Goal: Task Accomplishment & Management: Use online tool/utility

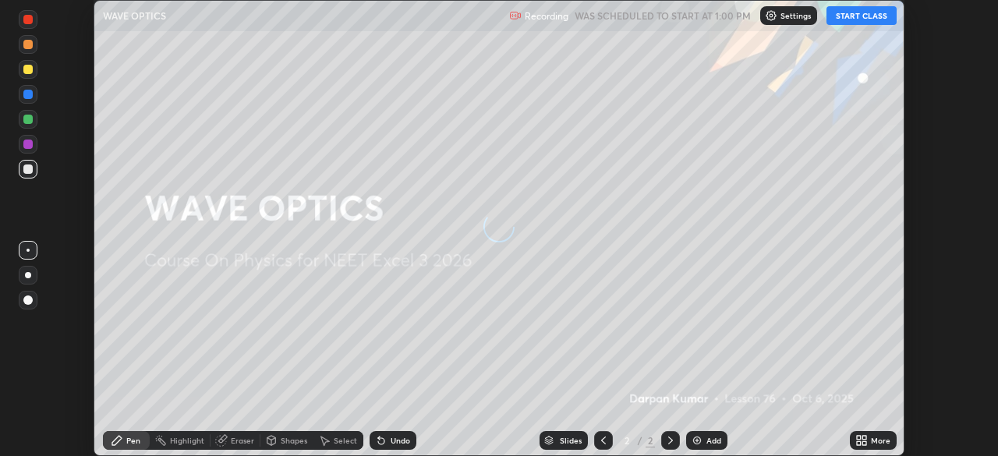
scroll to position [456, 997]
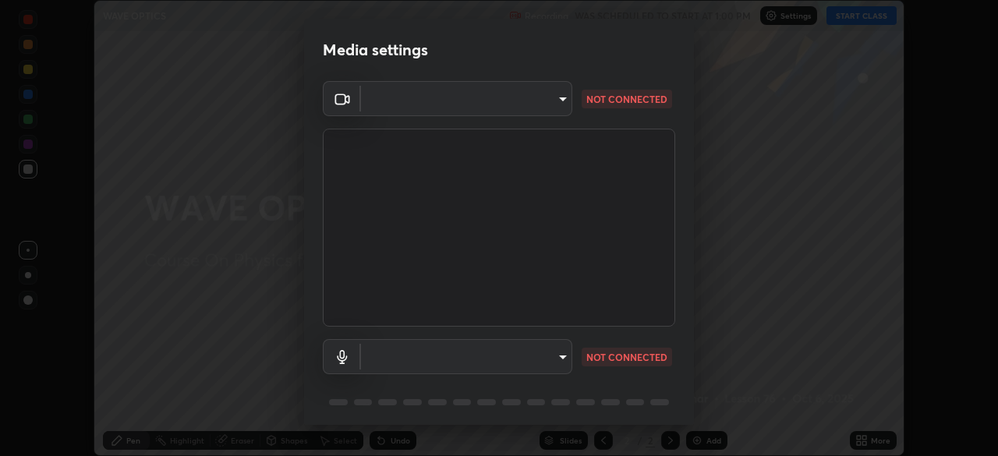
type input "f72059415656986e60aeb9a9d68e2152b50e8561c00ec3793330e7e265ff472e"
type input "c1c7301a6d99b2e8cdfee77d660f9409b46d3b59cb5505242b0161649aca45c8"
click at [464, 362] on body "Erase all WAVE OPTICS Recording WAS SCHEDULED TO START AT 1:00 PM Settings STAR…" at bounding box center [499, 228] width 998 height 456
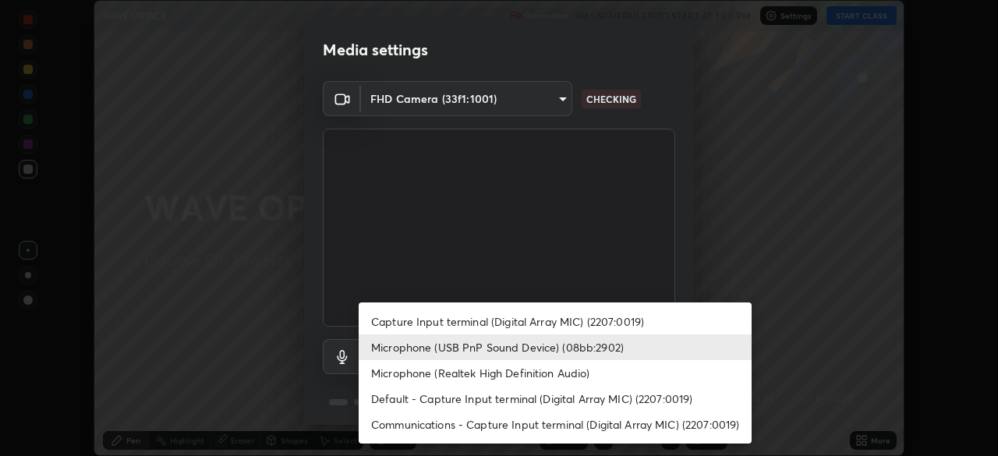
click at [411, 350] on li "Microphone (USB PnP Sound Device) (08bb:2902)" at bounding box center [555, 347] width 393 height 26
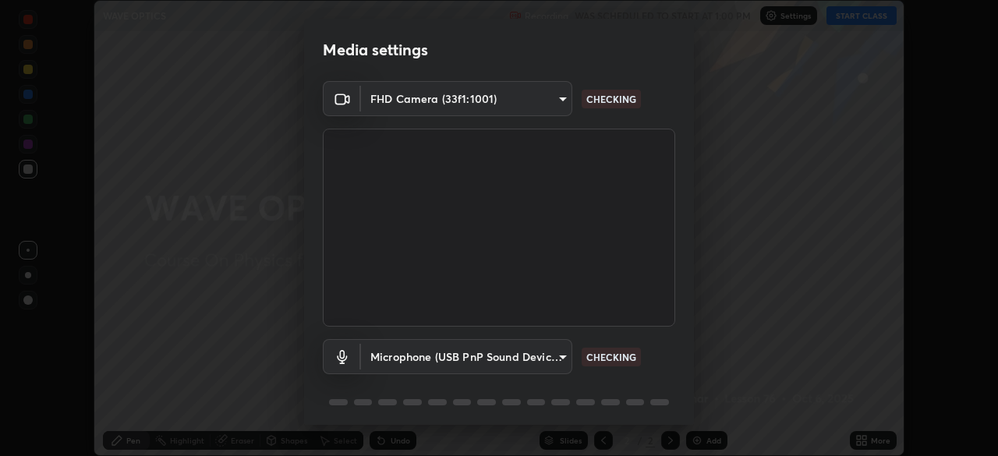
click at [403, 98] on body "Erase all WAVE OPTICS Recording WAS SCHEDULED TO START AT 1:00 PM Settings STAR…" at bounding box center [499, 228] width 998 height 456
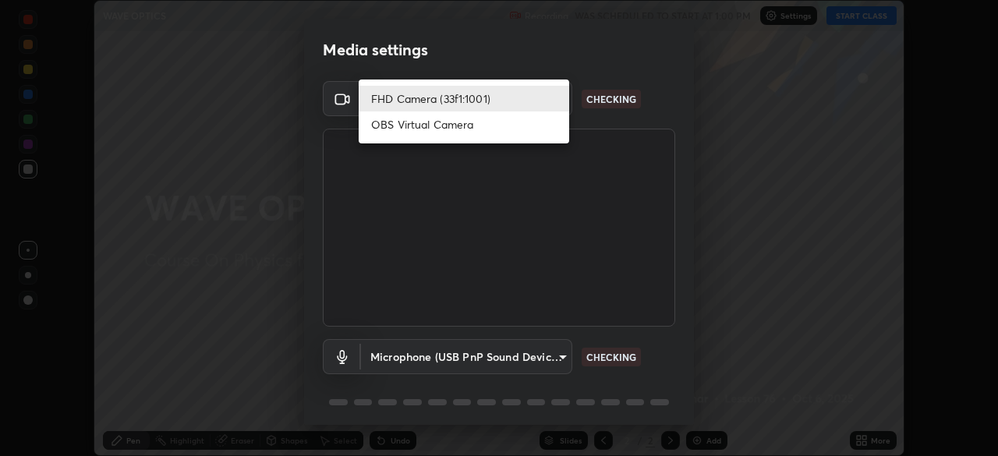
click at [406, 124] on li "OBS Virtual Camera" at bounding box center [464, 124] width 210 height 26
type input "b23672c371ae9b1e2d2e8c1262809c9406dc55f3a12da5c51b420c32c9b17bb4"
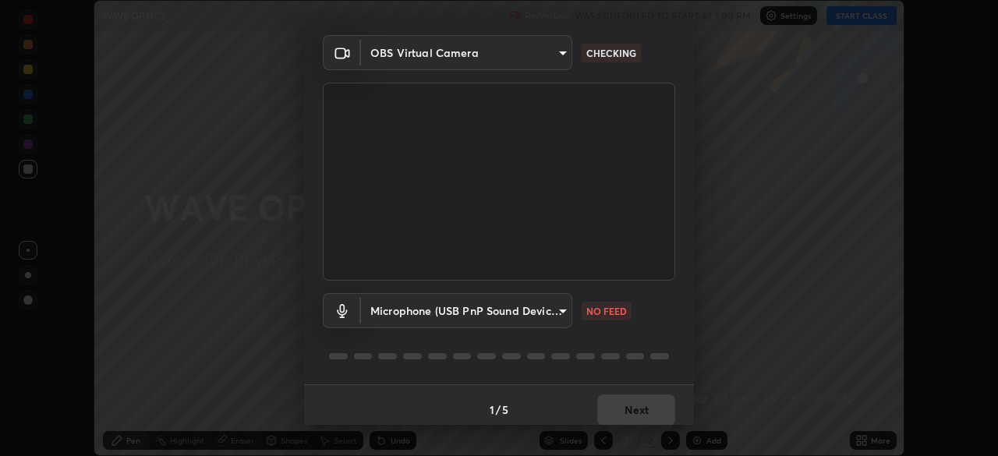
scroll to position [55, 0]
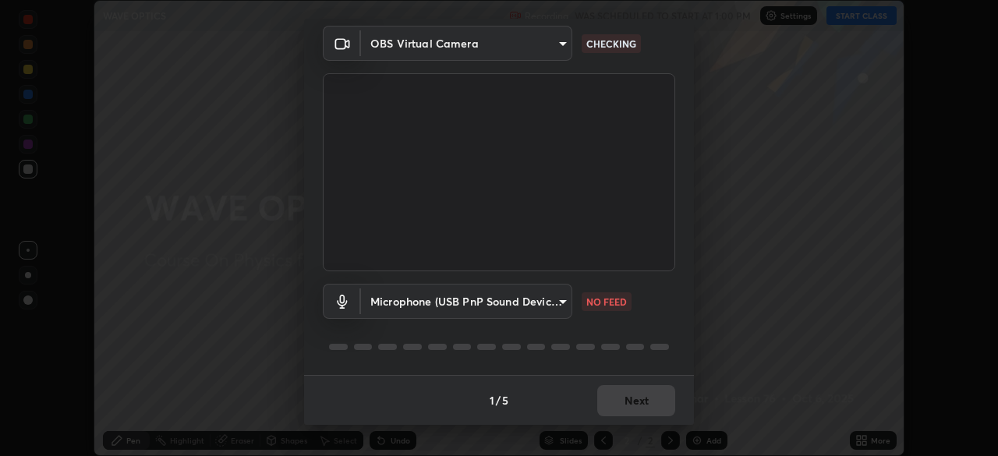
click at [464, 290] on body "Erase all WAVE OPTICS Recording WAS SCHEDULED TO START AT 1:00 PM Settings STAR…" at bounding box center [499, 228] width 998 height 456
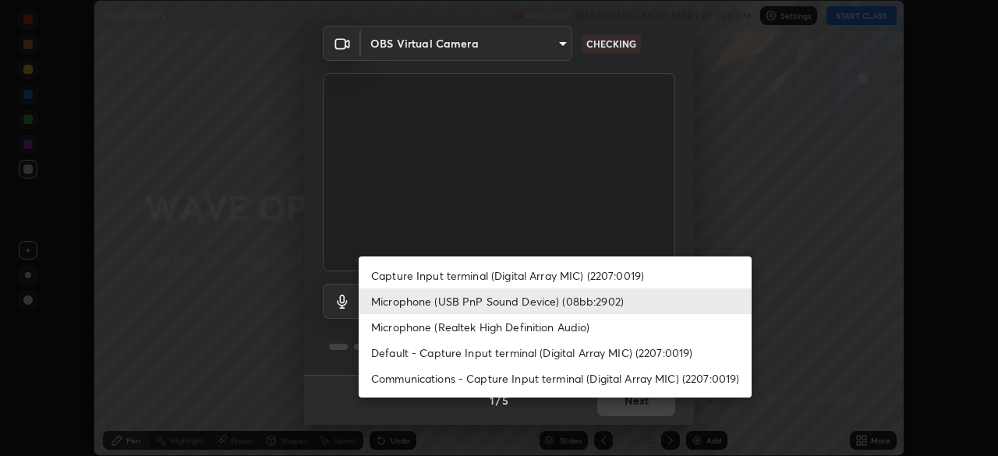
click at [410, 330] on li "Microphone (Realtek High Definition Audio)" at bounding box center [555, 327] width 393 height 26
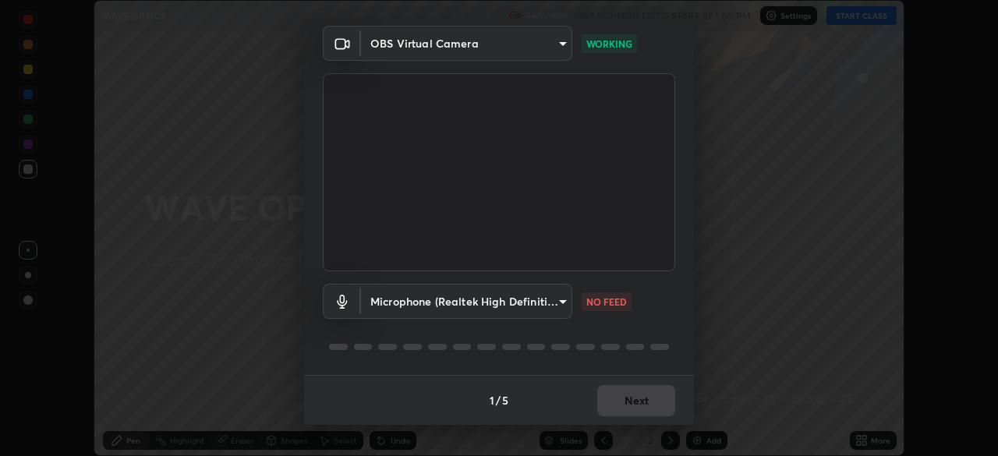
click at [486, 299] on body "Erase all WAVE OPTICS Recording WAS SCHEDULED TO START AT 1:00 PM Settings STAR…" at bounding box center [499, 228] width 998 height 456
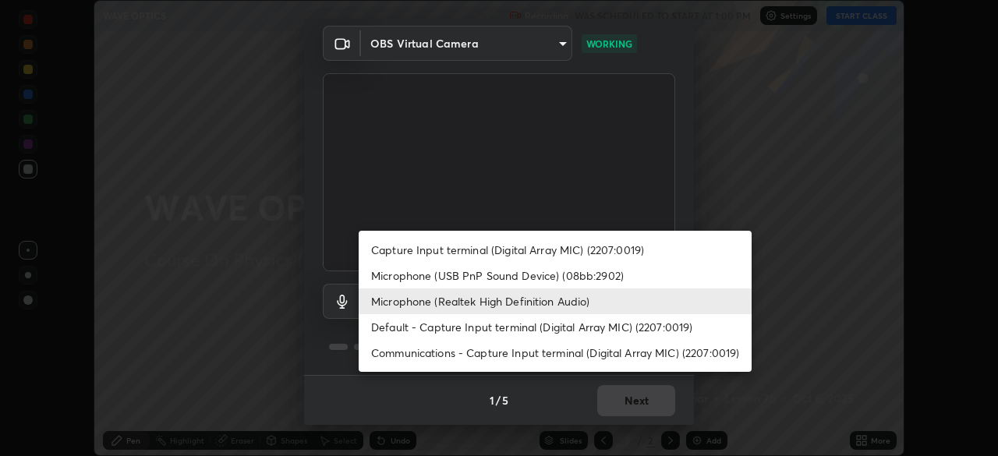
click at [403, 327] on li "Default - Capture Input terminal (Digital Array MIC) (2207:0019)" at bounding box center [555, 327] width 393 height 26
type input "default"
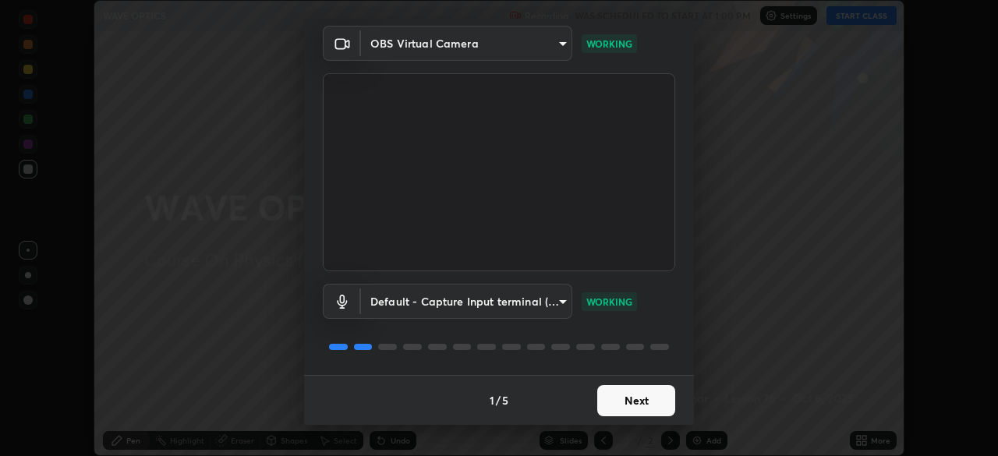
click at [606, 404] on button "Next" at bounding box center [636, 400] width 78 height 31
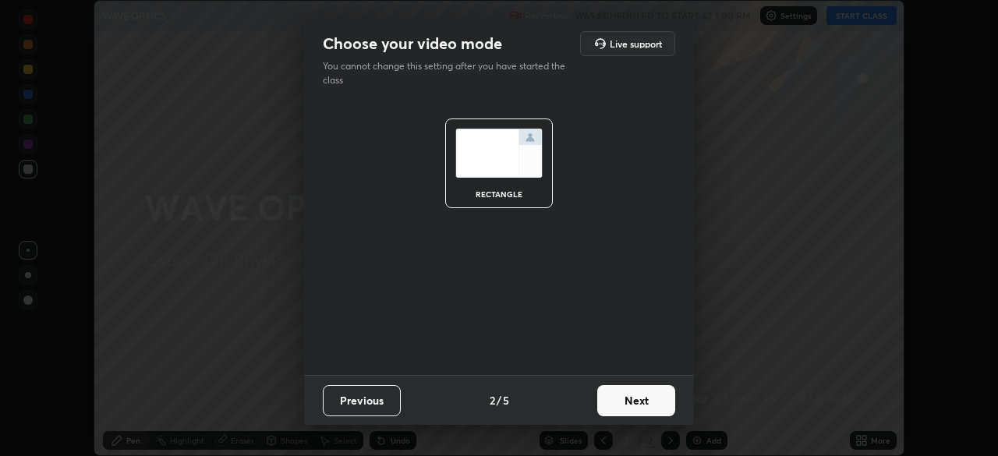
scroll to position [0, 0]
click at [607, 405] on button "Next" at bounding box center [636, 400] width 78 height 31
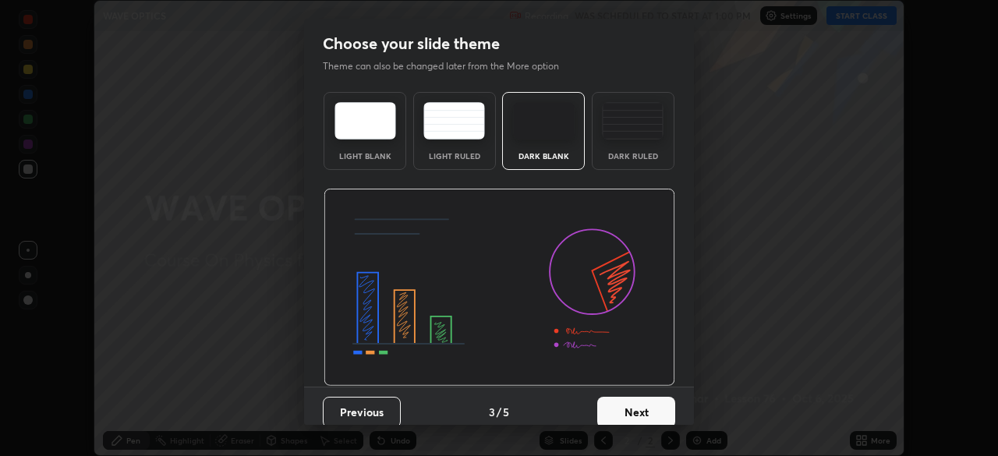
click at [620, 403] on button "Next" at bounding box center [636, 412] width 78 height 31
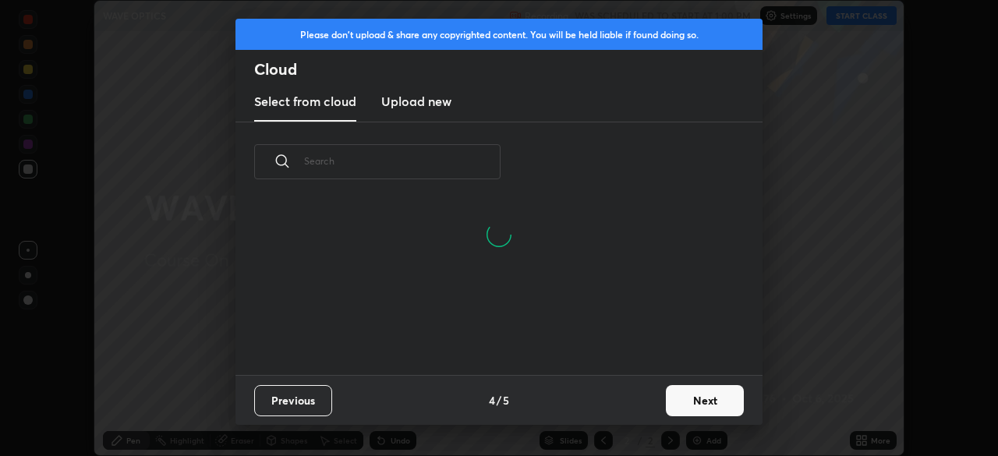
click at [673, 400] on button "Next" at bounding box center [705, 400] width 78 height 31
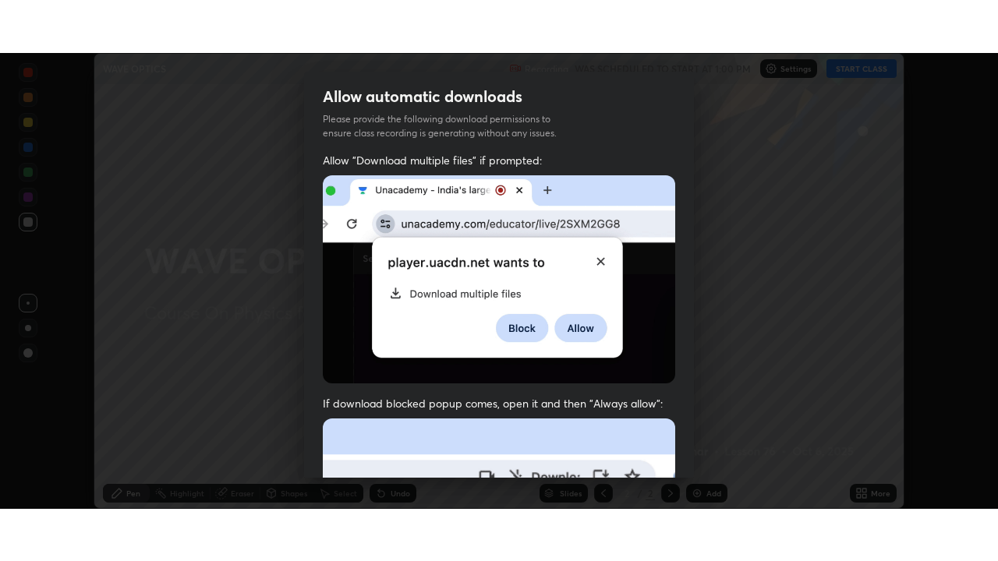
scroll to position [373, 0]
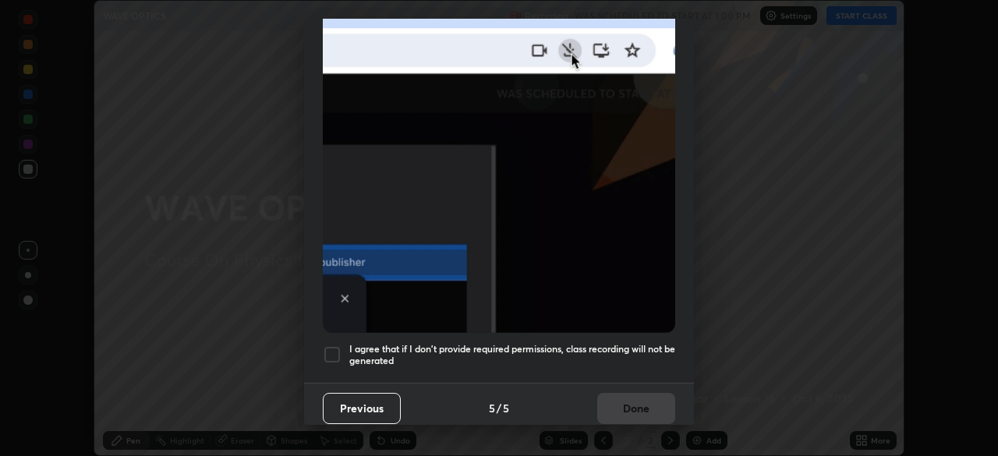
click at [334, 346] on div at bounding box center [332, 354] width 19 height 19
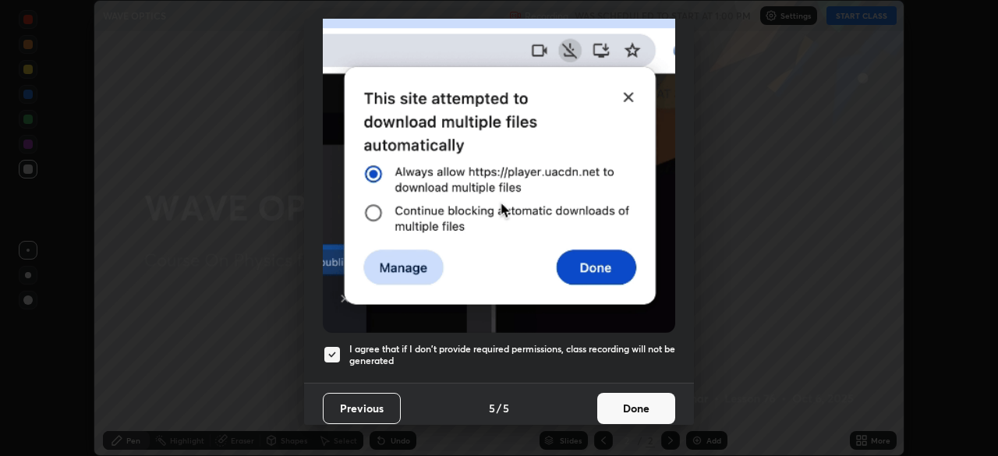
click at [617, 395] on button "Done" at bounding box center [636, 408] width 78 height 31
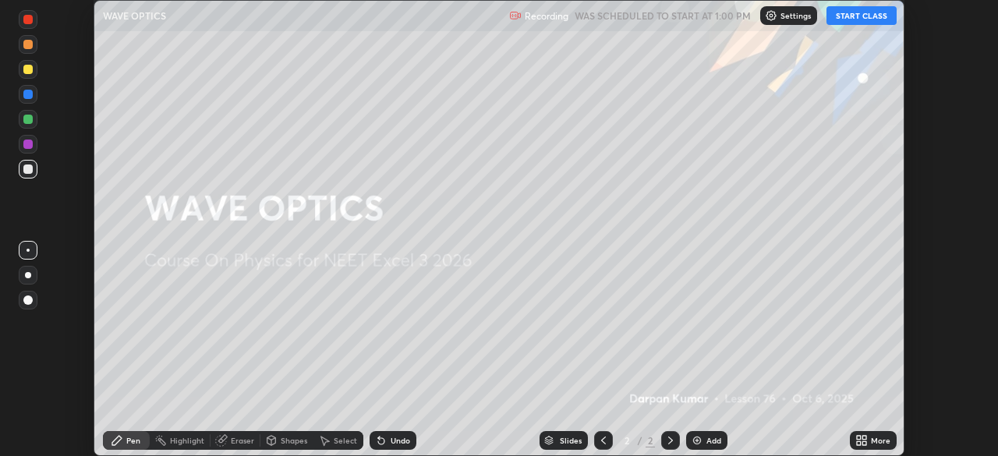
click at [854, 12] on button "START CLASS" at bounding box center [861, 15] width 70 height 19
click at [867, 436] on icon at bounding box center [861, 440] width 12 height 12
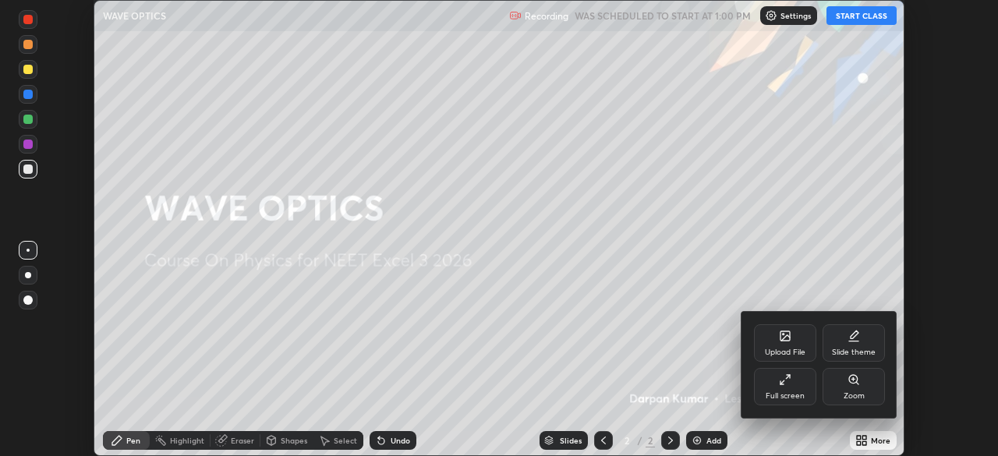
click at [792, 392] on div "Full screen" at bounding box center [784, 396] width 39 height 8
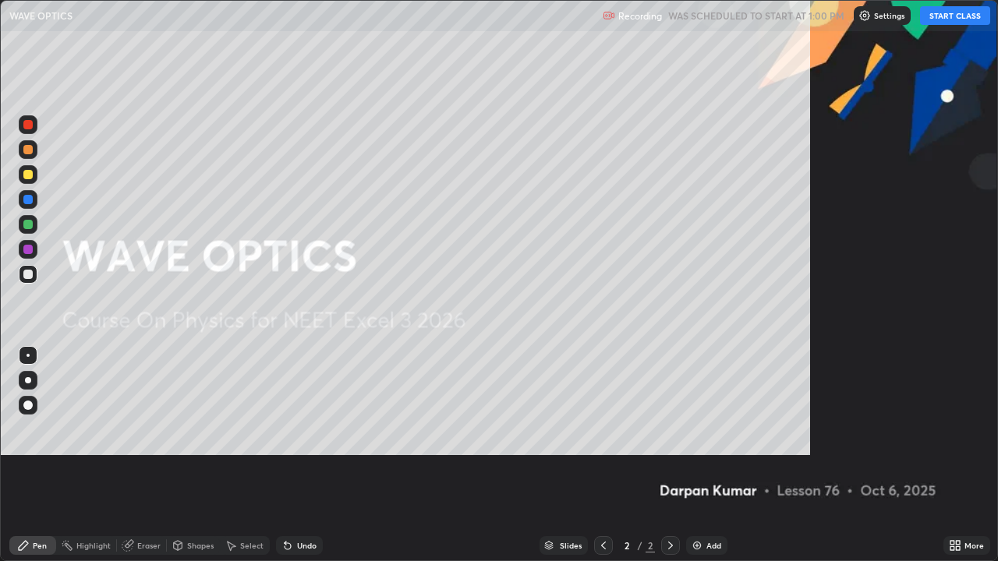
scroll to position [561, 998]
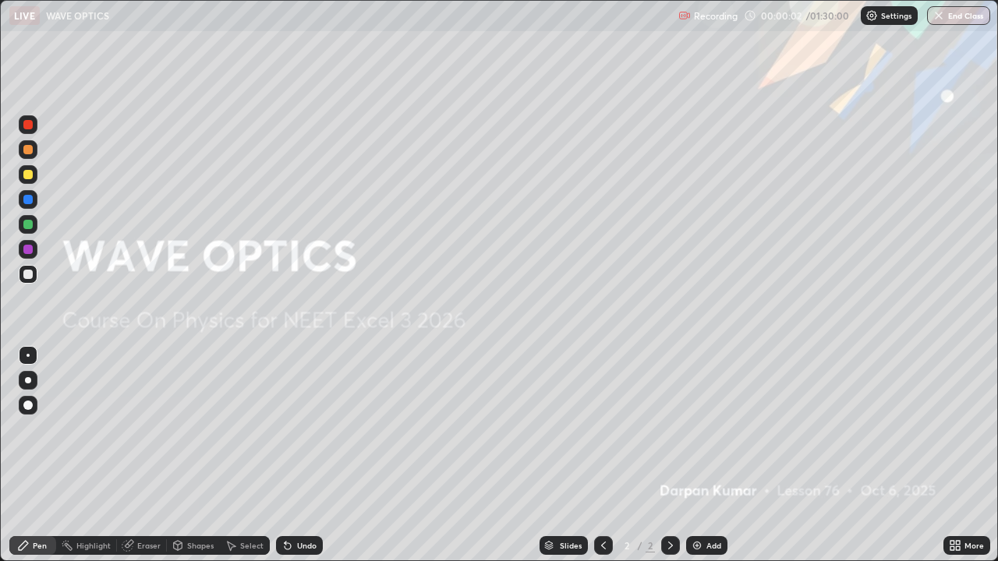
click at [953, 455] on icon at bounding box center [952, 548] width 4 height 4
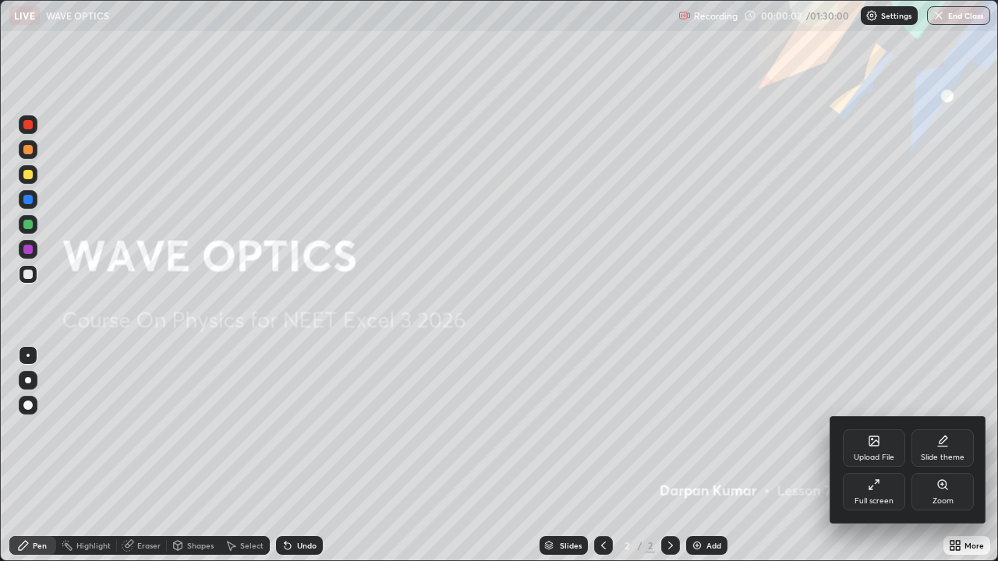
click at [871, 447] on div "Upload File" at bounding box center [874, 447] width 62 height 37
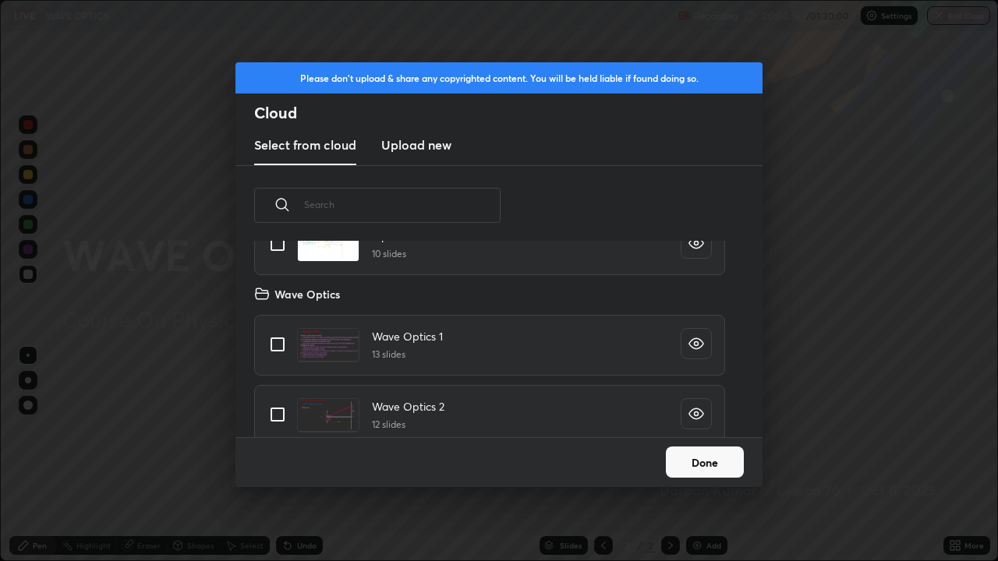
scroll to position [1438, 0]
click at [279, 340] on input "grid" at bounding box center [277, 341] width 33 height 33
checkbox input "true"
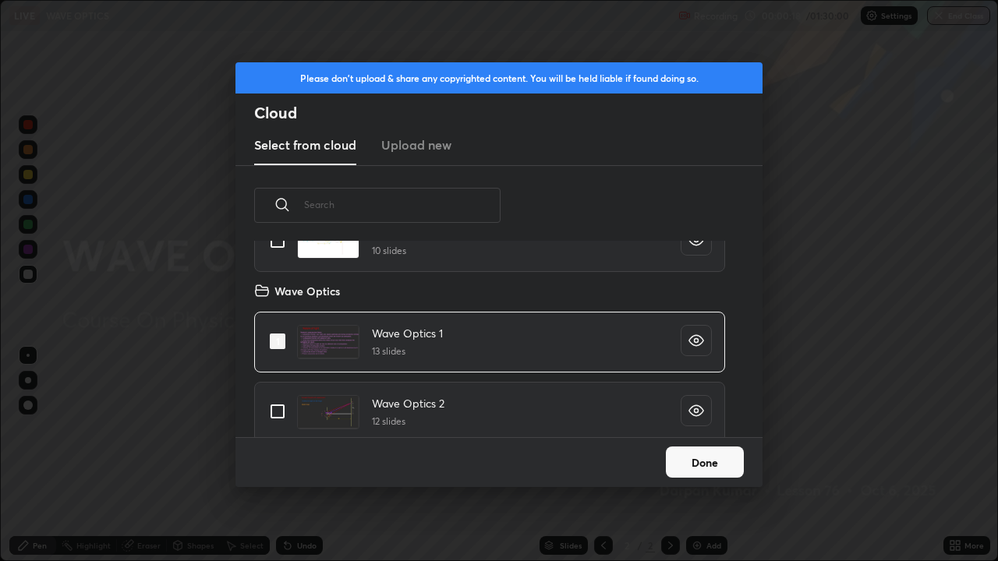
click at [696, 455] on button "Done" at bounding box center [705, 462] width 78 height 31
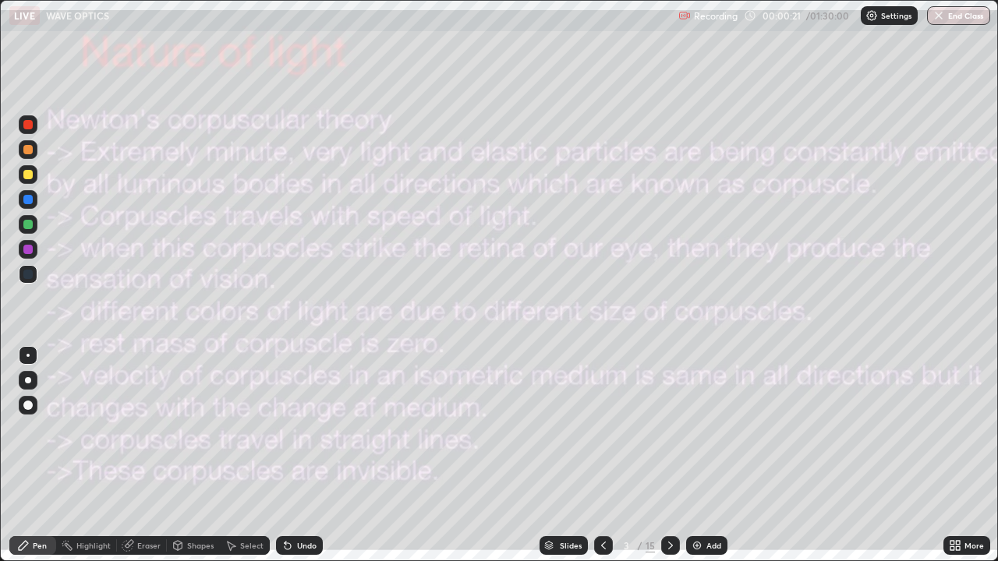
click at [668, 455] on icon at bounding box center [670, 545] width 12 height 12
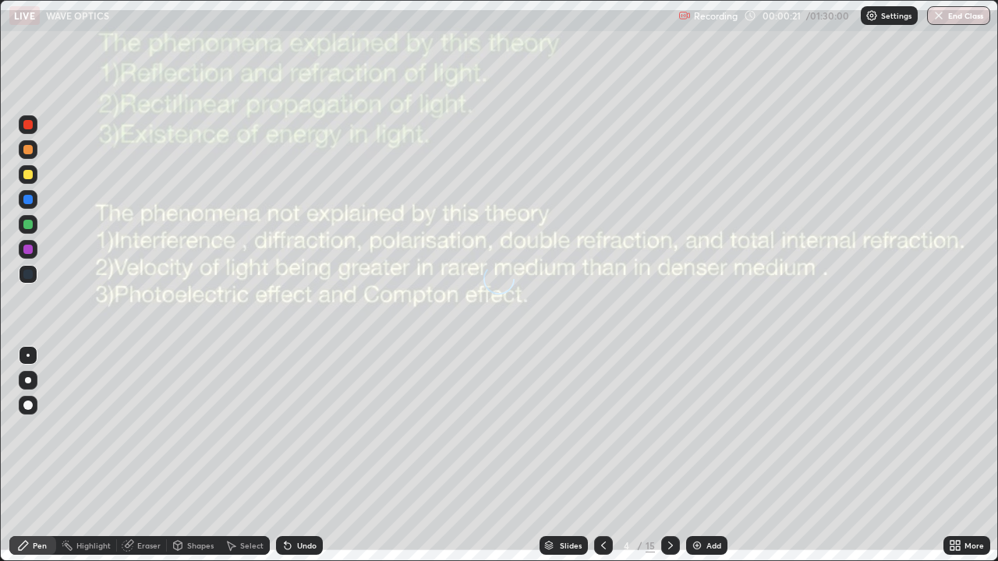
click at [669, 455] on icon at bounding box center [670, 545] width 12 height 12
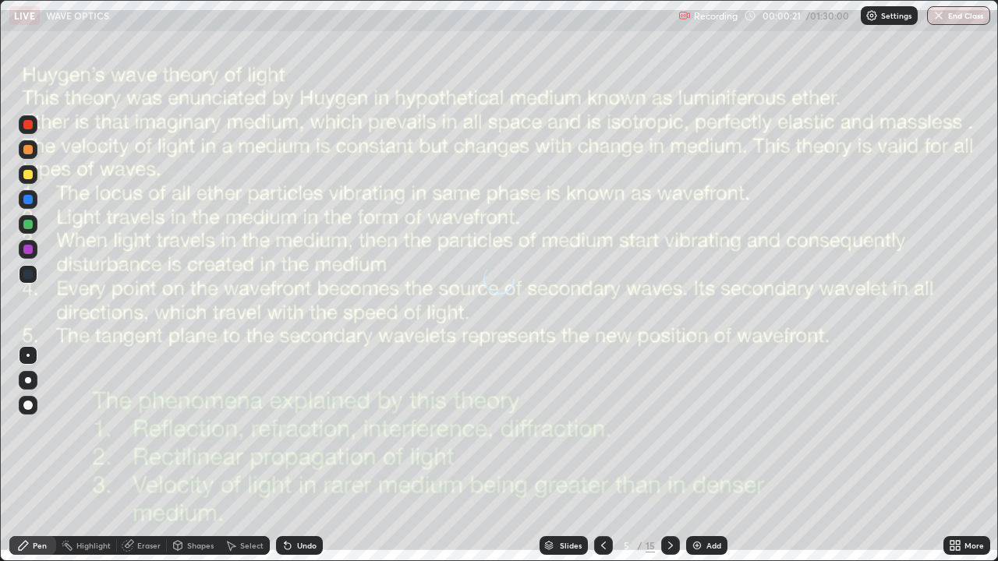
click at [668, 455] on icon at bounding box center [670, 545] width 12 height 12
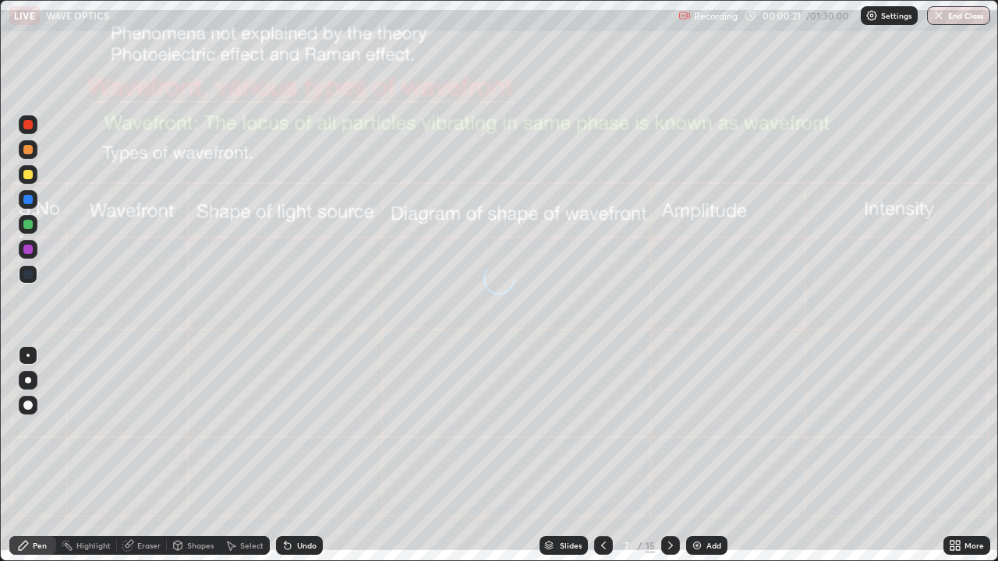
click at [669, 455] on icon at bounding box center [670, 546] width 5 height 8
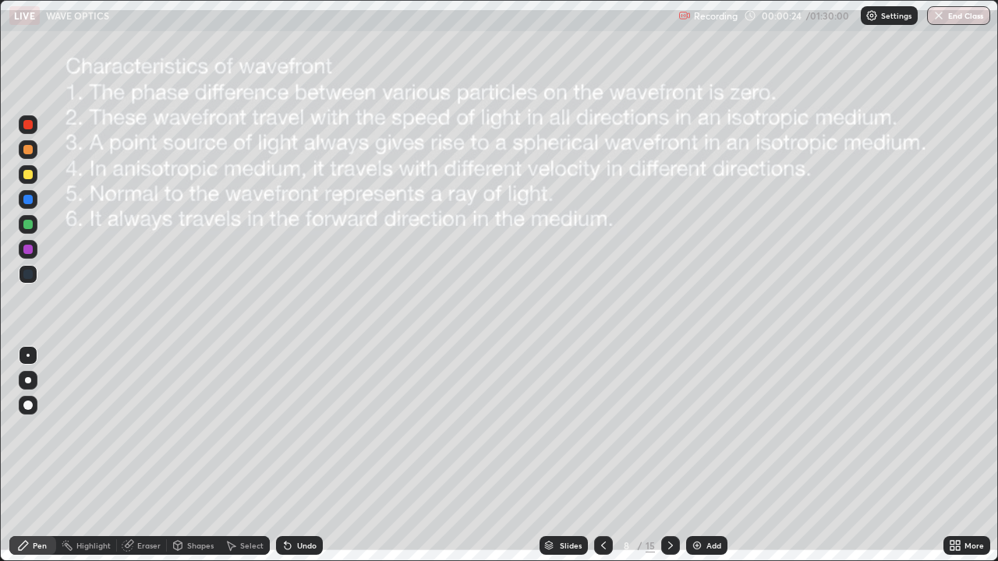
click at [669, 455] on icon at bounding box center [670, 545] width 12 height 12
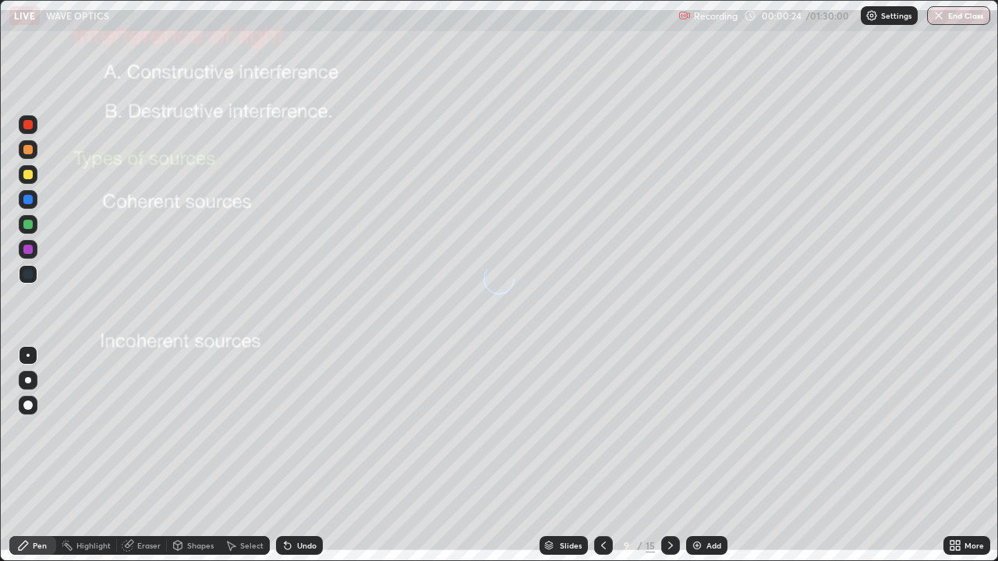
click at [669, 455] on icon at bounding box center [670, 545] width 12 height 12
click at [672, 455] on div at bounding box center [670, 545] width 19 height 19
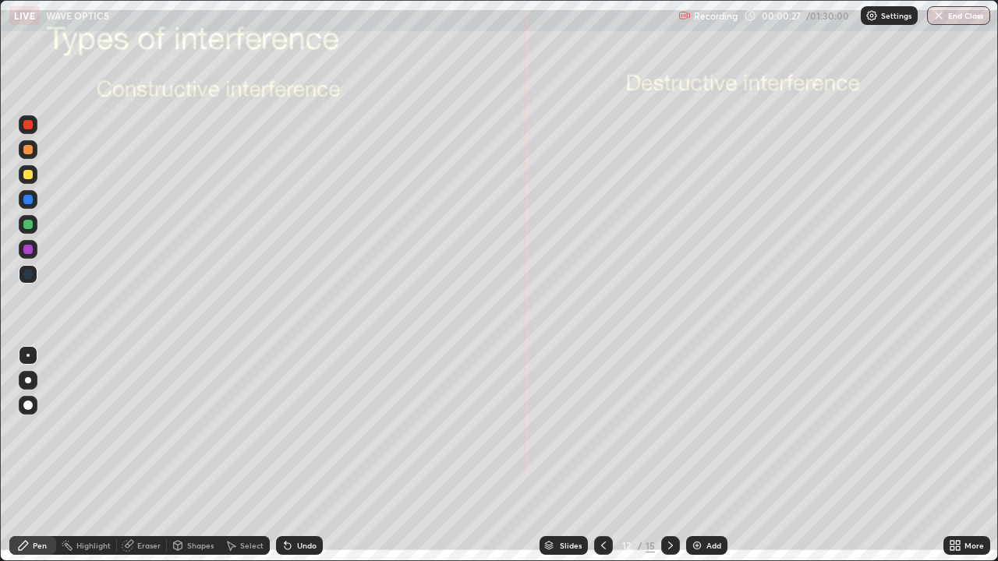
click at [669, 455] on icon at bounding box center [670, 545] width 12 height 12
click at [669, 455] on icon at bounding box center [670, 546] width 5 height 8
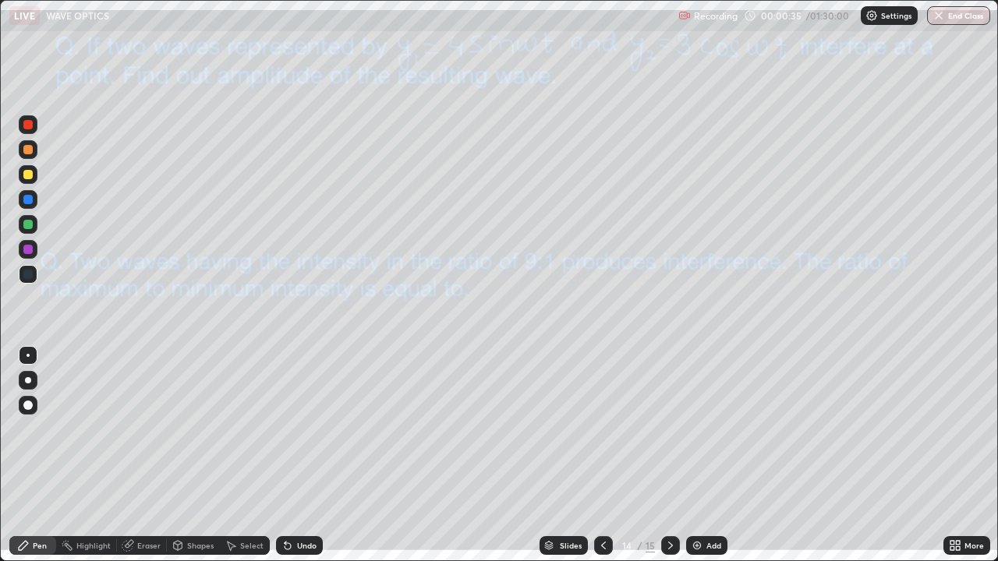
click at [24, 231] on div at bounding box center [28, 224] width 19 height 19
click at [291, 455] on icon at bounding box center [287, 545] width 12 height 12
click at [602, 455] on icon at bounding box center [603, 545] width 12 height 12
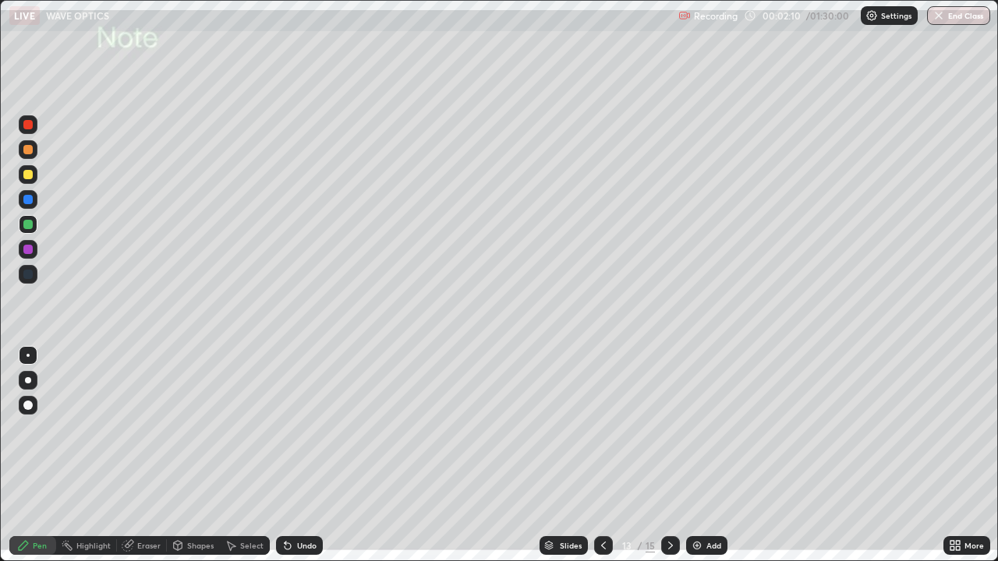
click at [662, 455] on div at bounding box center [670, 545] width 19 height 19
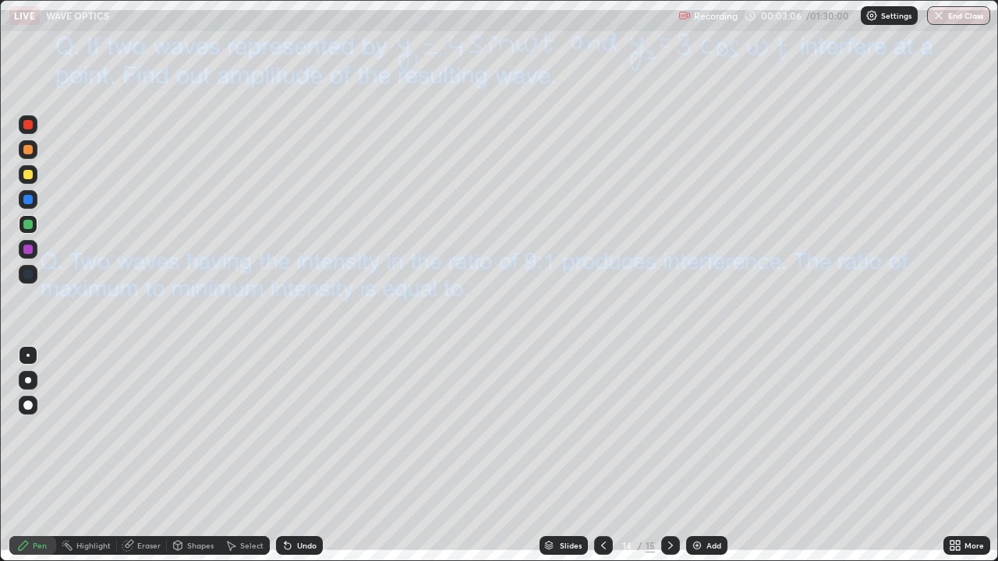
click at [306, 455] on div "Undo" at bounding box center [299, 545] width 47 height 19
click at [667, 455] on icon at bounding box center [670, 545] width 12 height 12
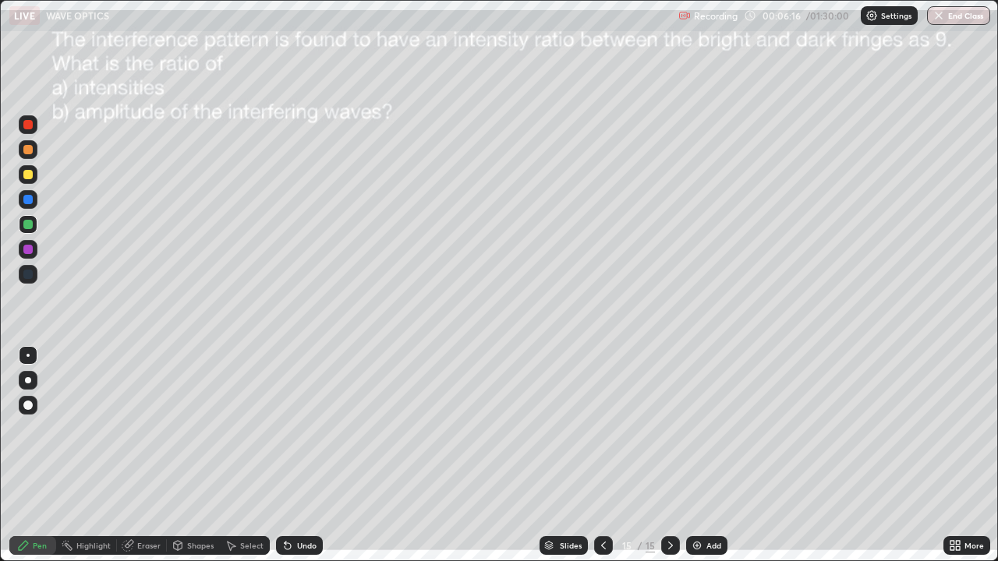
click at [602, 455] on icon at bounding box center [603, 546] width 5 height 8
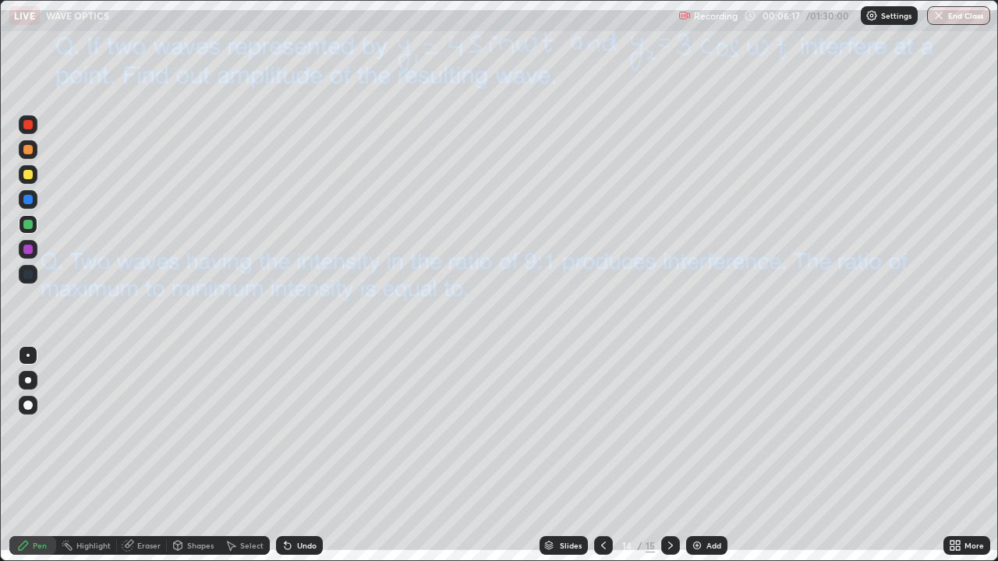
click at [669, 455] on icon at bounding box center [670, 546] width 5 height 8
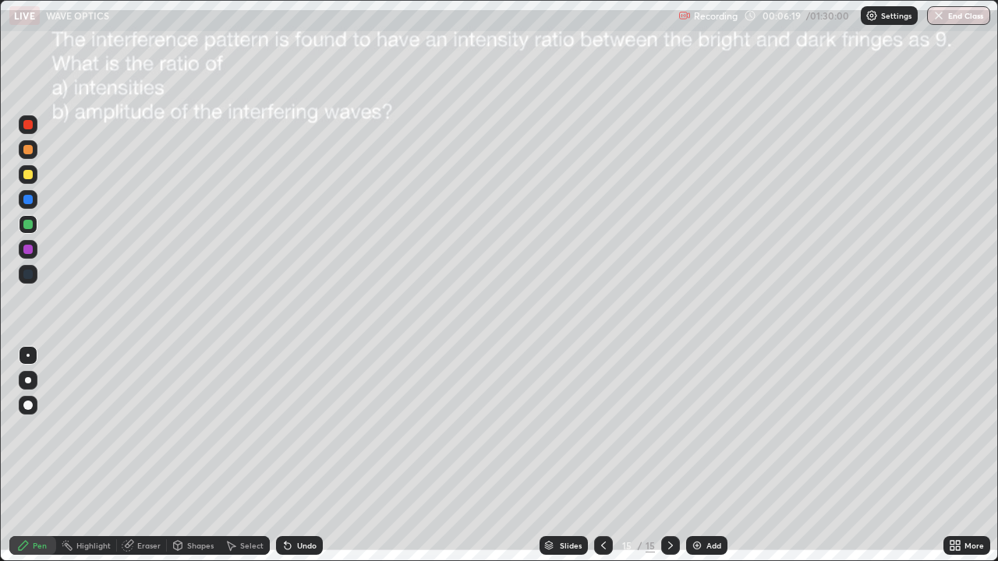
click at [604, 455] on icon at bounding box center [603, 545] width 12 height 12
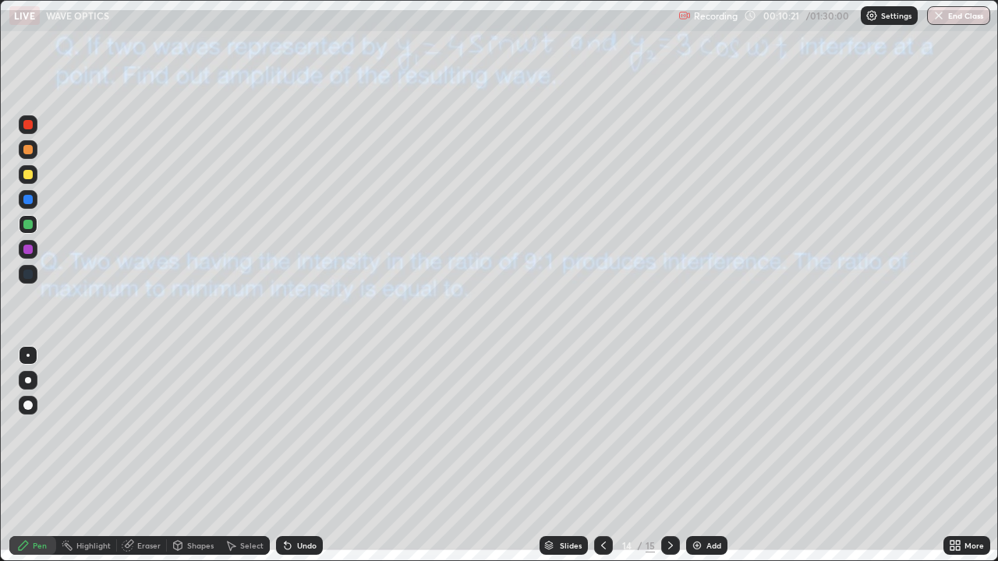
click at [668, 455] on icon at bounding box center [670, 545] width 12 height 12
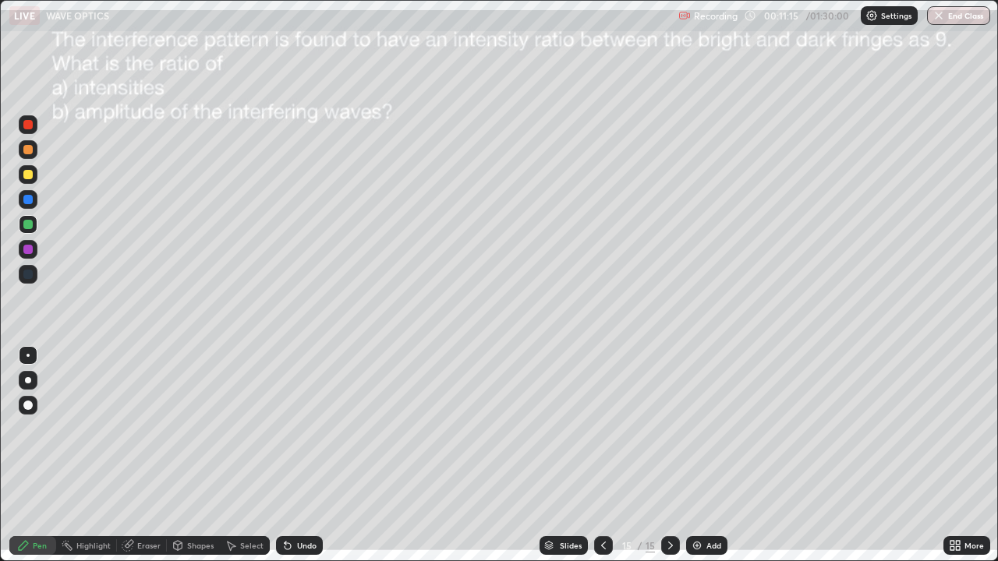
click at [196, 455] on div "Shapes" at bounding box center [200, 546] width 27 height 8
click at [155, 455] on div "Eraser" at bounding box center [148, 546] width 23 height 8
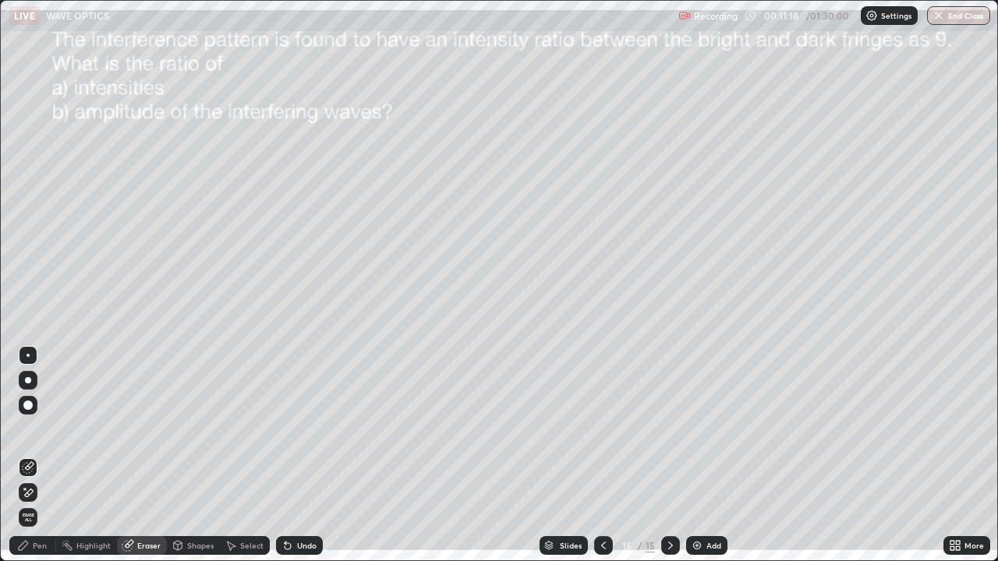
click at [52, 455] on div "Pen" at bounding box center [32, 545] width 47 height 19
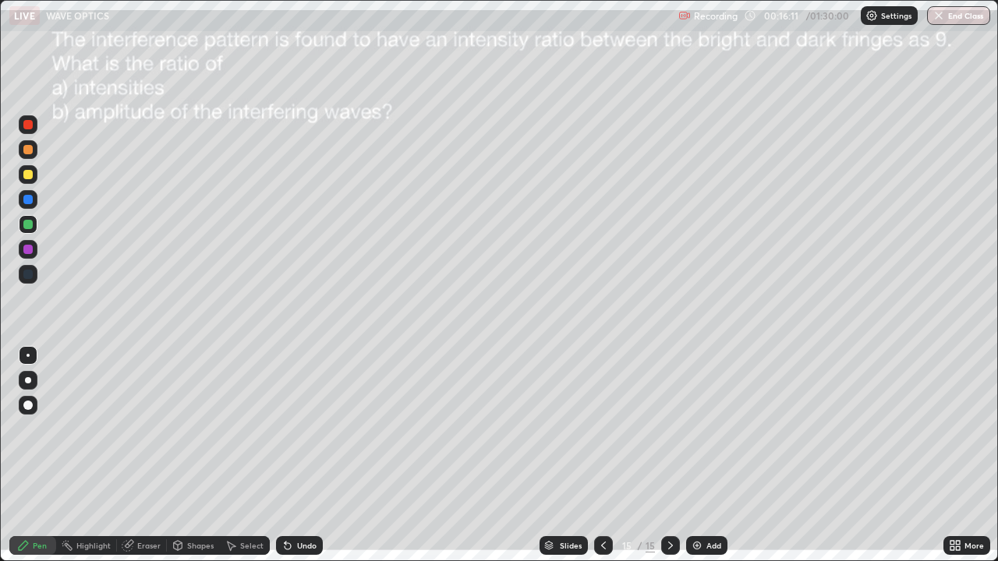
click at [973, 455] on div "More" at bounding box center [973, 546] width 19 height 8
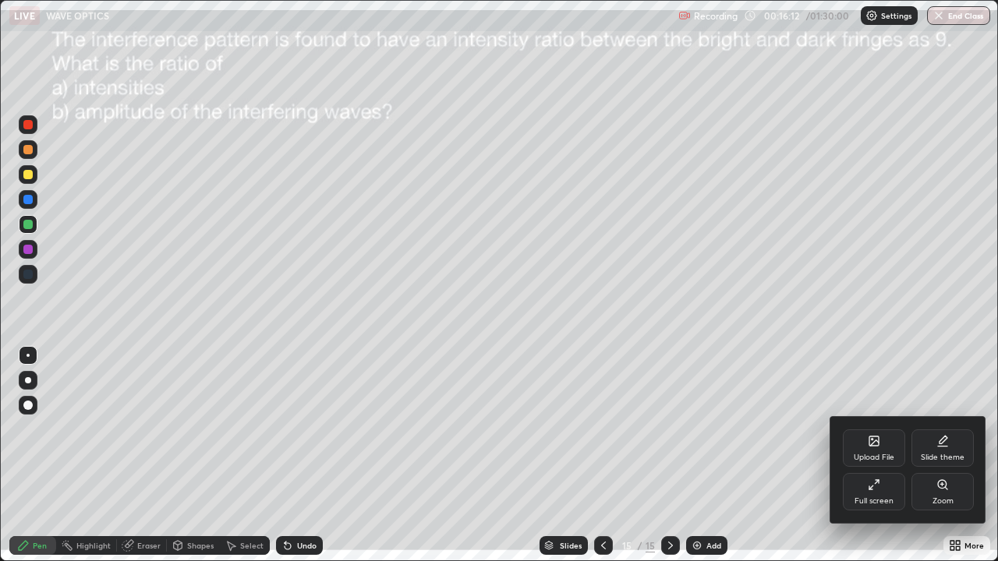
click at [887, 449] on div "Upload File" at bounding box center [874, 447] width 62 height 37
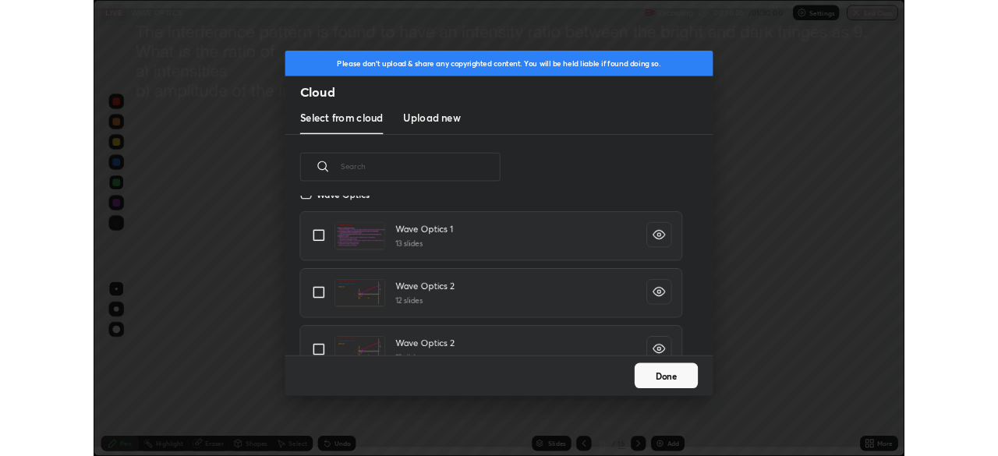
scroll to position [1536, 0]
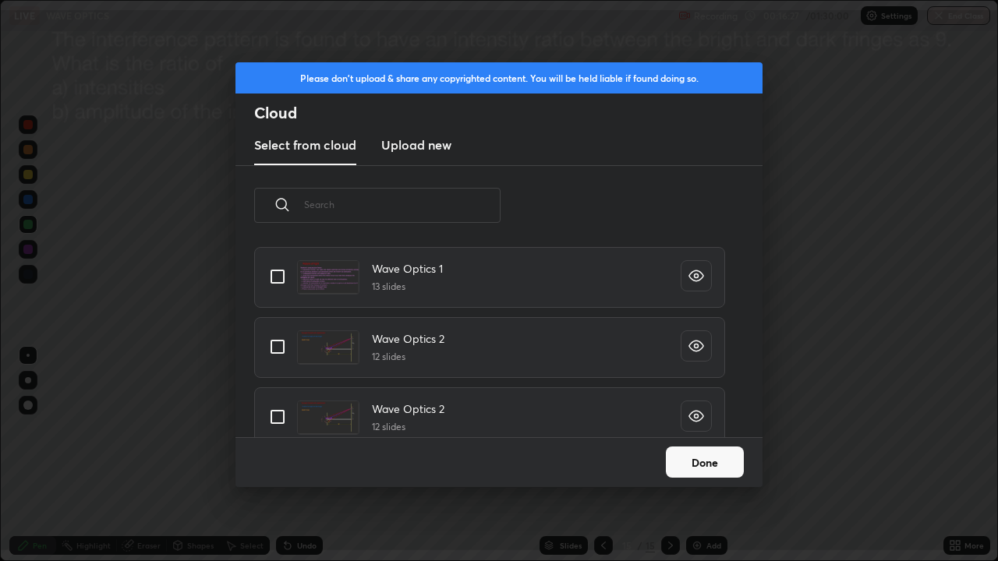
click at [278, 345] on input "grid" at bounding box center [277, 346] width 33 height 33
checkbox input "true"
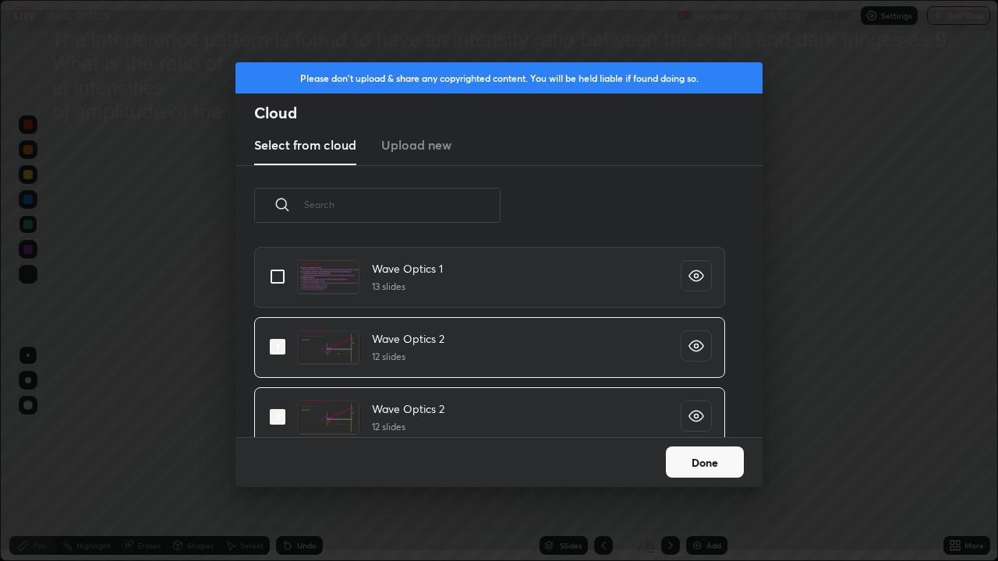
click at [686, 455] on button "Done" at bounding box center [705, 462] width 78 height 31
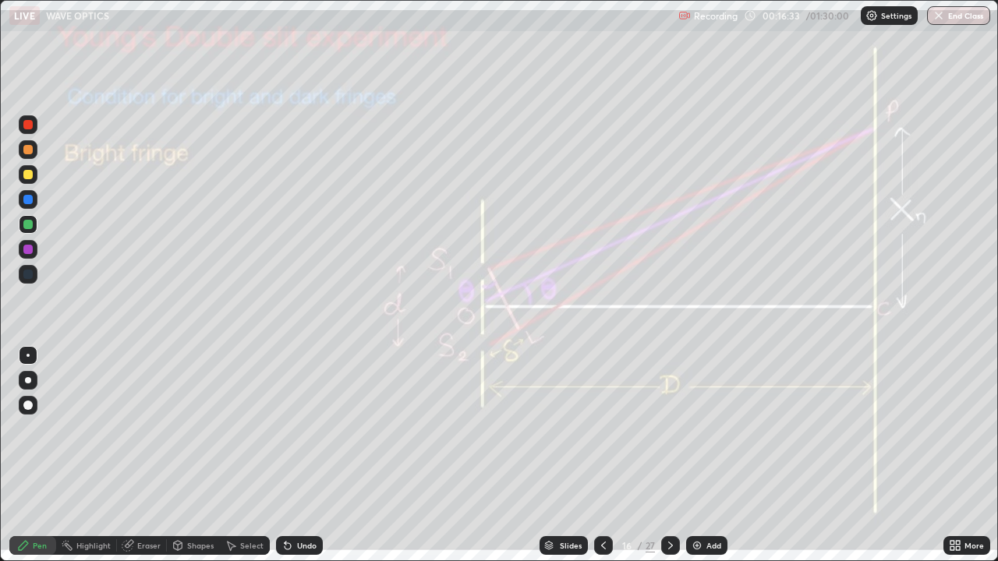
click at [602, 455] on icon at bounding box center [603, 545] width 12 height 12
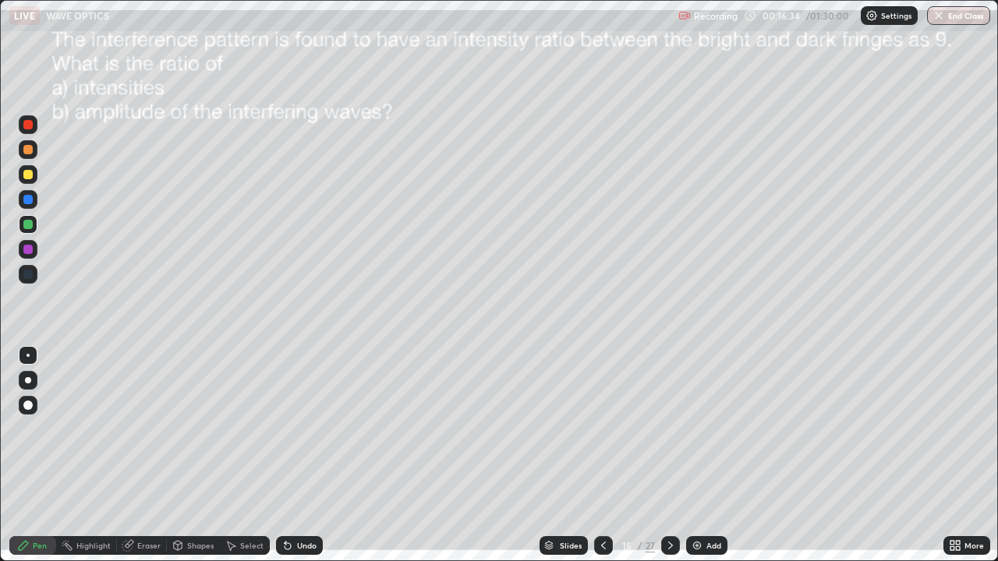
click at [711, 455] on div "Add" at bounding box center [706, 545] width 41 height 19
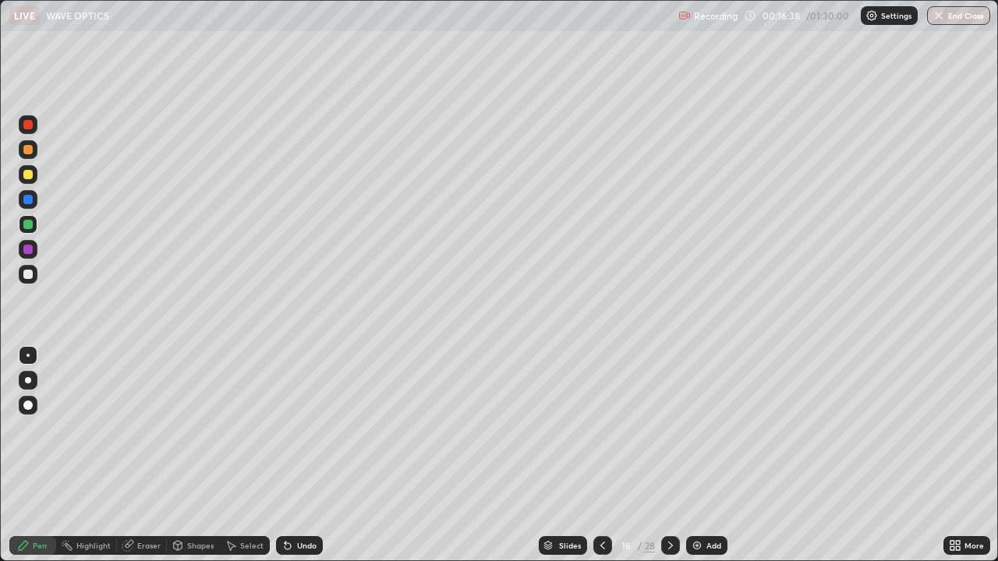
click at [30, 274] on div at bounding box center [27, 274] width 9 height 9
click at [36, 253] on div at bounding box center [28, 249] width 19 height 19
click at [178, 455] on icon at bounding box center [178, 547] width 0 height 5
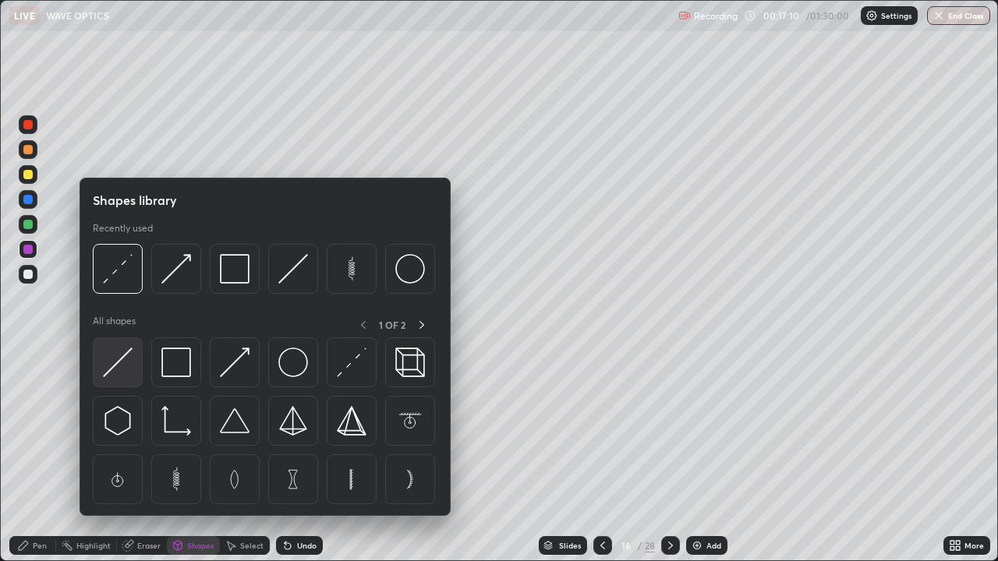
click at [120, 357] on img at bounding box center [118, 363] width 30 height 30
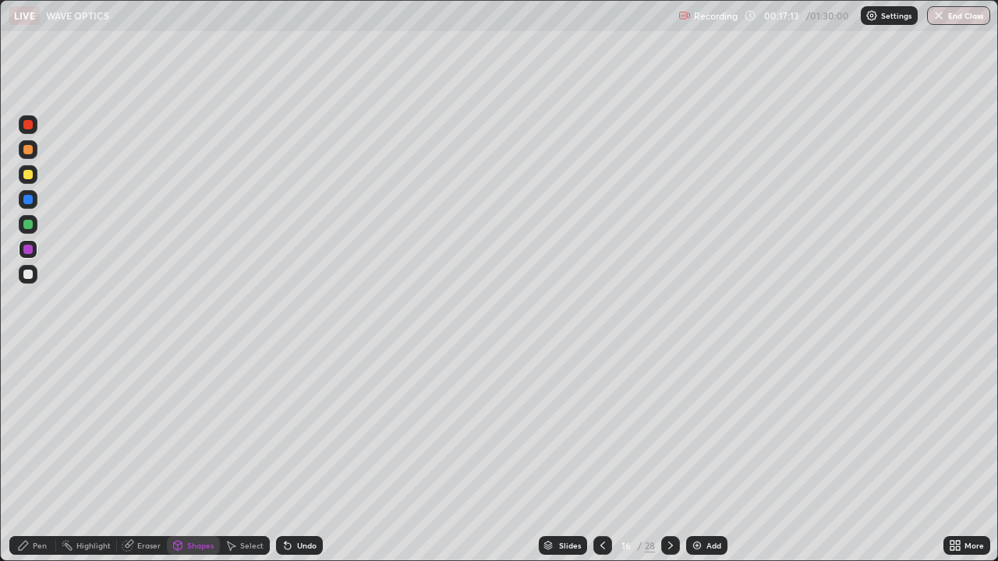
click at [137, 455] on div "Eraser" at bounding box center [148, 546] width 23 height 8
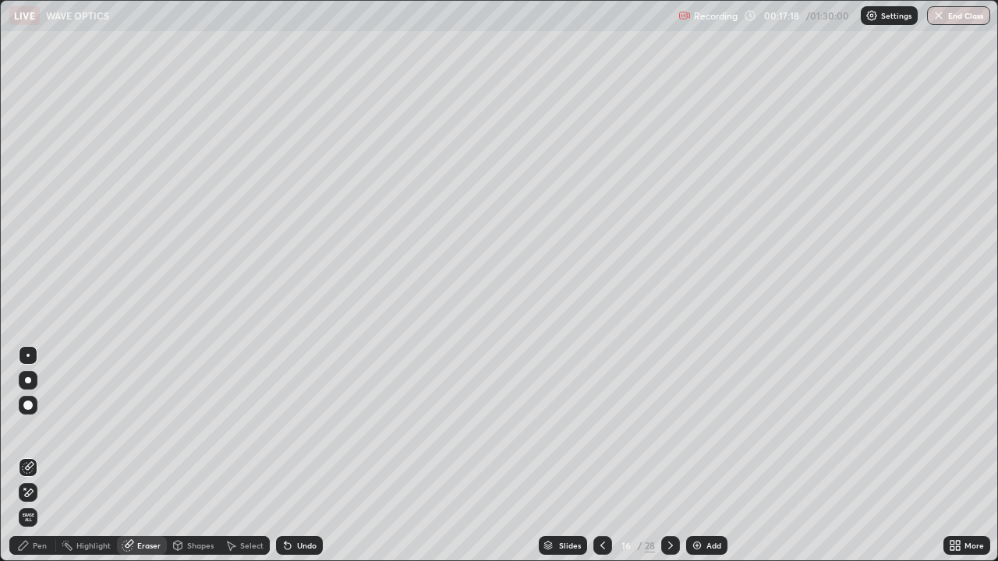
click at [41, 455] on div "Pen" at bounding box center [40, 546] width 14 height 8
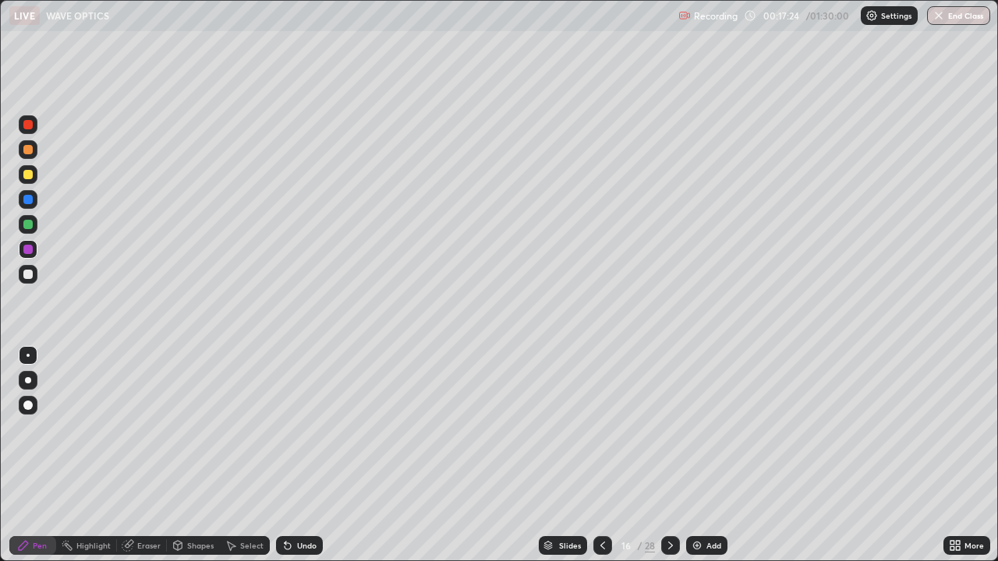
click at [27, 228] on div at bounding box center [27, 224] width 9 height 9
click at [301, 455] on div "Undo" at bounding box center [306, 546] width 19 height 8
click at [303, 455] on div "Undo" at bounding box center [306, 546] width 19 height 8
click at [27, 275] on div at bounding box center [27, 274] width 9 height 9
click at [210, 455] on div "Shapes" at bounding box center [200, 546] width 27 height 8
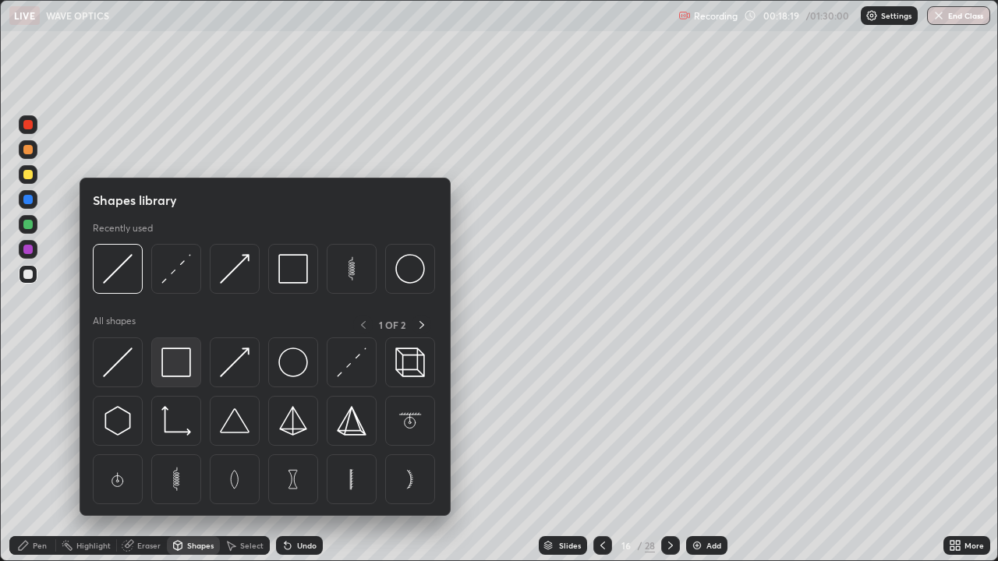
click at [180, 369] on img at bounding box center [176, 363] width 30 height 30
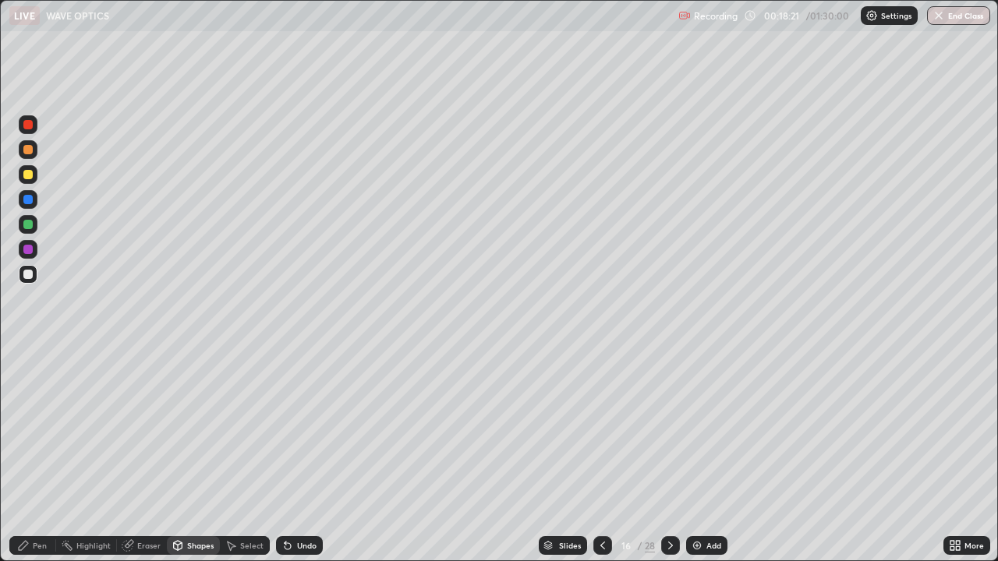
click at [33, 455] on div "Pen" at bounding box center [32, 545] width 47 height 19
click at [196, 455] on div "Shapes" at bounding box center [200, 546] width 27 height 8
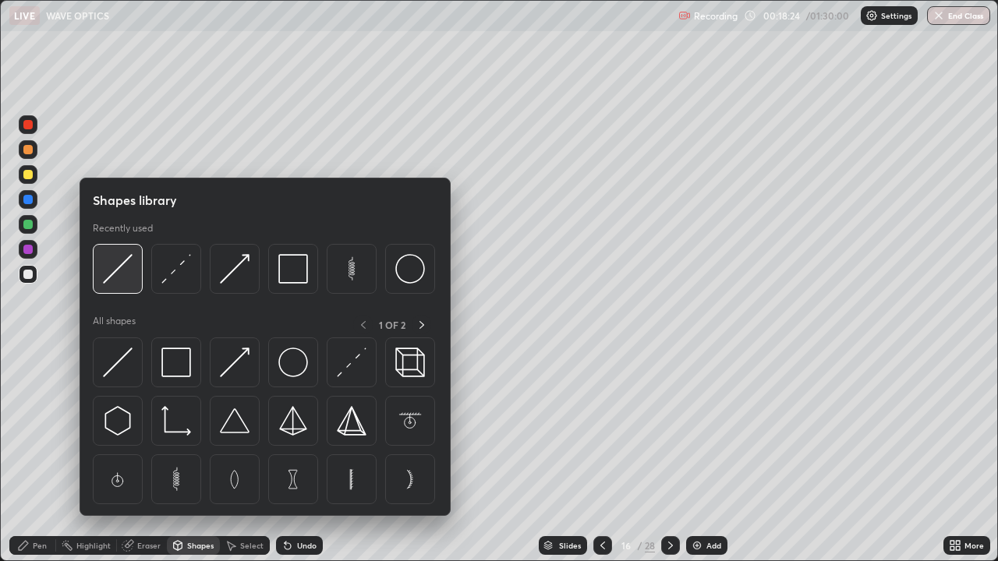
click at [122, 274] on img at bounding box center [118, 269] width 30 height 30
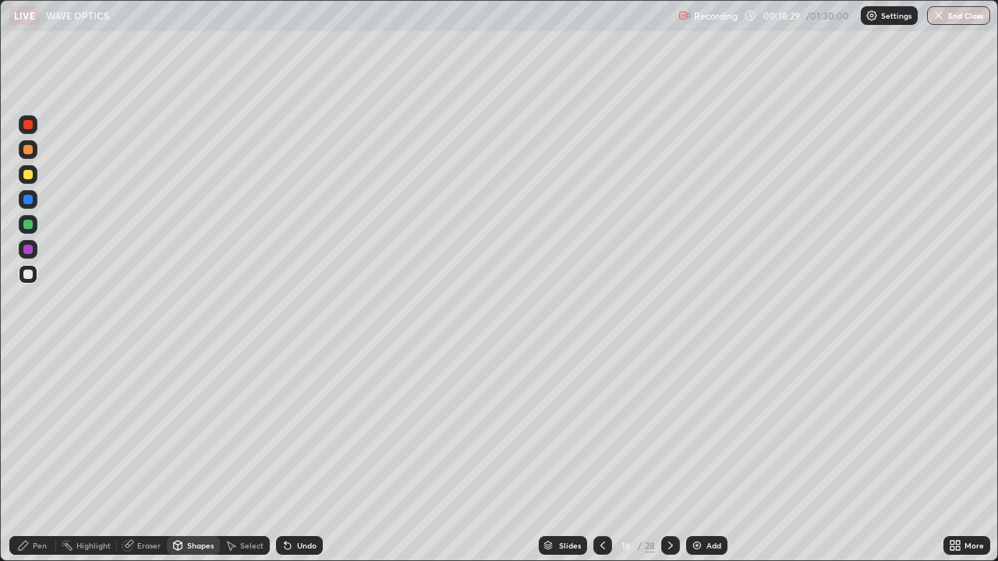
click at [34, 455] on div "Pen" at bounding box center [32, 545] width 47 height 19
click at [201, 455] on div "Shapes" at bounding box center [200, 546] width 27 height 8
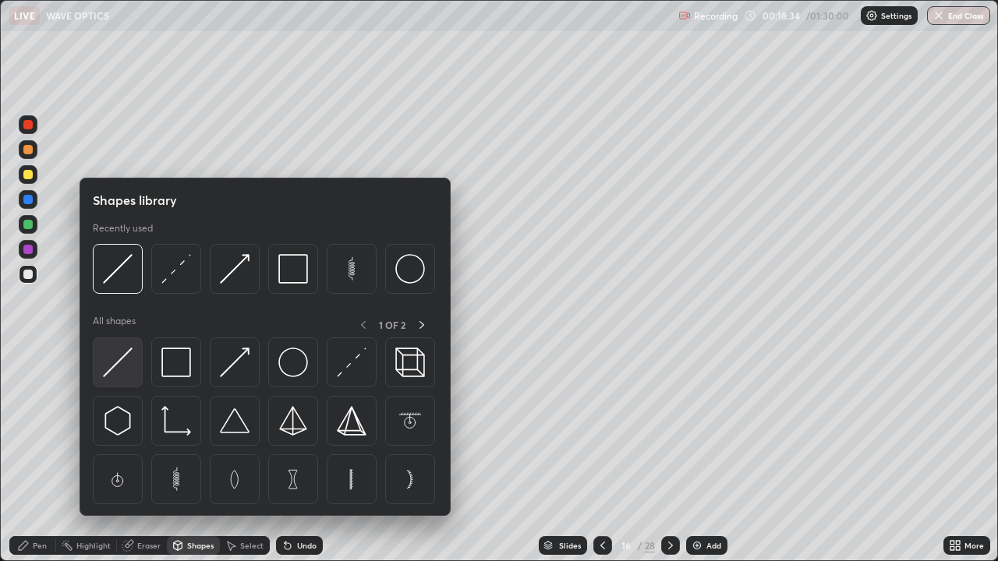
click at [131, 372] on img at bounding box center [118, 363] width 30 height 30
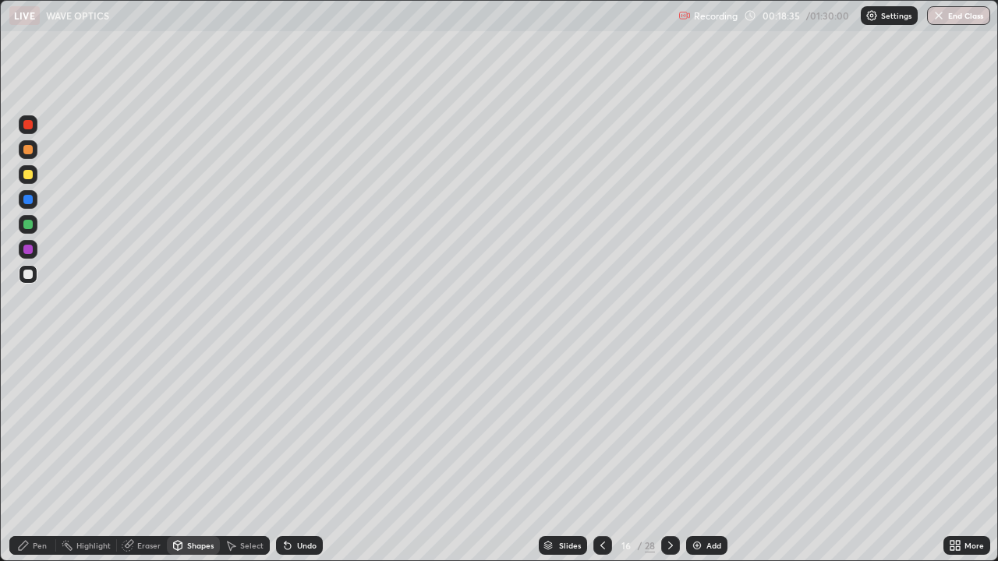
click at [28, 250] on div at bounding box center [27, 249] width 9 height 9
click at [247, 455] on div "Select" at bounding box center [251, 546] width 23 height 8
click at [202, 455] on div "Shapes" at bounding box center [200, 546] width 27 height 8
click at [200, 455] on div "Shapes" at bounding box center [200, 546] width 27 height 8
click at [27, 278] on div at bounding box center [27, 274] width 9 height 9
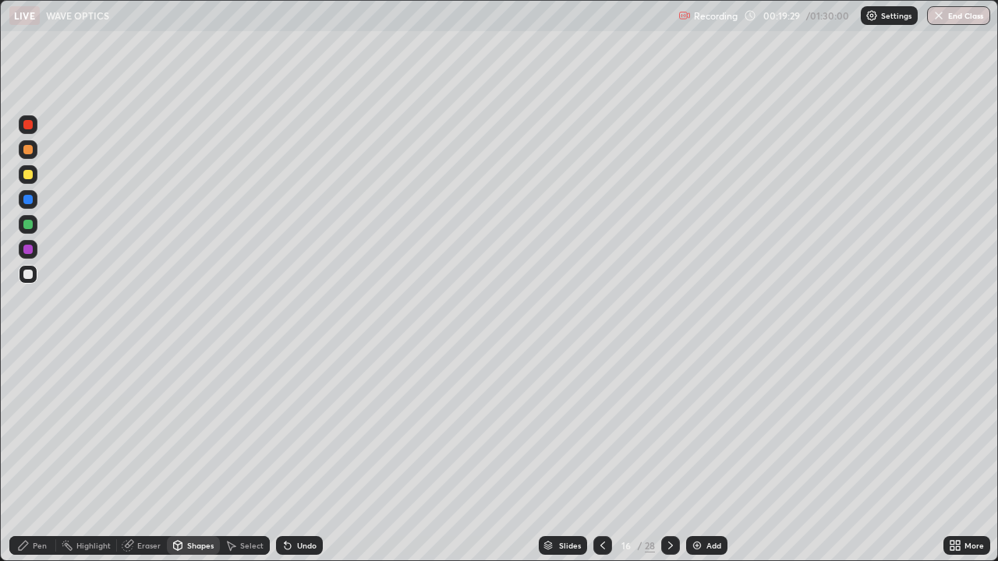
click at [46, 455] on div "Pen" at bounding box center [40, 546] width 14 height 8
click at [203, 455] on div "Shapes" at bounding box center [200, 546] width 27 height 8
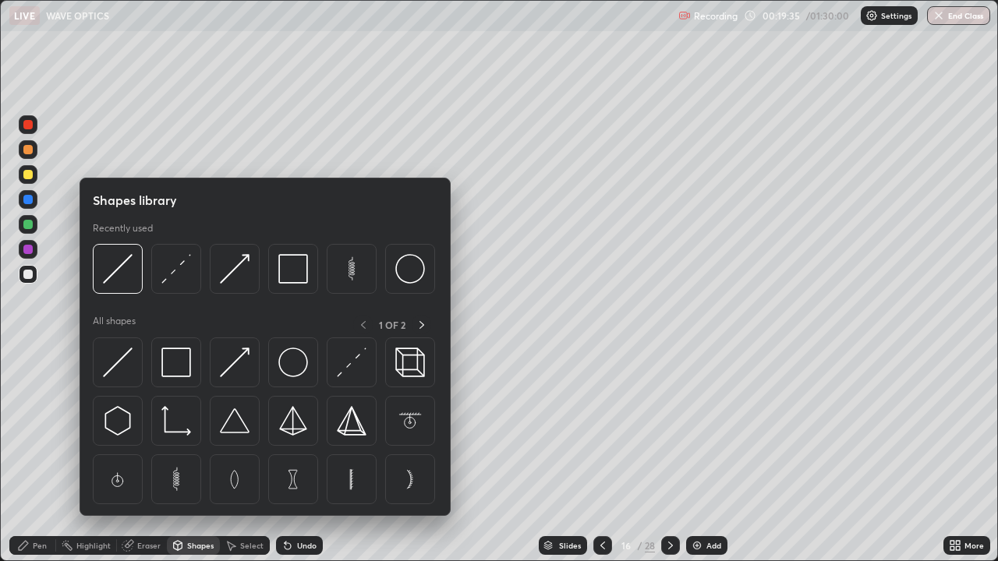
click at [115, 333] on p "All shapes" at bounding box center [114, 324] width 43 height 19
click at [105, 358] on img at bounding box center [118, 363] width 30 height 30
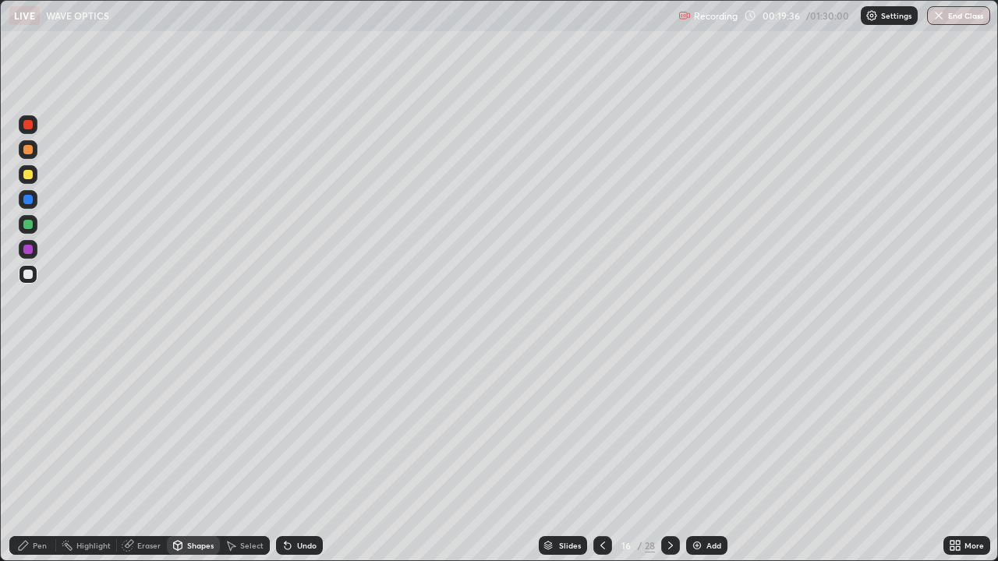
click at [27, 222] on div at bounding box center [27, 224] width 9 height 9
click at [41, 455] on div "Pen" at bounding box center [40, 546] width 14 height 8
click at [200, 455] on div "Shapes" at bounding box center [200, 546] width 27 height 8
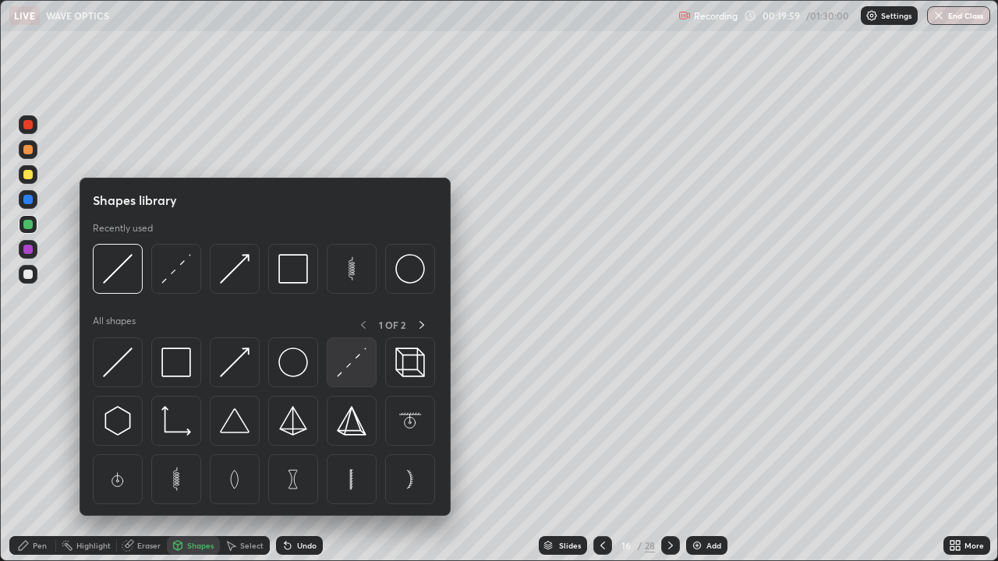
click at [348, 357] on img at bounding box center [352, 363] width 30 height 30
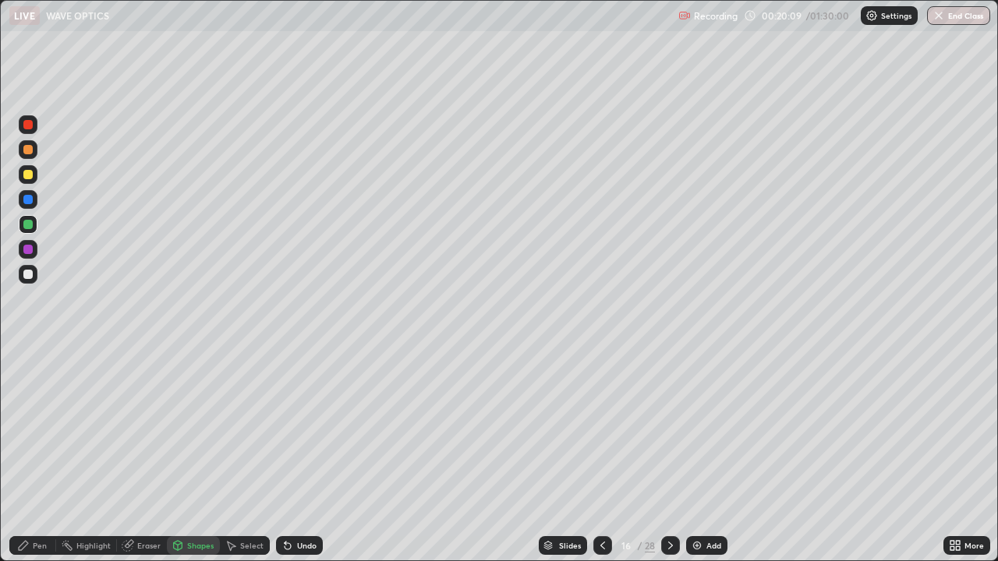
click at [238, 455] on div "Select" at bounding box center [245, 545] width 50 height 19
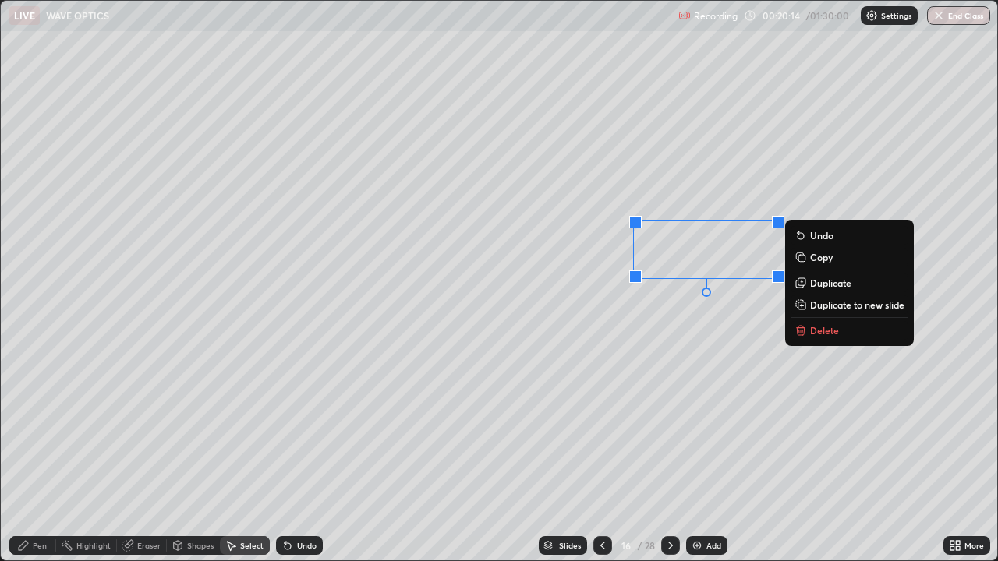
click at [724, 325] on div "0 ° Undo Copy Duplicate Duplicate to new slide Delete" at bounding box center [499, 281] width 996 height 560
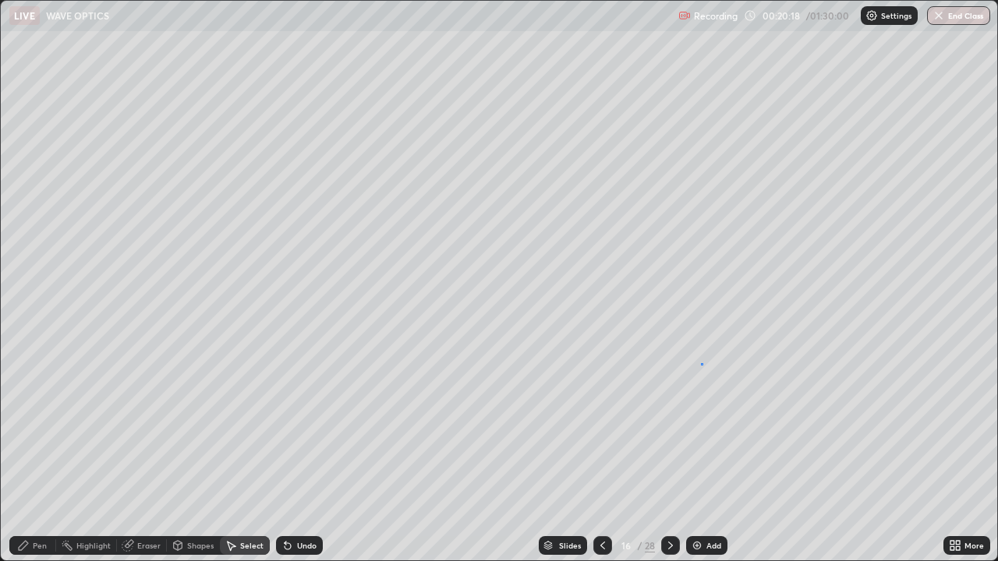
click at [701, 363] on div "0 ° Undo Copy Duplicate Duplicate to new slide Delete" at bounding box center [499, 281] width 996 height 560
click at [203, 455] on div "Shapes" at bounding box center [200, 546] width 27 height 8
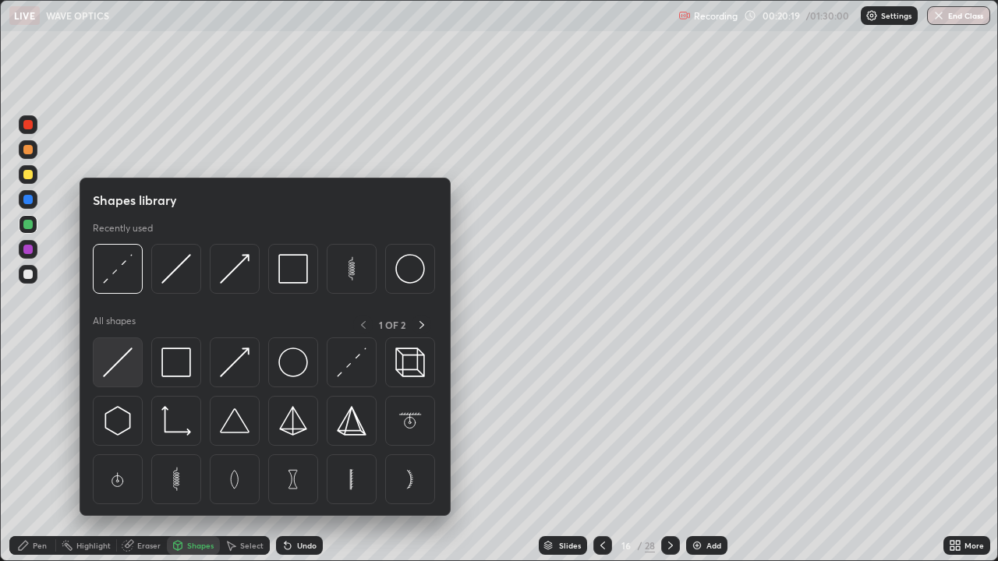
click at [130, 366] on img at bounding box center [118, 363] width 30 height 30
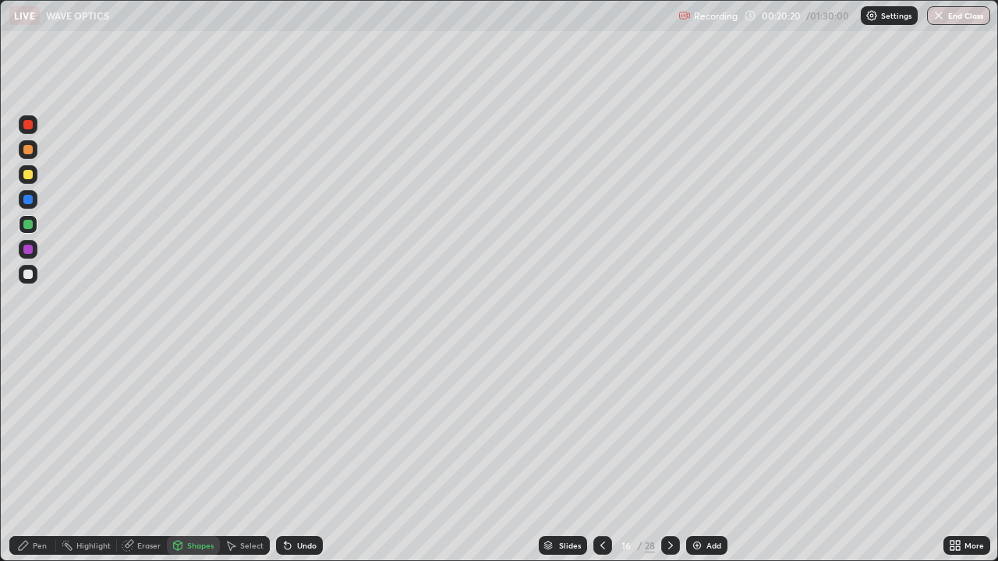
click at [28, 250] on div at bounding box center [27, 249] width 9 height 9
click at [36, 455] on div "Pen" at bounding box center [32, 545] width 47 height 19
click at [29, 175] on div at bounding box center [27, 174] width 9 height 9
click at [965, 455] on div "More" at bounding box center [966, 545] width 47 height 19
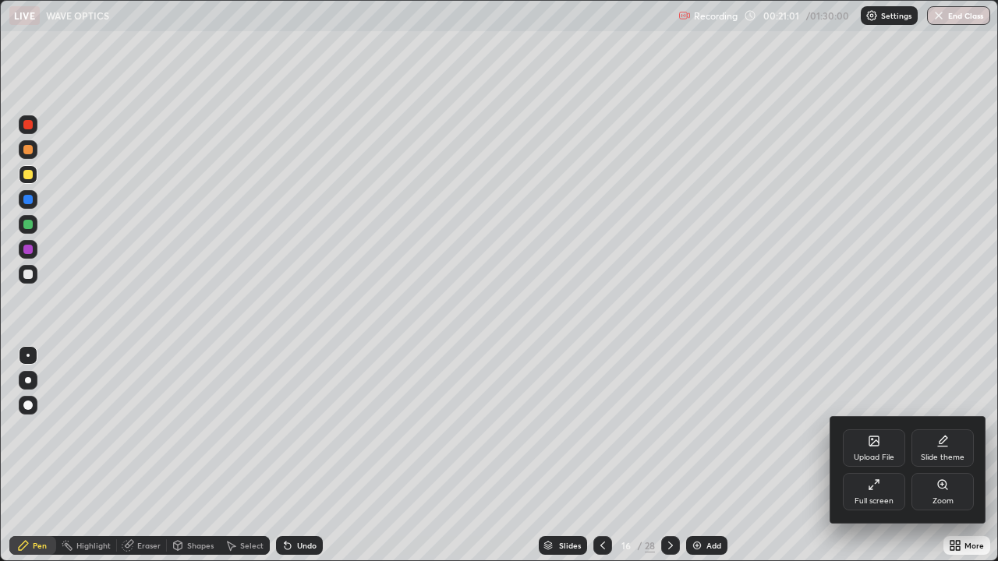
click at [883, 455] on div "Full screen" at bounding box center [873, 501] width 39 height 8
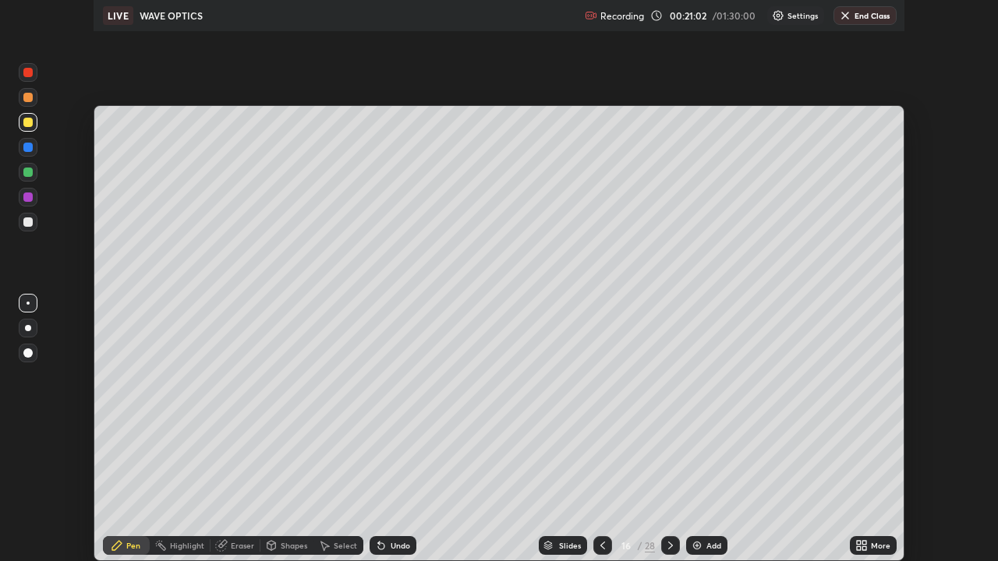
scroll to position [77485, 76944]
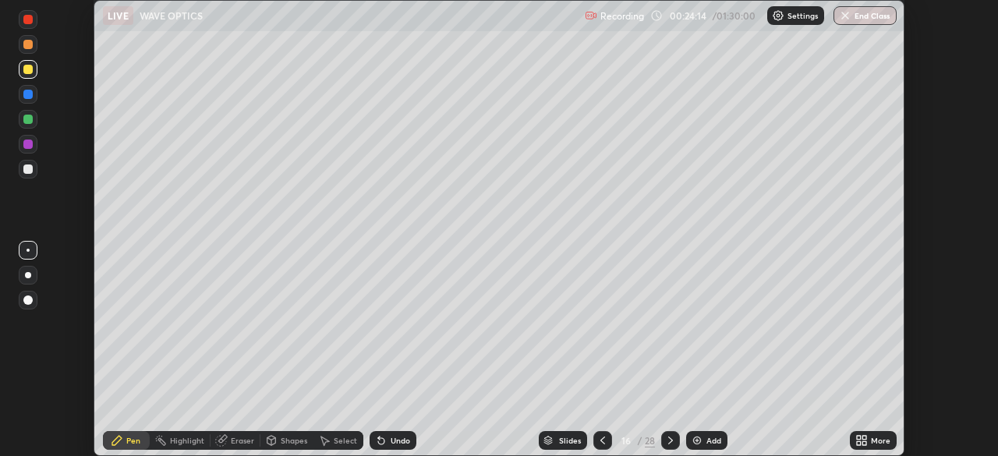
click at [669, 440] on icon at bounding box center [670, 440] width 12 height 12
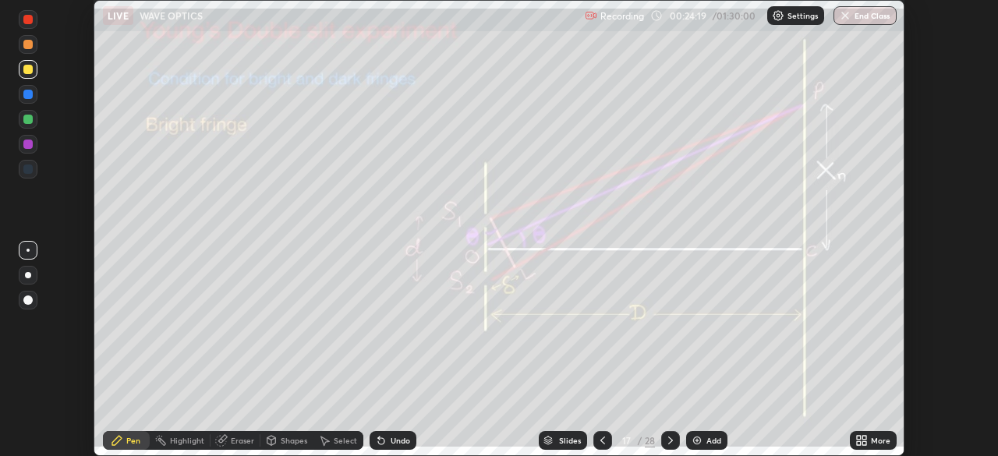
click at [596, 440] on icon at bounding box center [602, 440] width 12 height 12
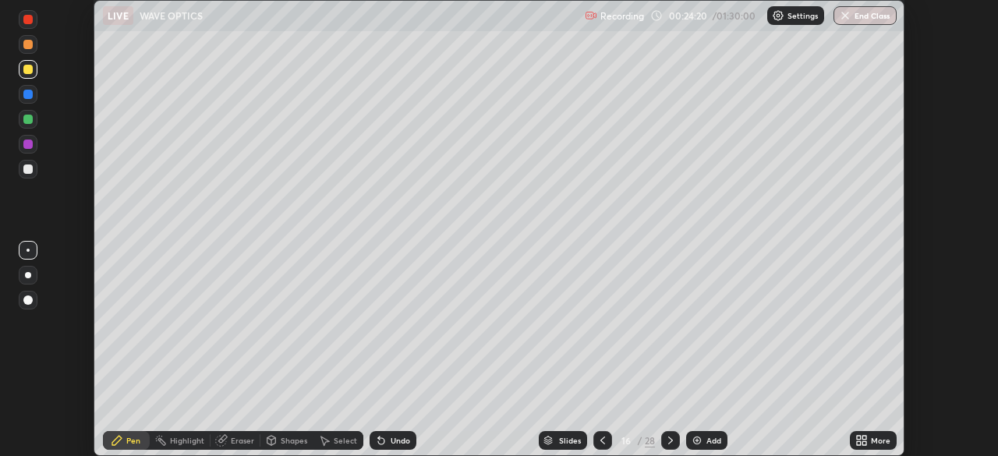
click at [701, 446] on img at bounding box center [697, 440] width 12 height 12
click at [863, 443] on icon at bounding box center [864, 443] width 4 height 4
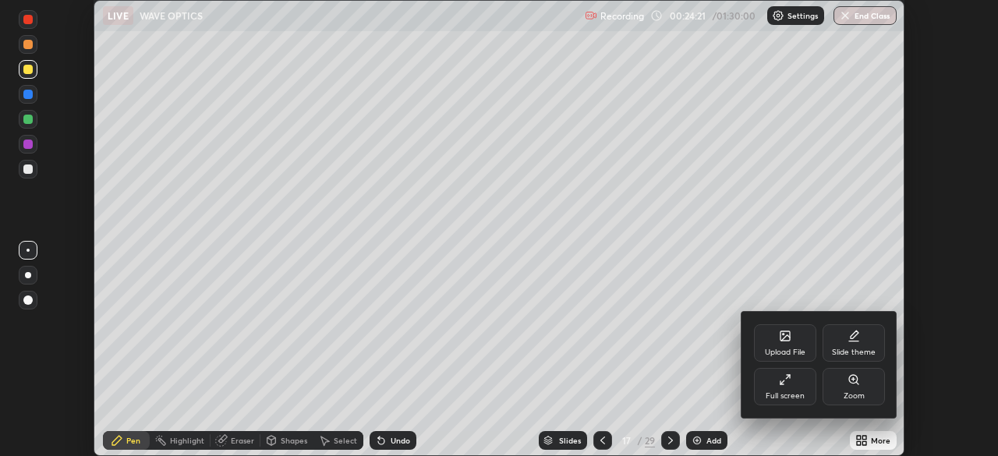
click at [782, 381] on icon at bounding box center [785, 379] width 12 height 12
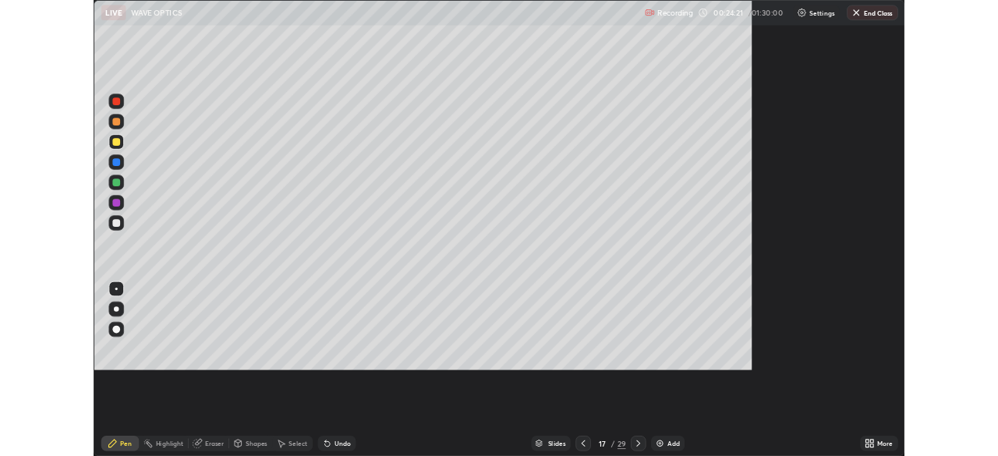
scroll to position [561, 998]
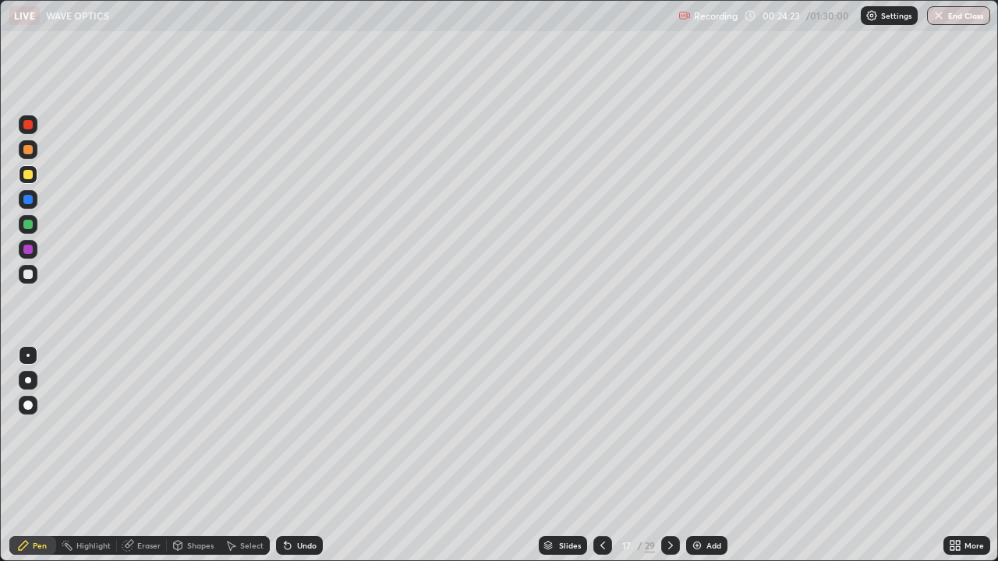
click at [34, 274] on div at bounding box center [28, 274] width 19 height 19
click at [199, 455] on div "Shapes" at bounding box center [200, 546] width 27 height 8
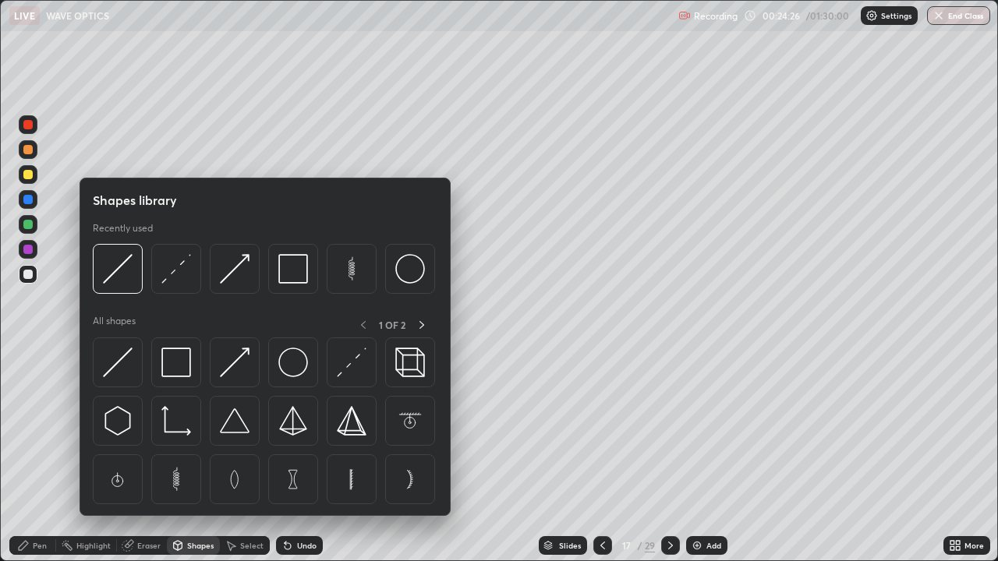
click at [46, 455] on div "Pen" at bounding box center [32, 545] width 47 height 19
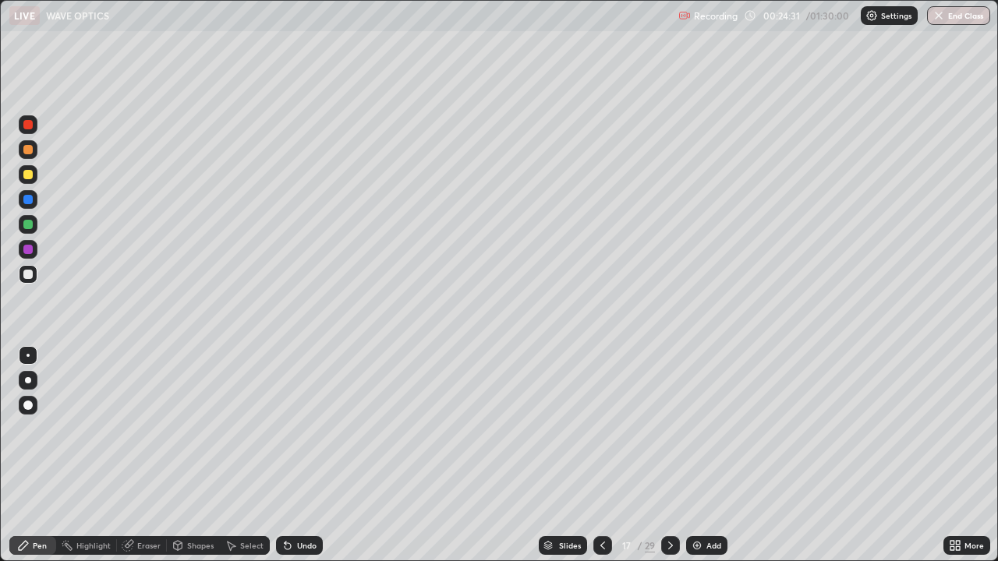
click at [187, 455] on div "Shapes" at bounding box center [200, 546] width 27 height 8
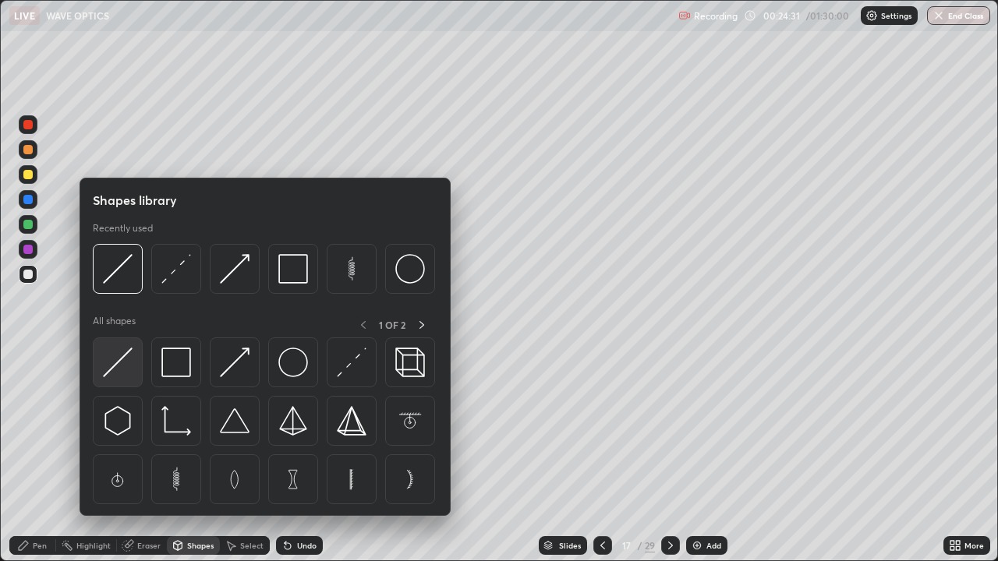
click at [127, 366] on img at bounding box center [118, 363] width 30 height 30
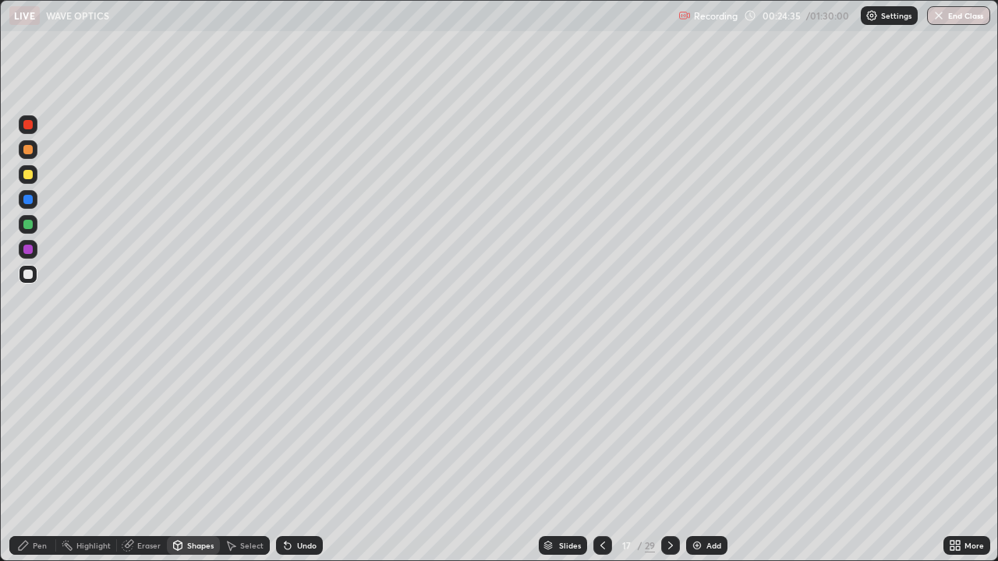
click at [145, 455] on div "Eraser" at bounding box center [148, 546] width 23 height 8
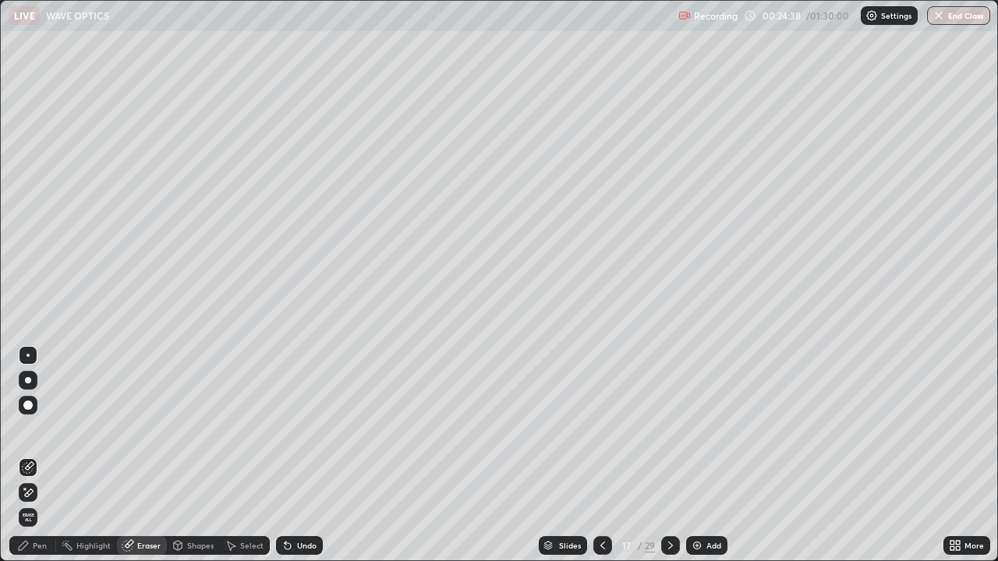
click at [202, 455] on div "Shapes" at bounding box center [200, 546] width 27 height 8
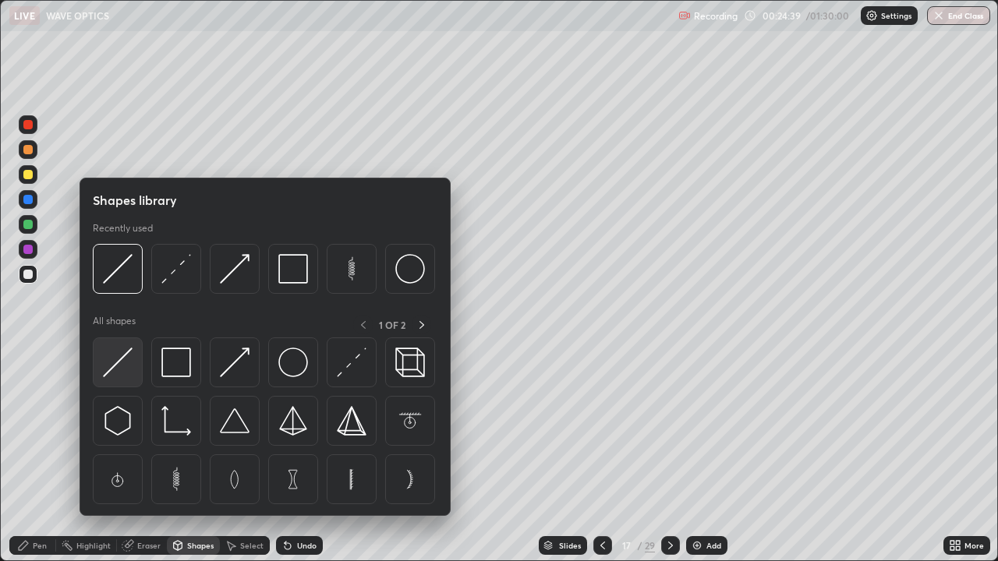
click at [114, 365] on img at bounding box center [118, 363] width 30 height 30
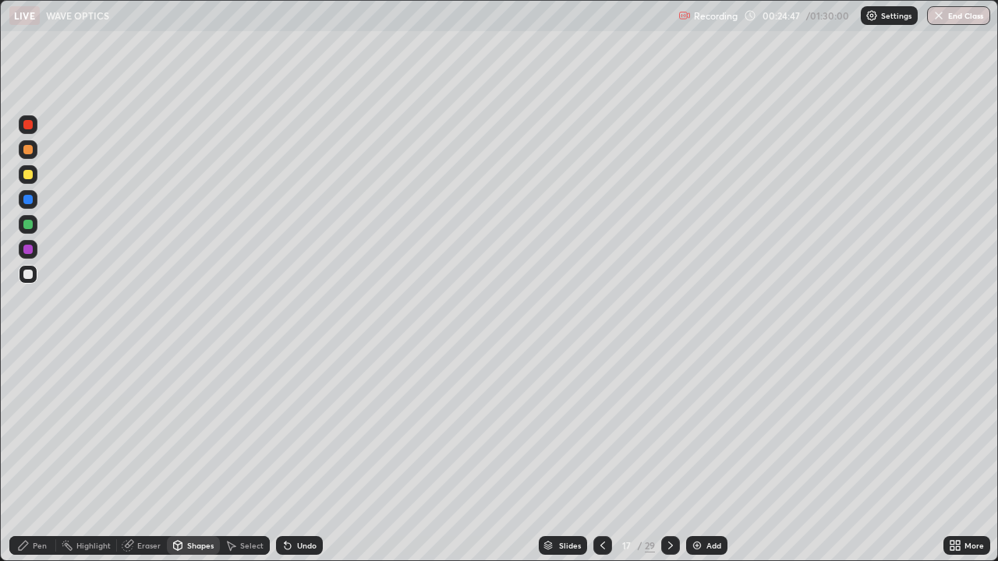
click at [35, 251] on div at bounding box center [28, 249] width 19 height 19
click at [199, 455] on div "Shapes" at bounding box center [193, 545] width 53 height 19
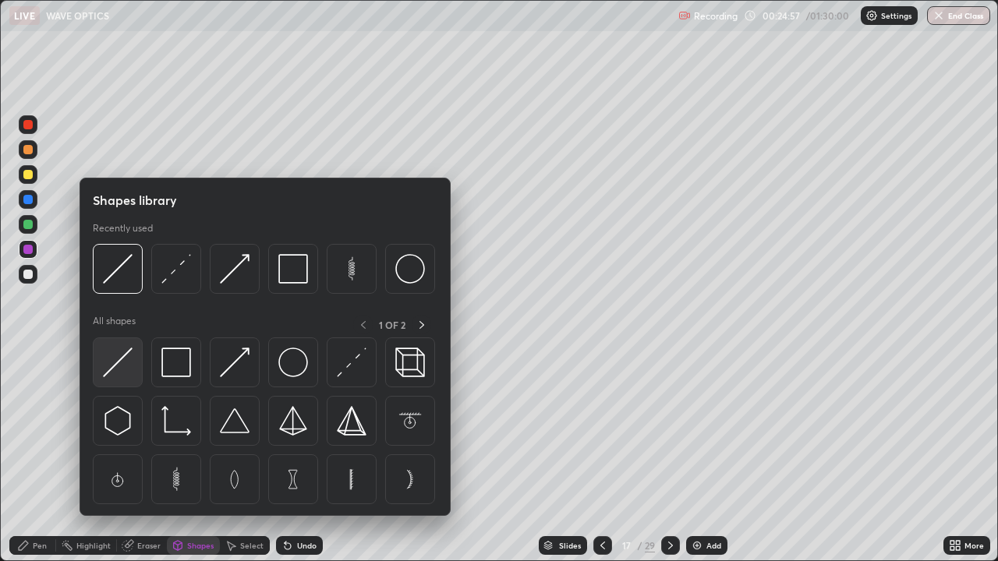
click at [122, 366] on img at bounding box center [118, 363] width 30 height 30
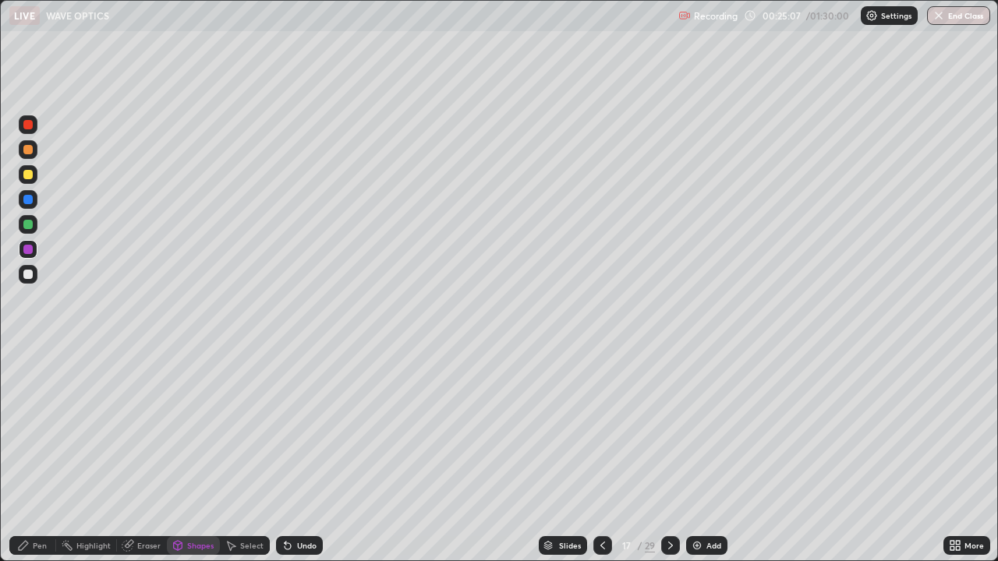
click at [41, 455] on div "Pen" at bounding box center [40, 546] width 14 height 8
click at [203, 455] on div "Shapes" at bounding box center [200, 546] width 27 height 8
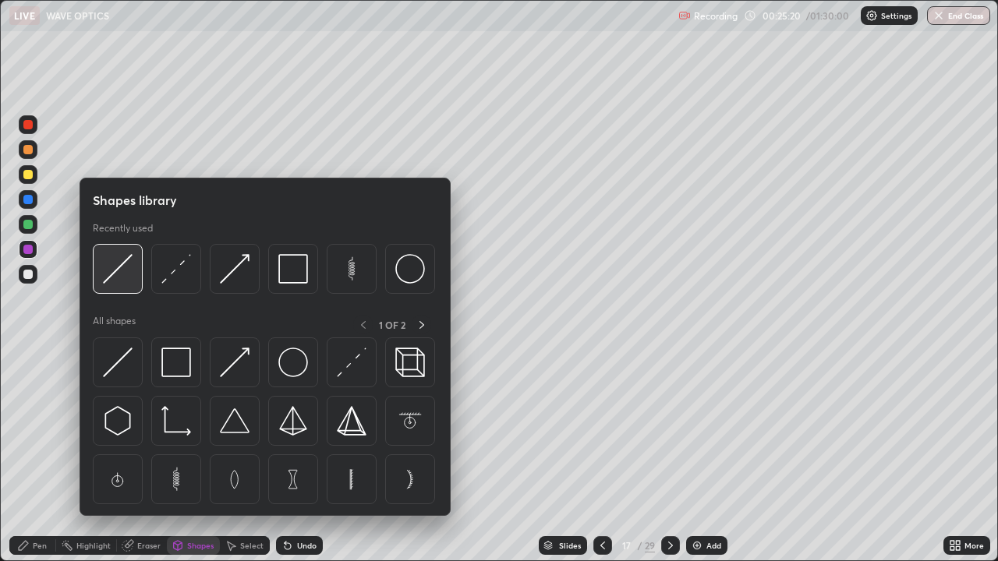
click at [121, 280] on img at bounding box center [118, 269] width 30 height 30
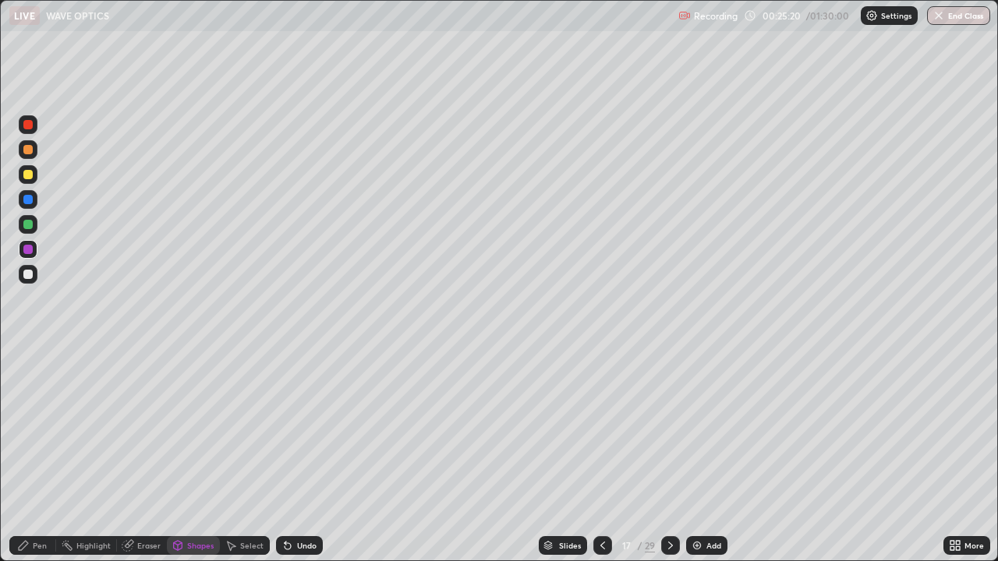
click at [26, 224] on div at bounding box center [27, 224] width 9 height 9
click at [50, 455] on div "Pen" at bounding box center [32, 545] width 47 height 19
click at [194, 455] on div "Shapes" at bounding box center [200, 546] width 27 height 8
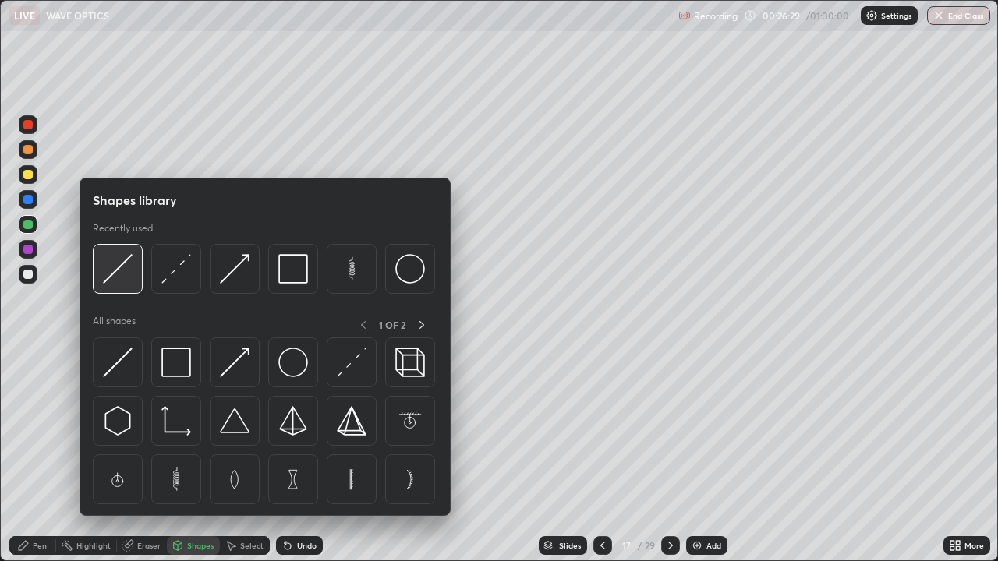
click at [122, 280] on img at bounding box center [118, 269] width 30 height 30
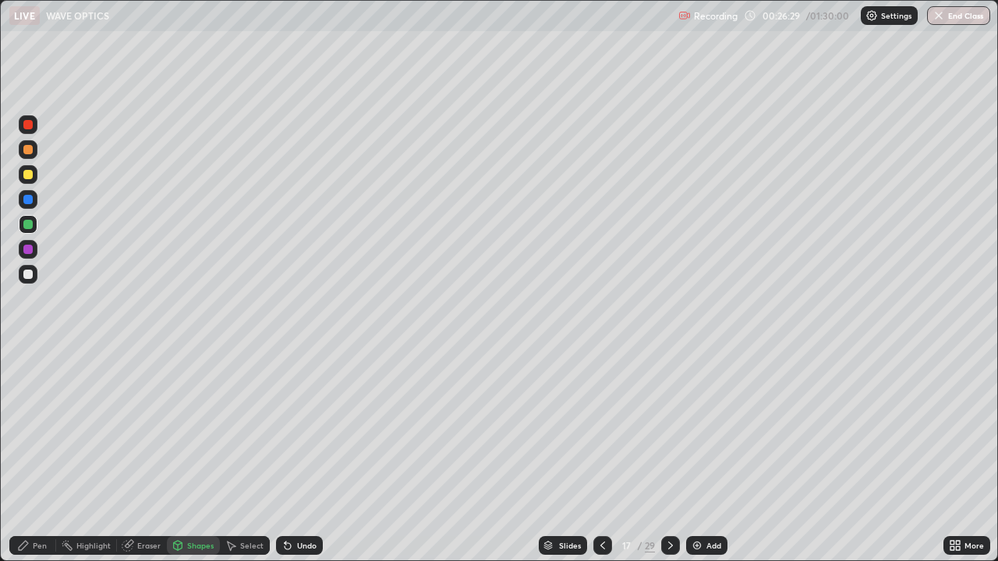
click at [31, 173] on div at bounding box center [27, 174] width 9 height 9
click at [37, 455] on div "Pen" at bounding box center [32, 545] width 47 height 19
click at [154, 455] on div "Eraser" at bounding box center [148, 546] width 23 height 8
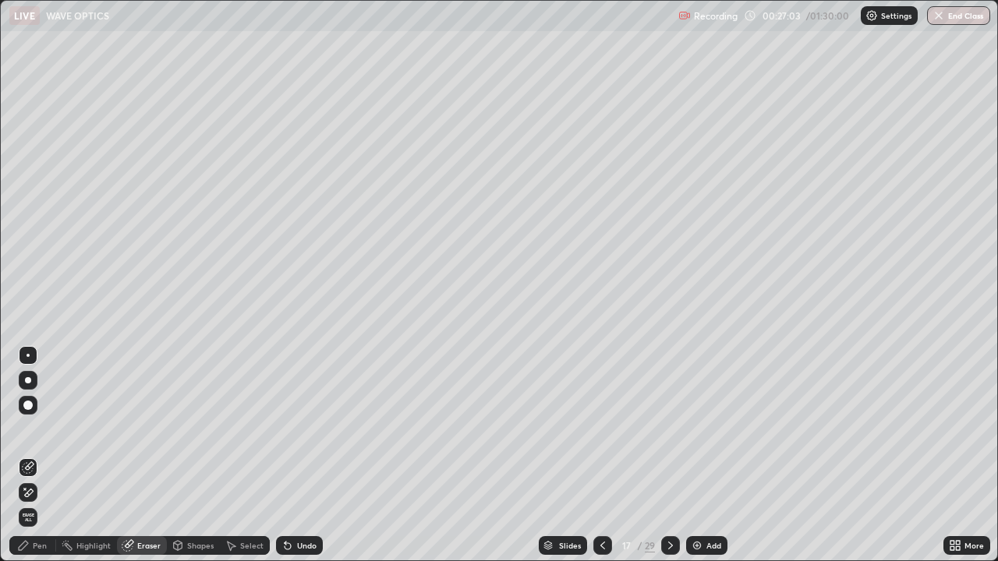
click at [47, 455] on div "Pen" at bounding box center [32, 545] width 47 height 19
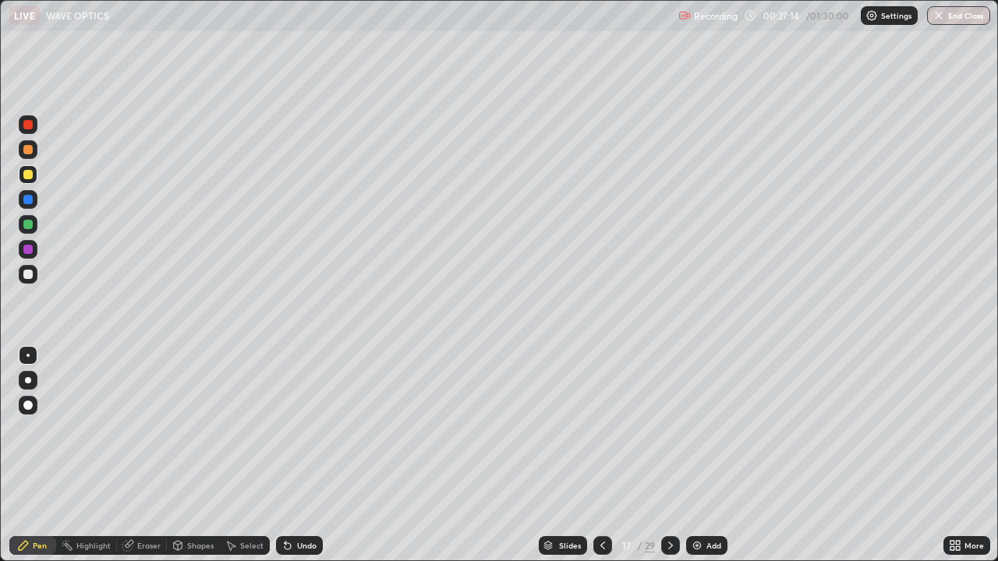
click at [28, 274] on div at bounding box center [27, 274] width 9 height 9
click at [140, 455] on div "Eraser" at bounding box center [148, 546] width 23 height 8
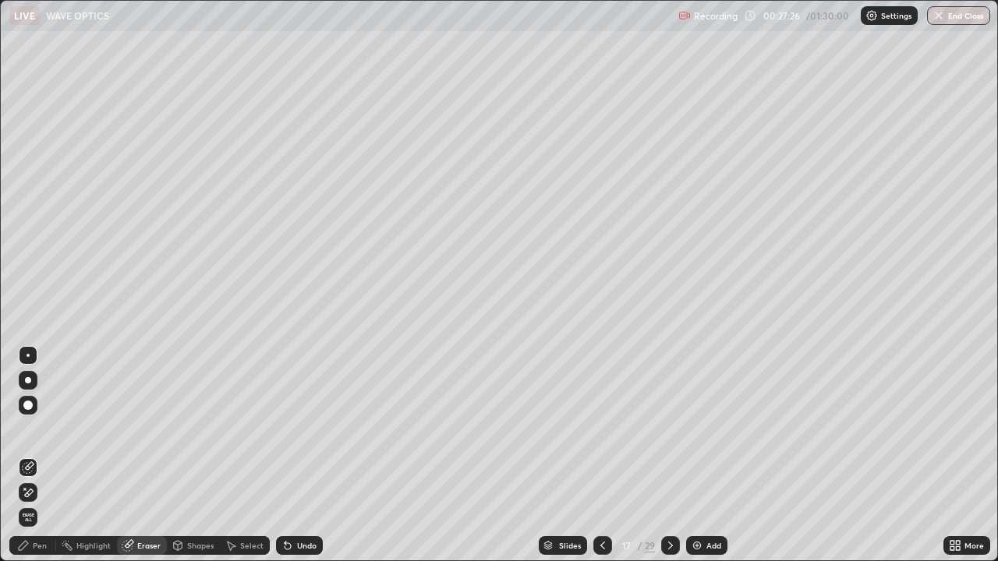
click at [94, 455] on div "Highlight" at bounding box center [86, 545] width 61 height 19
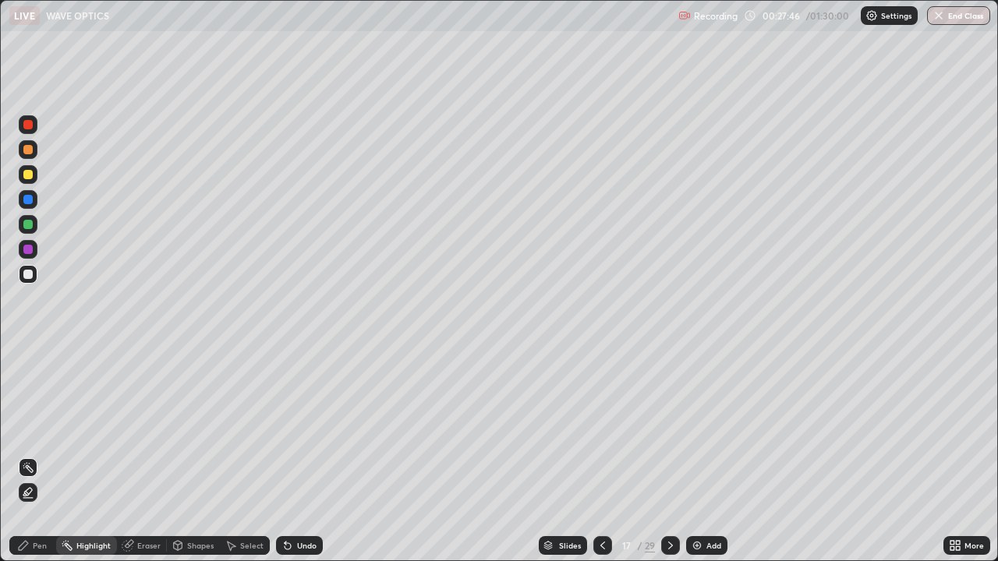
click at [35, 203] on div at bounding box center [28, 199] width 19 height 19
click at [43, 455] on div "Pen" at bounding box center [40, 546] width 14 height 8
click at [123, 455] on icon at bounding box center [127, 546] width 10 height 10
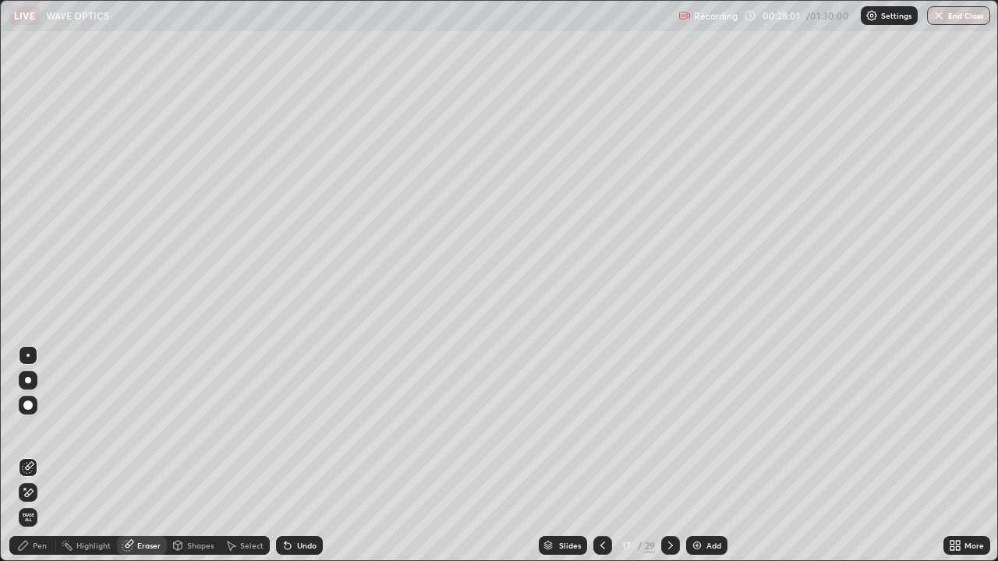
click at [104, 455] on div "Highlight" at bounding box center [93, 546] width 34 height 8
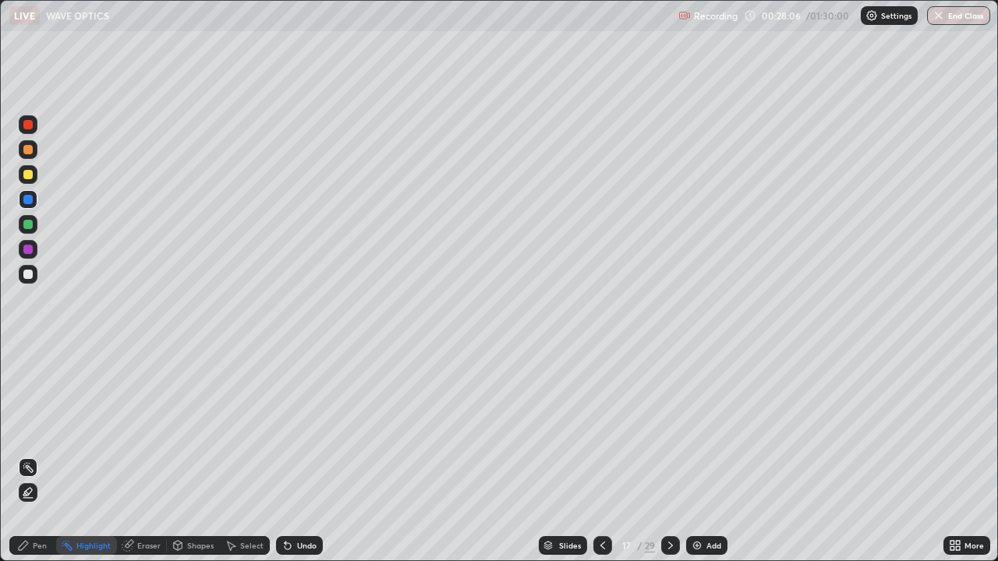
click at [20, 455] on div "Pen" at bounding box center [32, 545] width 47 height 19
click at [31, 249] on div at bounding box center [27, 249] width 9 height 9
click at [290, 455] on icon at bounding box center [287, 545] width 12 height 12
click at [0, 0] on div "LIVE WAVE OPTICS Recording 00:28:58 / 01:30:00 Settings End Class" at bounding box center [499, 15] width 998 height 31
click at [297, 455] on div "Undo" at bounding box center [306, 546] width 19 height 8
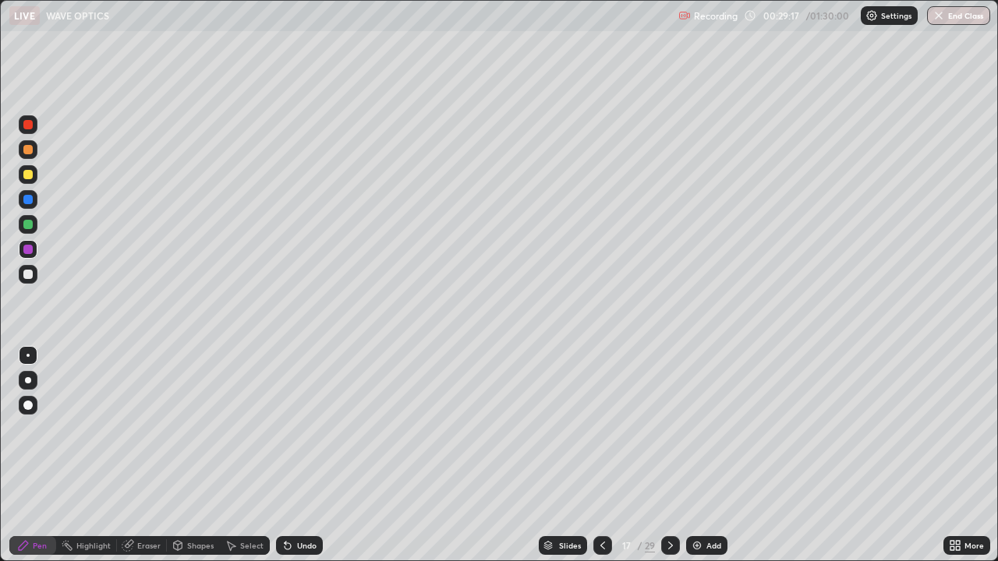
click at [25, 273] on div at bounding box center [27, 274] width 9 height 9
click at [289, 455] on icon at bounding box center [287, 545] width 12 height 12
click at [34, 256] on div at bounding box center [28, 249] width 19 height 19
click at [247, 455] on div "Select" at bounding box center [251, 546] width 23 height 8
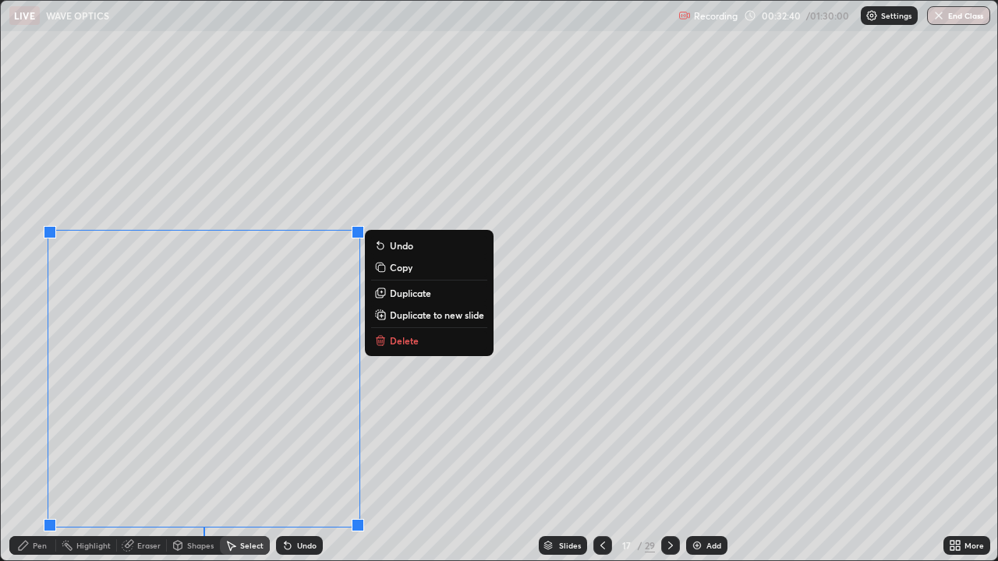
click at [408, 316] on p "Duplicate to new slide" at bounding box center [437, 315] width 94 height 12
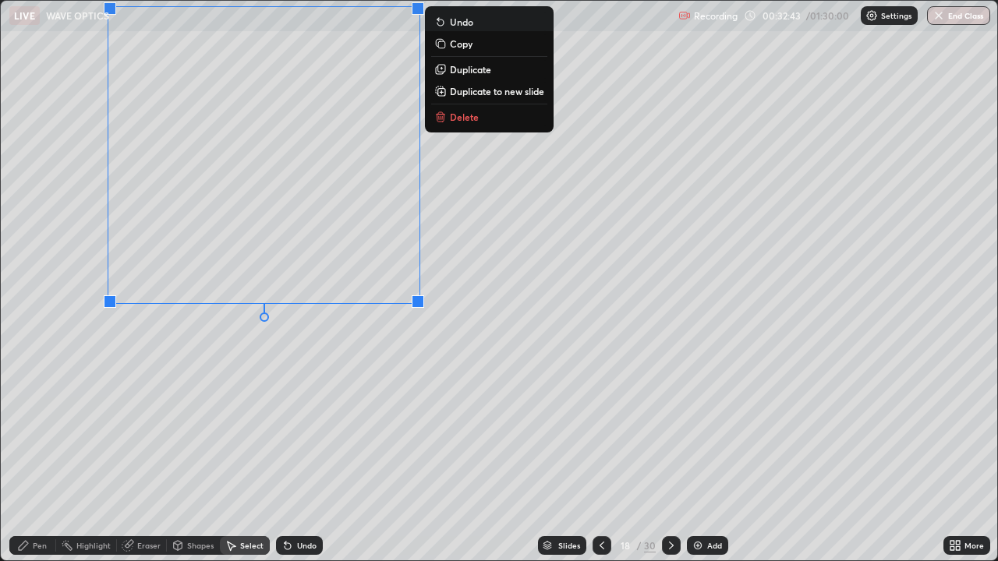
click at [143, 455] on div "Eraser" at bounding box center [148, 546] width 23 height 8
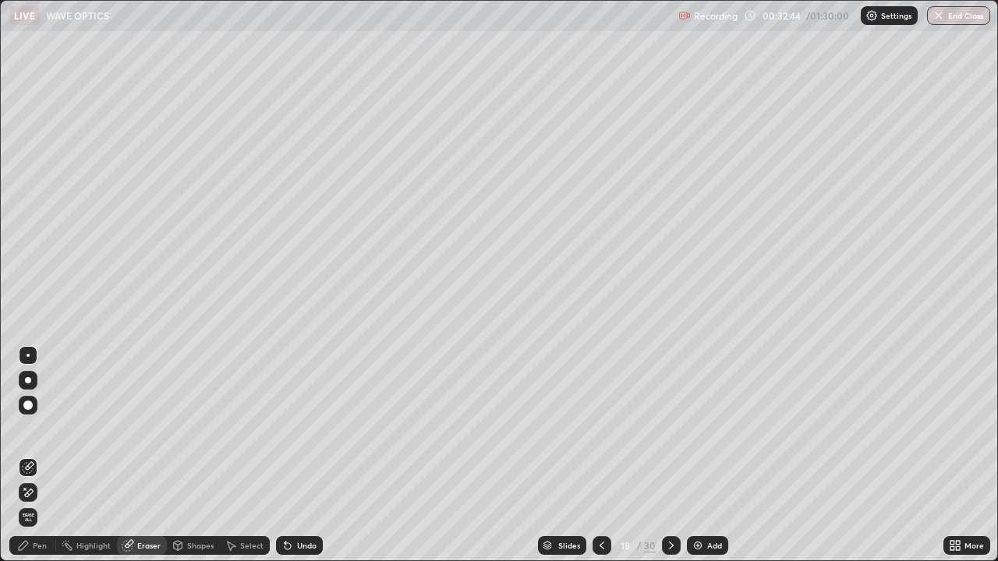
click at [30, 455] on icon at bounding box center [28, 492] width 12 height 13
click at [42, 455] on div "Pen" at bounding box center [40, 546] width 14 height 8
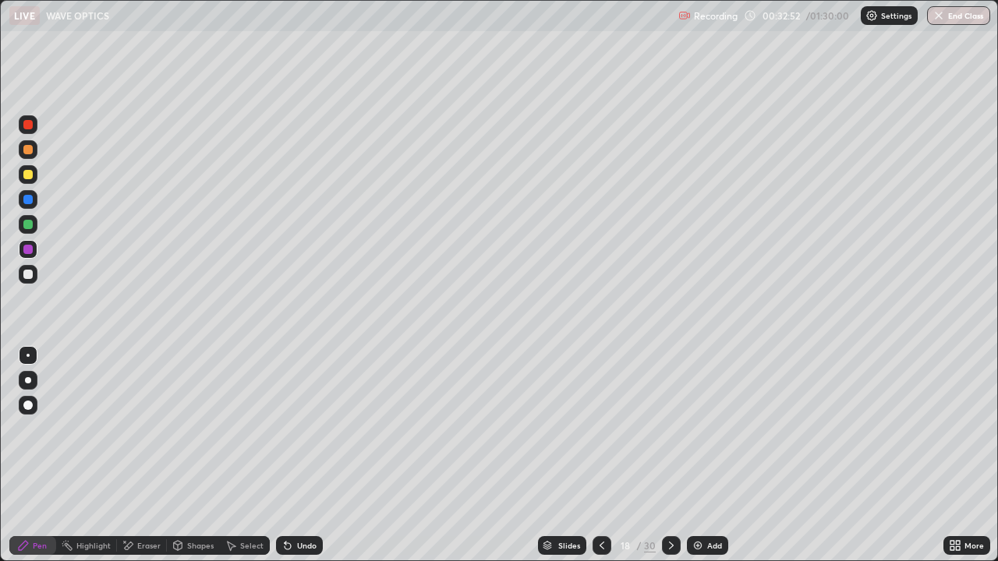
click at [34, 274] on div at bounding box center [28, 274] width 19 height 19
click at [24, 246] on div at bounding box center [27, 249] width 9 height 9
click at [956, 455] on icon at bounding box center [955, 545] width 12 height 12
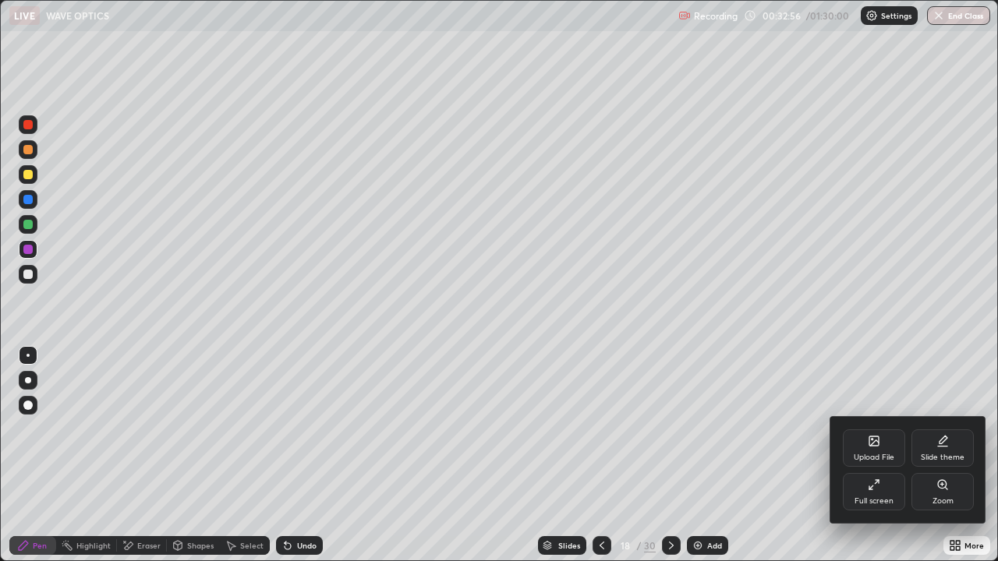
click at [867, 455] on div "Full screen" at bounding box center [873, 501] width 39 height 8
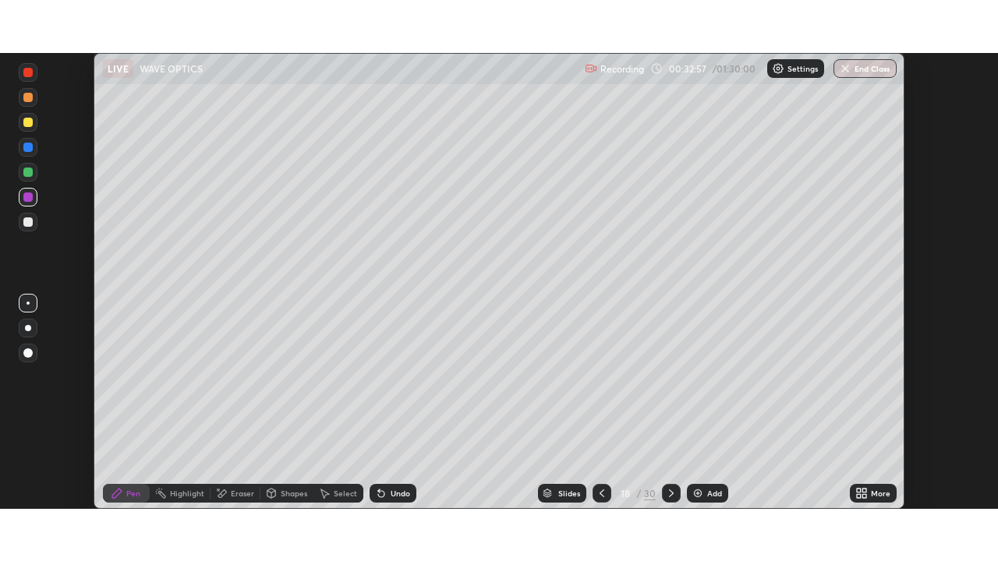
scroll to position [77485, 76944]
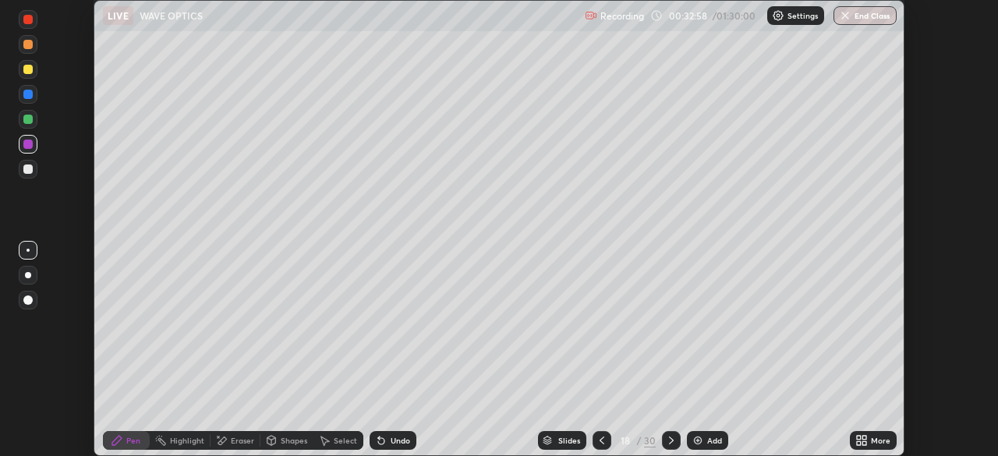
click at [873, 439] on div "More" at bounding box center [880, 440] width 19 height 8
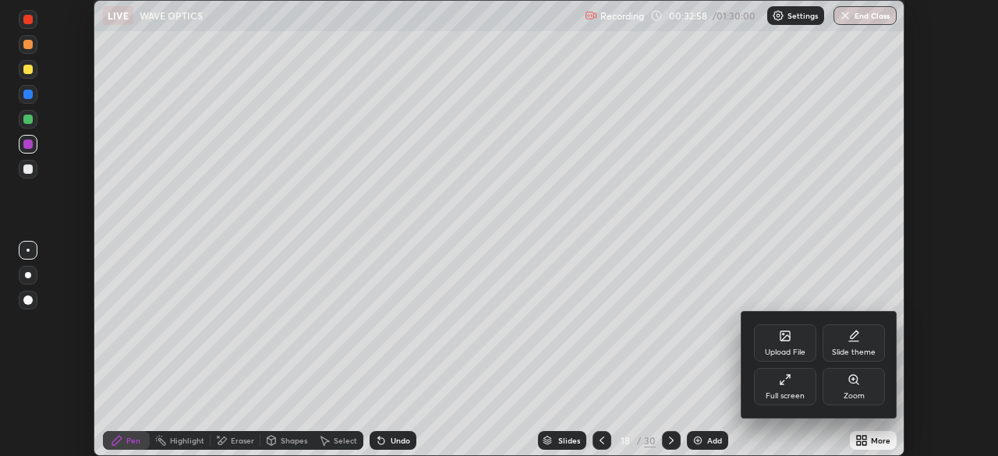
click at [794, 396] on div "Full screen" at bounding box center [784, 396] width 39 height 8
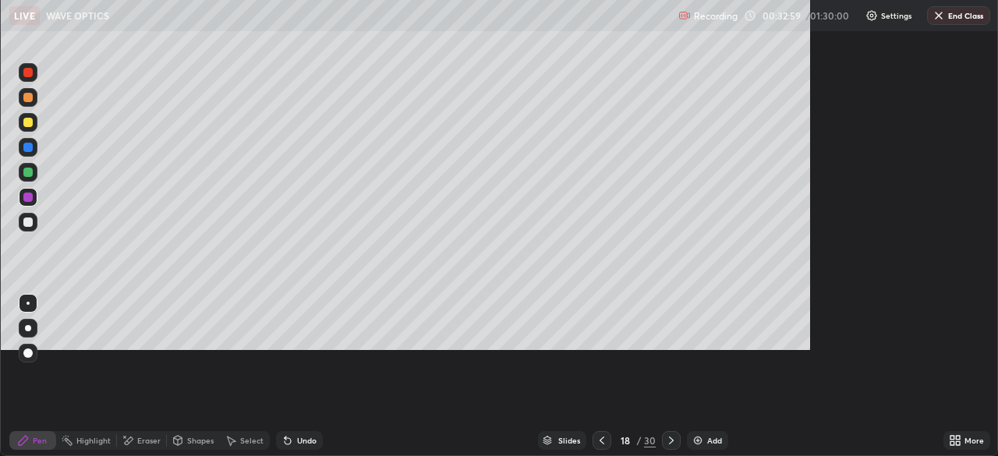
scroll to position [561, 998]
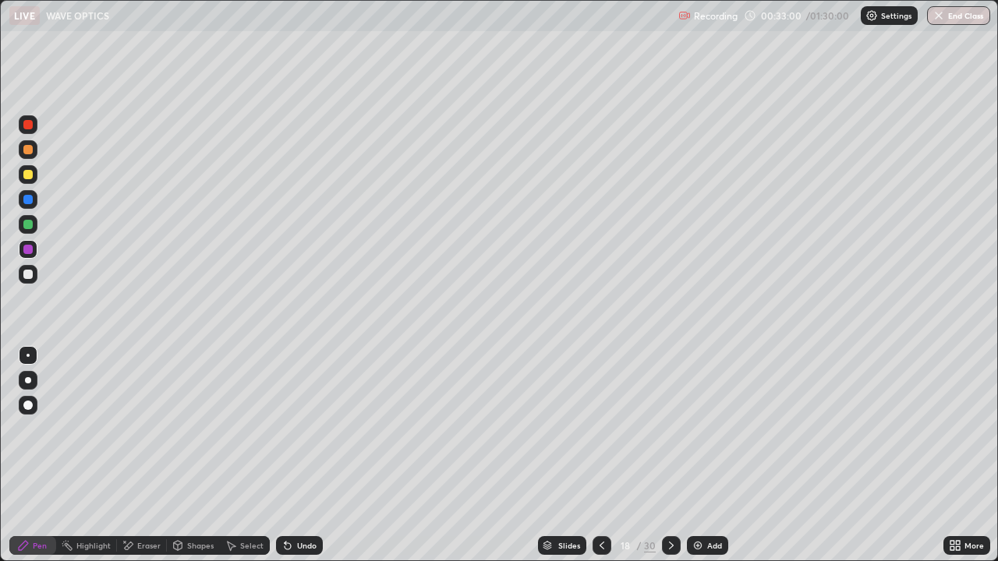
click at [299, 455] on div "Undo" at bounding box center [306, 546] width 19 height 8
click at [143, 455] on div "Eraser" at bounding box center [142, 545] width 50 height 19
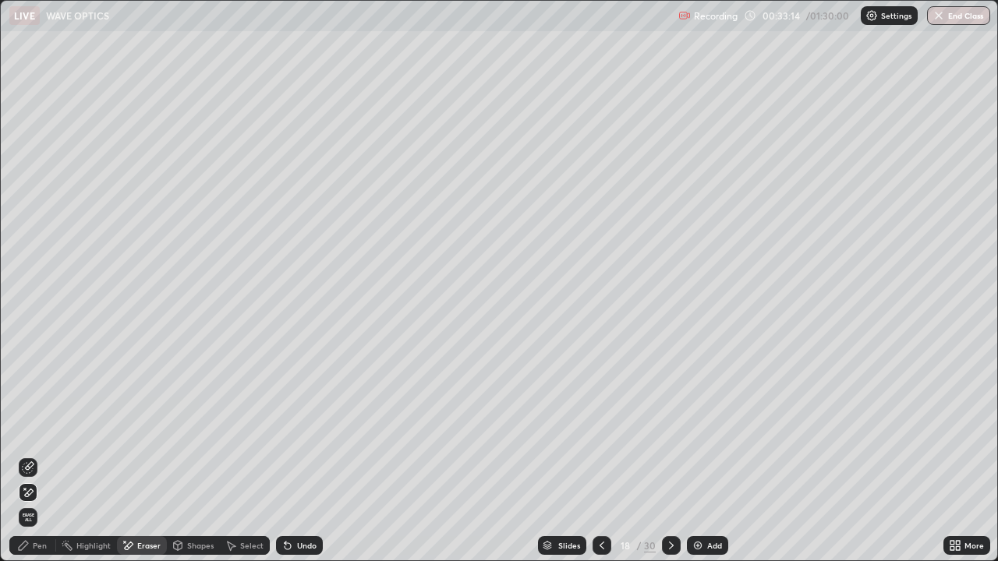
click at [44, 455] on div "Pen" at bounding box center [40, 546] width 14 height 8
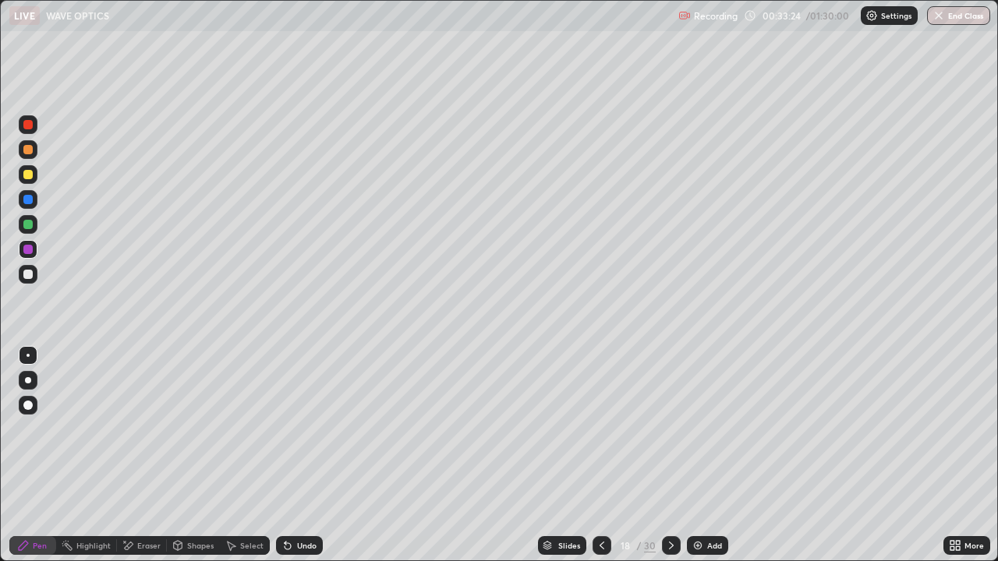
click at [137, 455] on div "Eraser" at bounding box center [148, 546] width 23 height 8
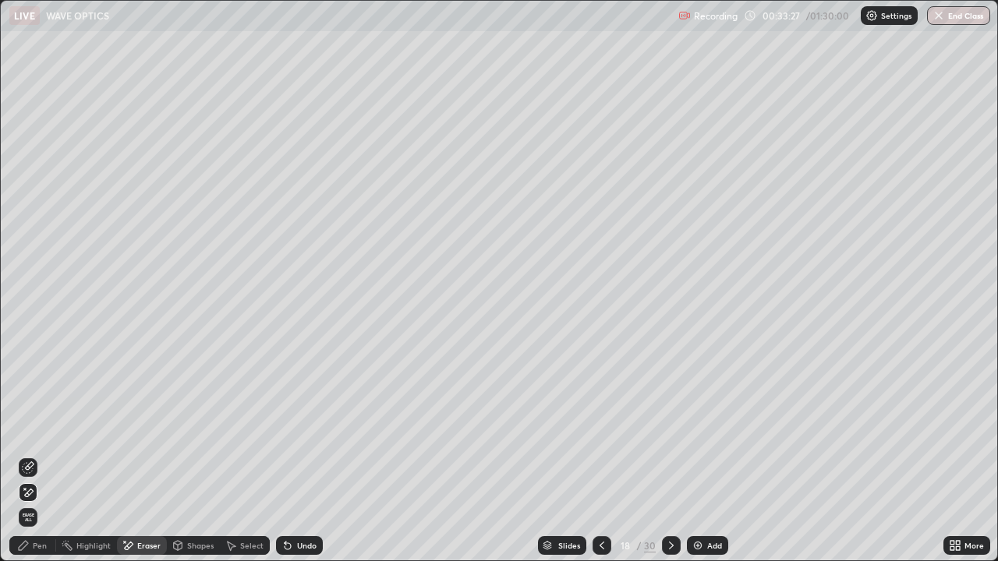
click at [39, 455] on div "Pen" at bounding box center [32, 545] width 47 height 19
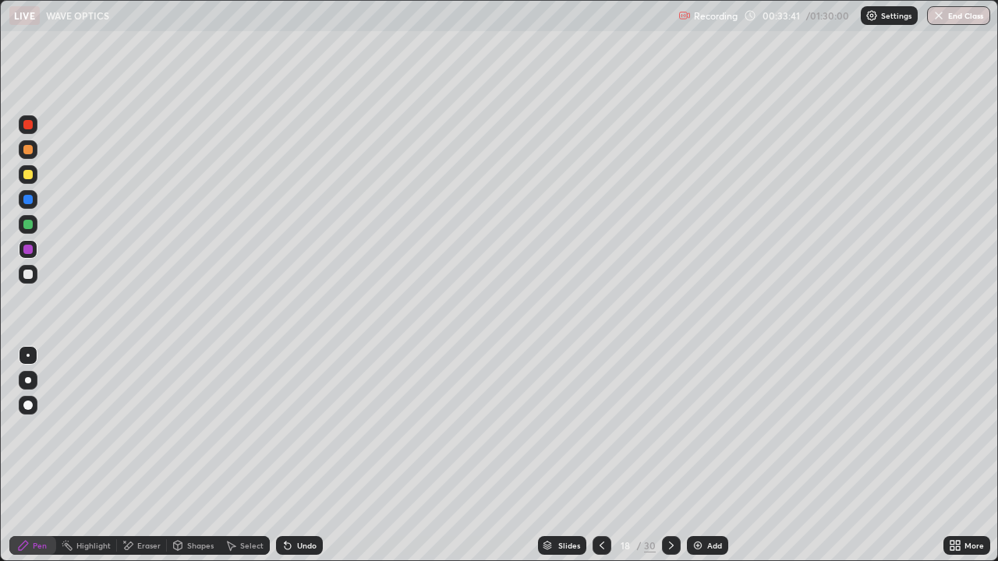
click at [140, 455] on div "Eraser" at bounding box center [148, 546] width 23 height 8
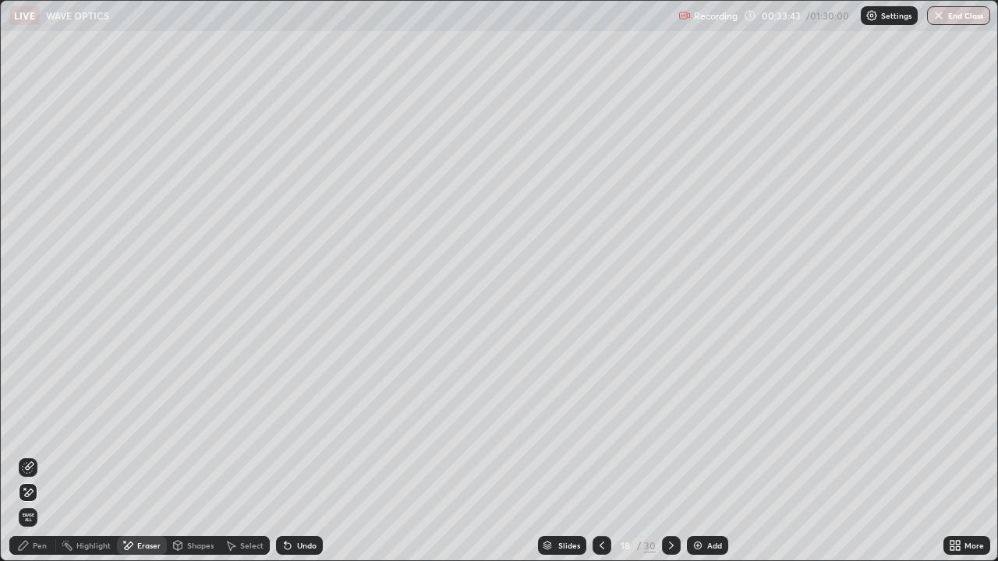
click at [50, 455] on div "Pen" at bounding box center [32, 545] width 47 height 19
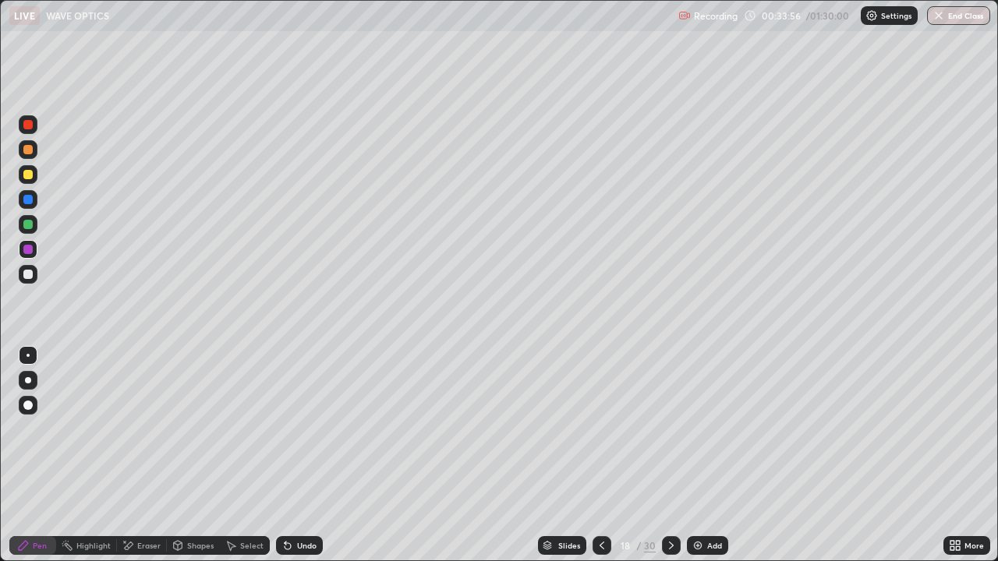
click at [178, 455] on icon at bounding box center [178, 547] width 0 height 5
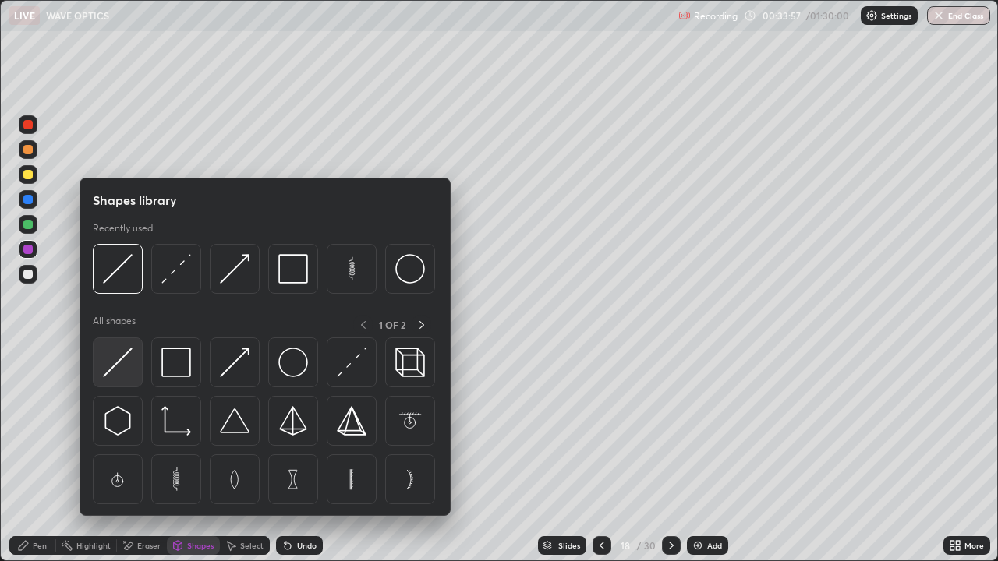
click at [120, 363] on img at bounding box center [118, 363] width 30 height 30
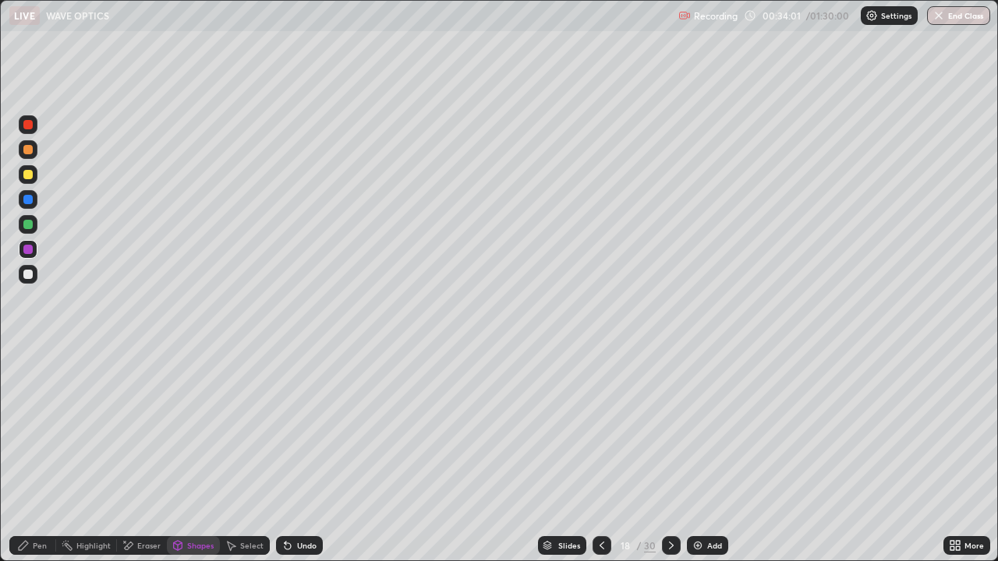
click at [200, 455] on div "Shapes" at bounding box center [200, 546] width 27 height 8
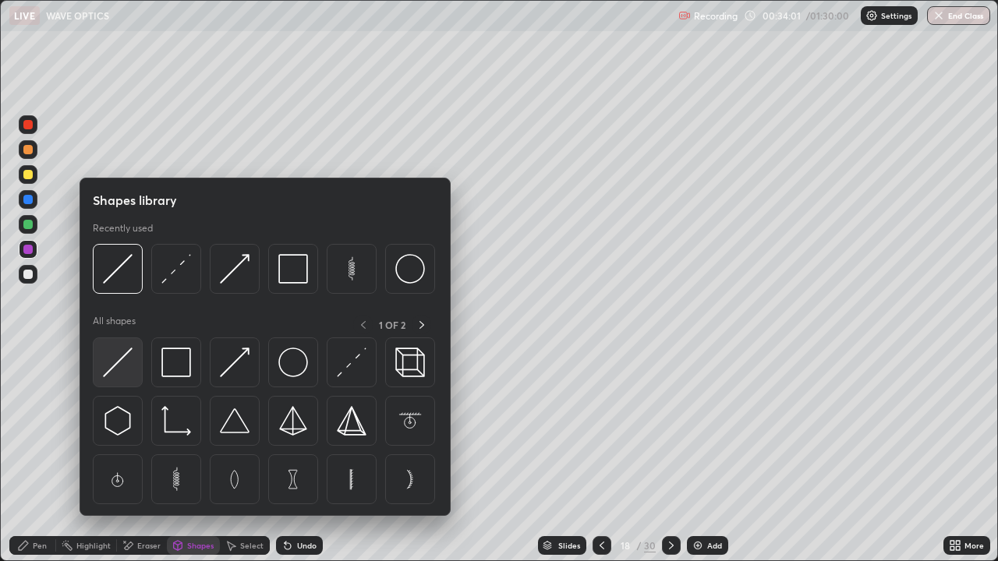
click at [133, 369] on div at bounding box center [118, 362] width 50 height 50
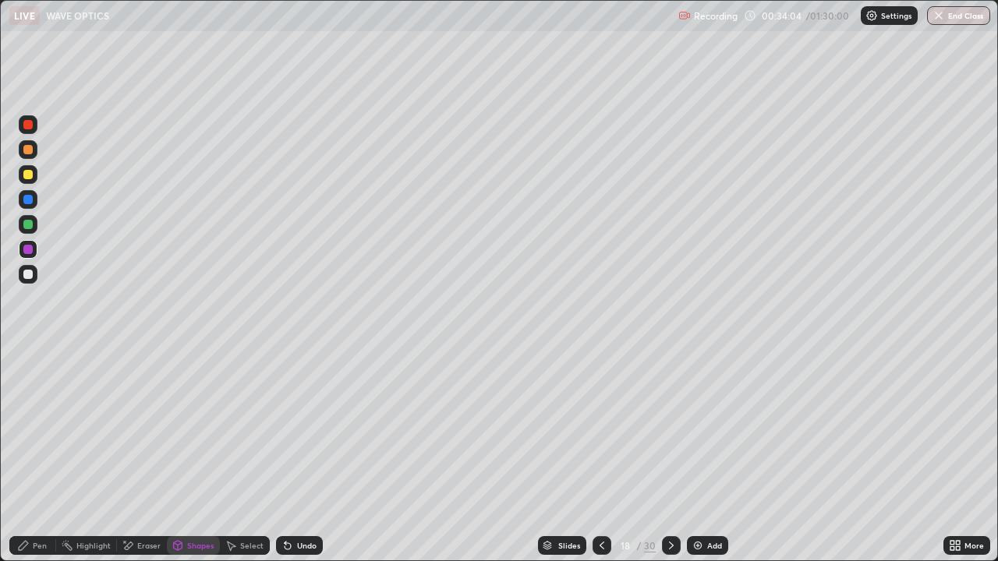
click at [202, 455] on div "Shapes" at bounding box center [200, 546] width 27 height 8
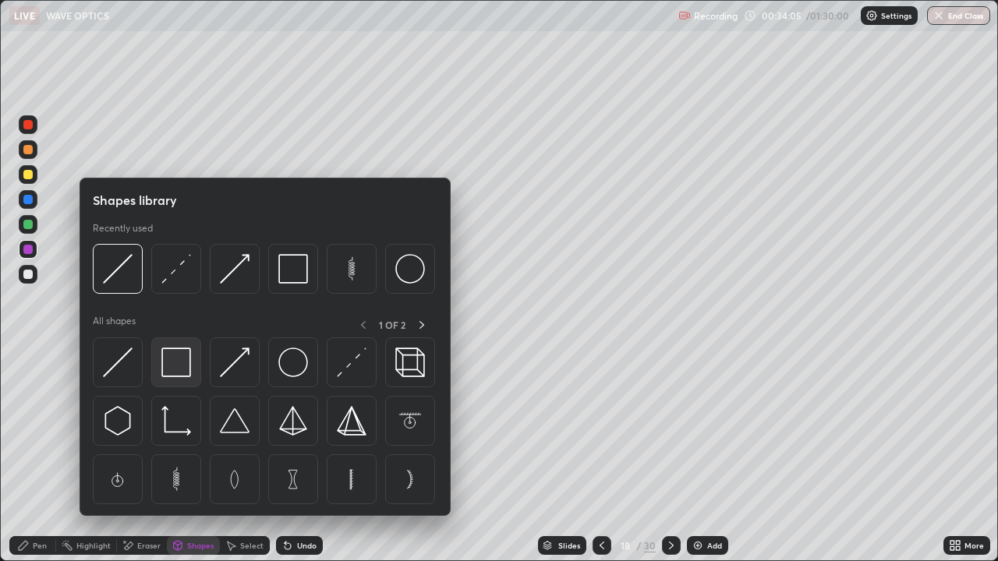
click at [175, 370] on img at bounding box center [176, 363] width 30 height 30
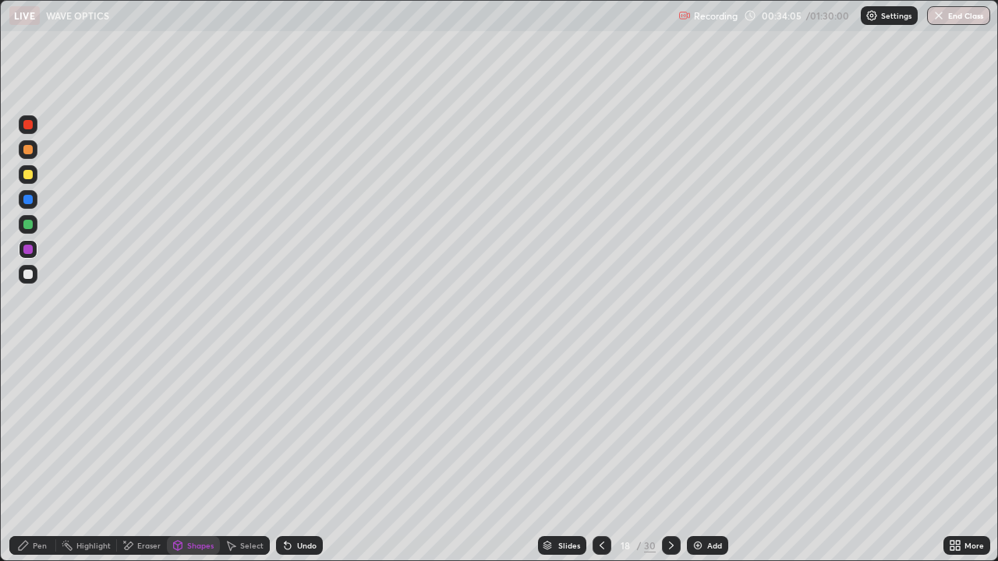
click at [29, 273] on div at bounding box center [27, 274] width 9 height 9
click at [257, 455] on div "Select" at bounding box center [251, 546] width 23 height 8
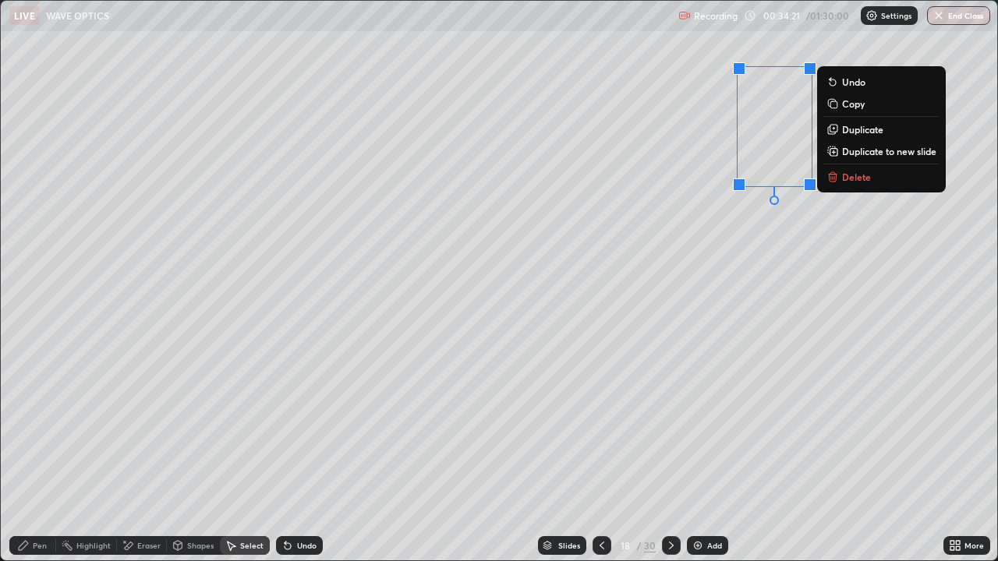
click at [857, 132] on p "Duplicate" at bounding box center [862, 129] width 41 height 12
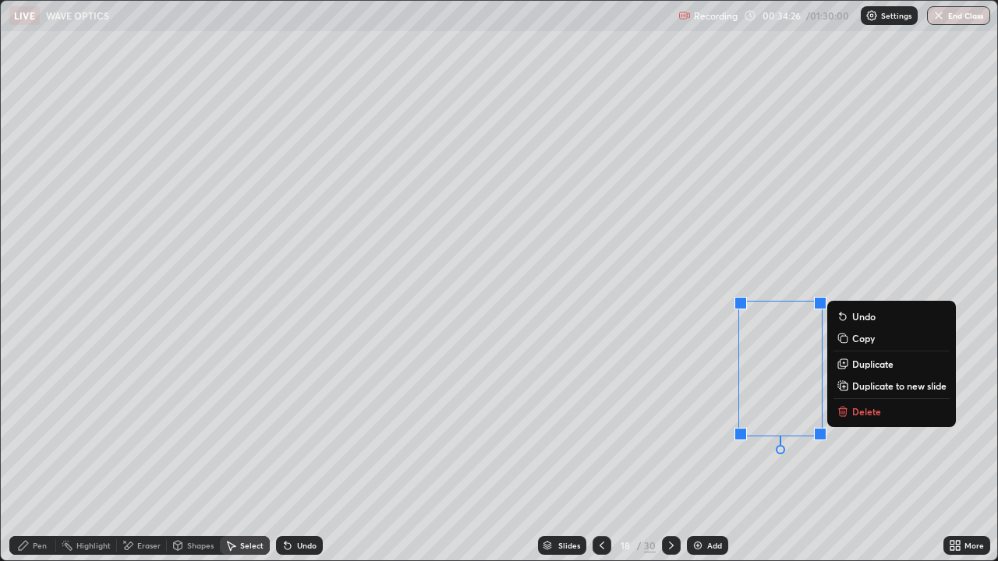
click at [828, 455] on div "0 ° Undo Copy Duplicate Duplicate to new slide Delete" at bounding box center [499, 281] width 996 height 560
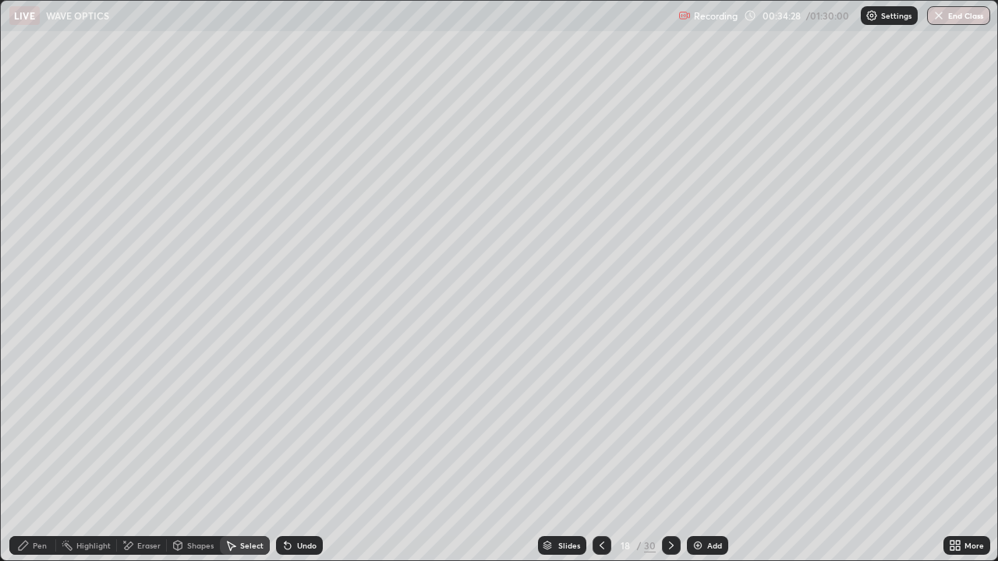
click at [45, 455] on div "Pen" at bounding box center [40, 546] width 14 height 8
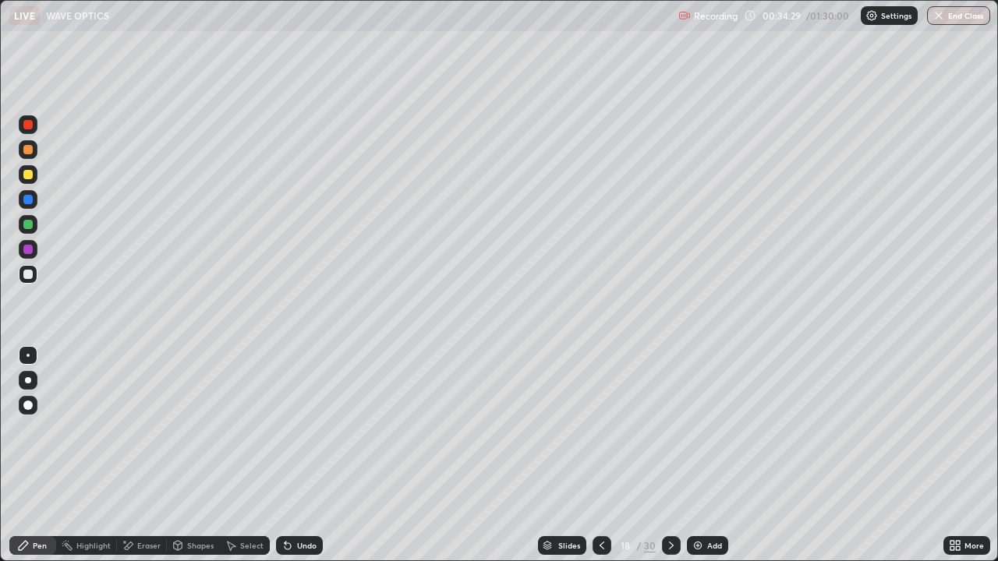
click at [30, 248] on div at bounding box center [27, 249] width 9 height 9
click at [957, 455] on icon at bounding box center [958, 548] width 4 height 4
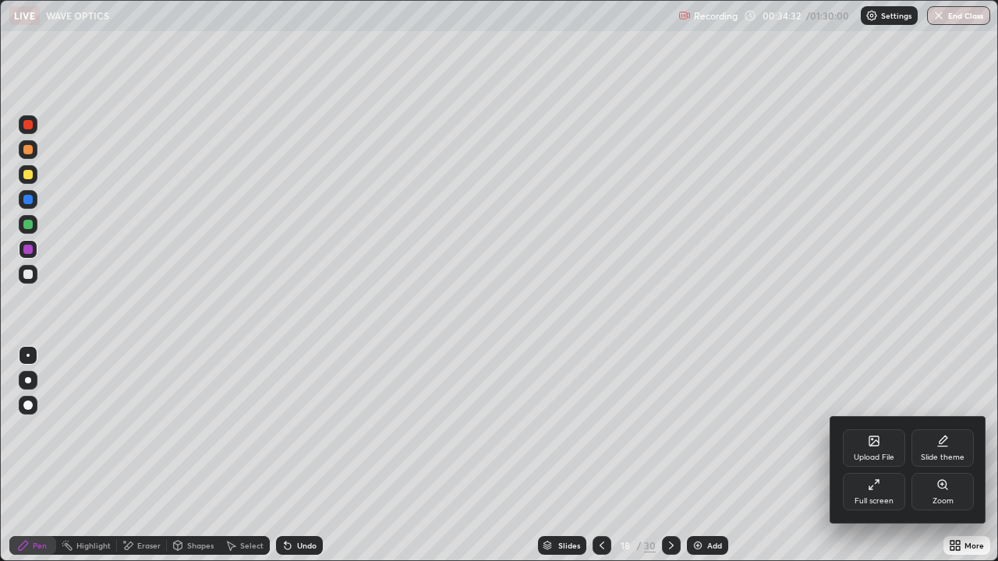
click at [885, 455] on div "Full screen" at bounding box center [873, 501] width 39 height 8
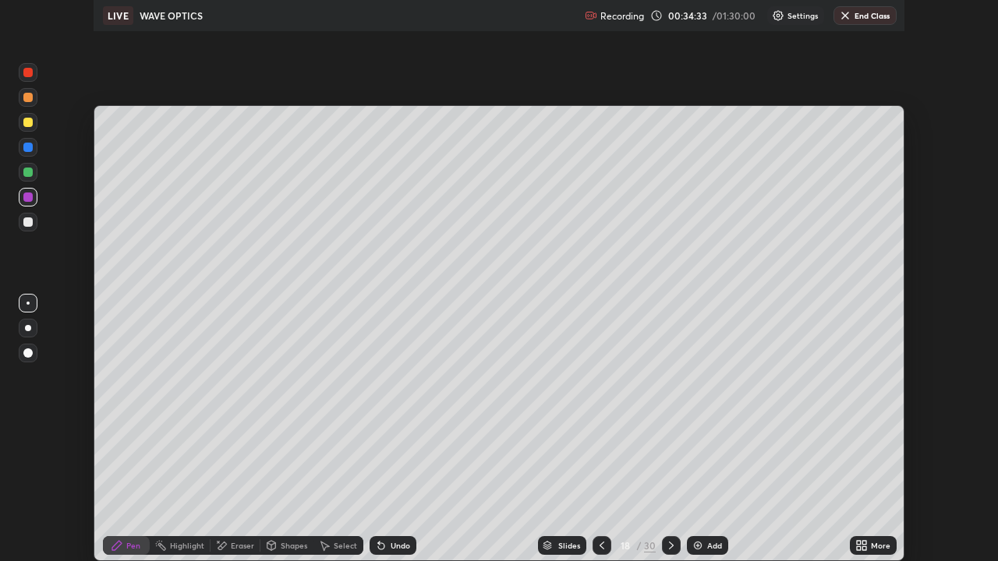
scroll to position [77485, 76944]
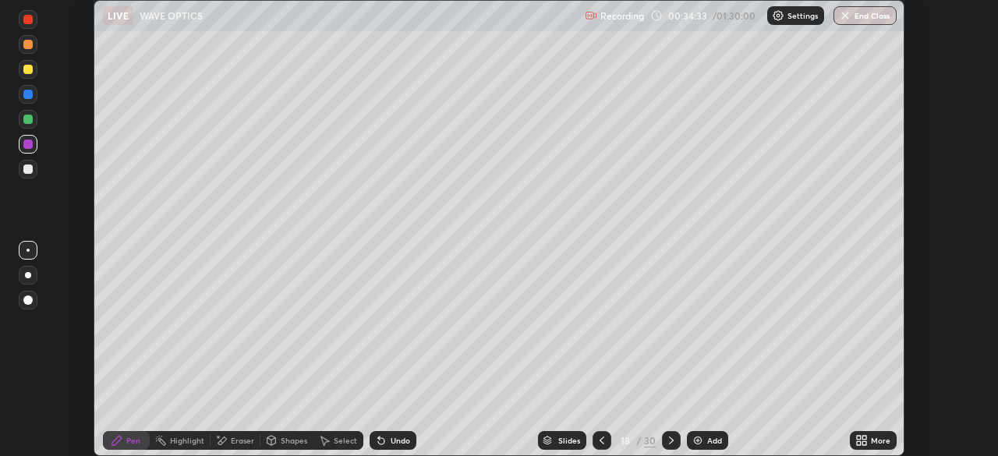
click at [881, 440] on div "More" at bounding box center [880, 440] width 19 height 8
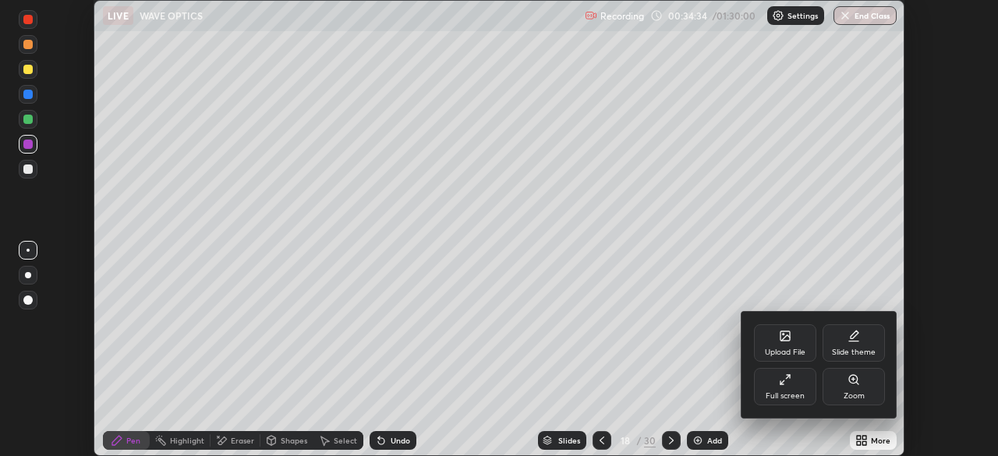
click at [802, 386] on div "Full screen" at bounding box center [785, 386] width 62 height 37
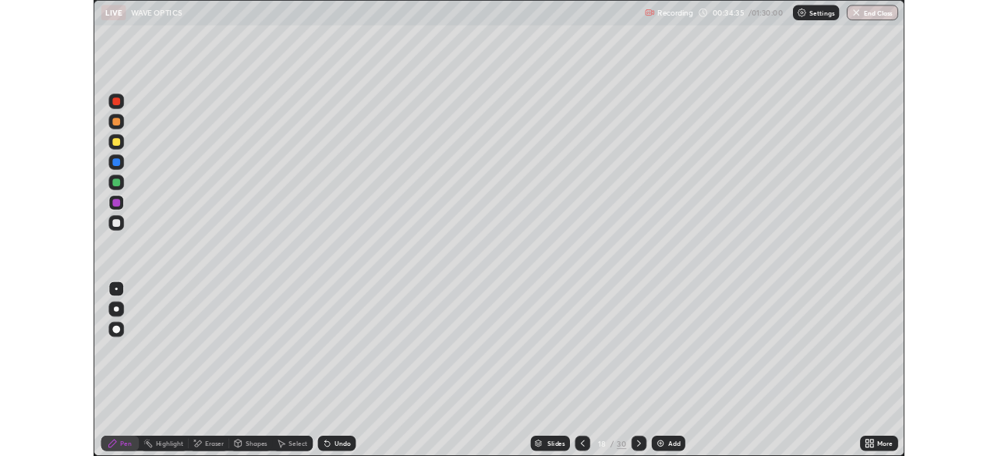
scroll to position [561, 998]
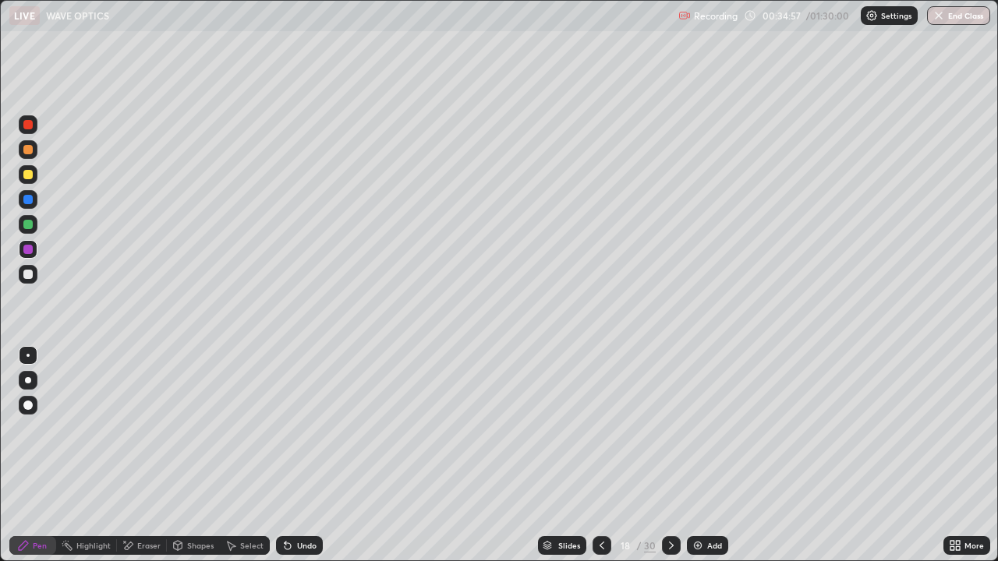
click at [308, 455] on div "Undo" at bounding box center [306, 546] width 19 height 8
click at [30, 223] on div at bounding box center [27, 224] width 9 height 9
click at [247, 455] on div "Select" at bounding box center [251, 546] width 23 height 8
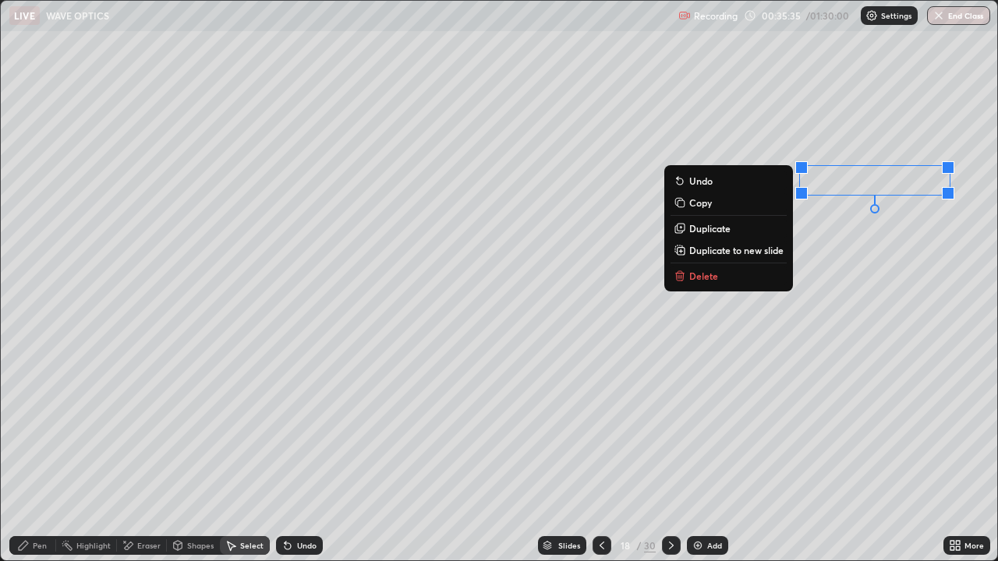
click at [711, 231] on p "Duplicate" at bounding box center [709, 228] width 41 height 12
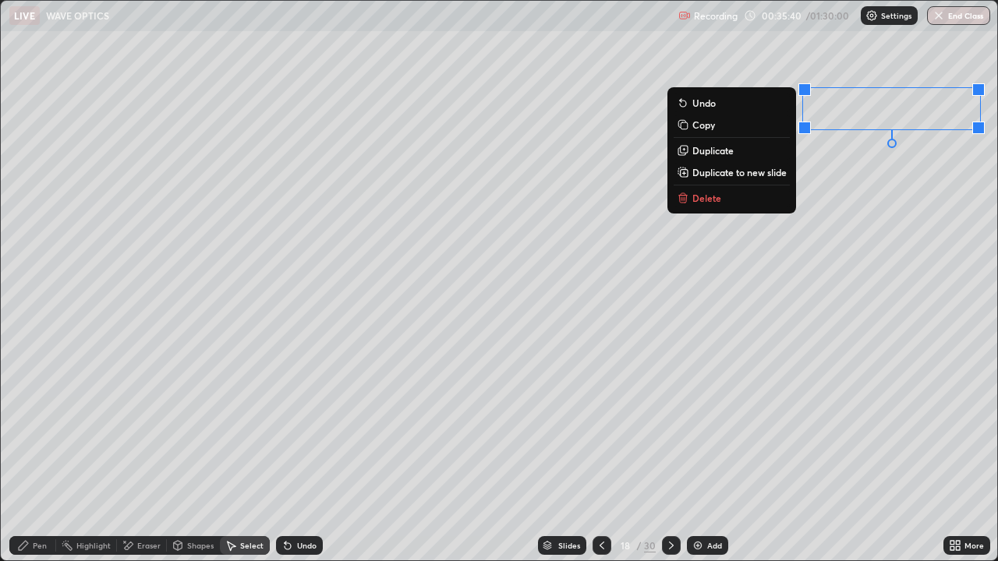
click at [719, 154] on p "Duplicate" at bounding box center [712, 150] width 41 height 12
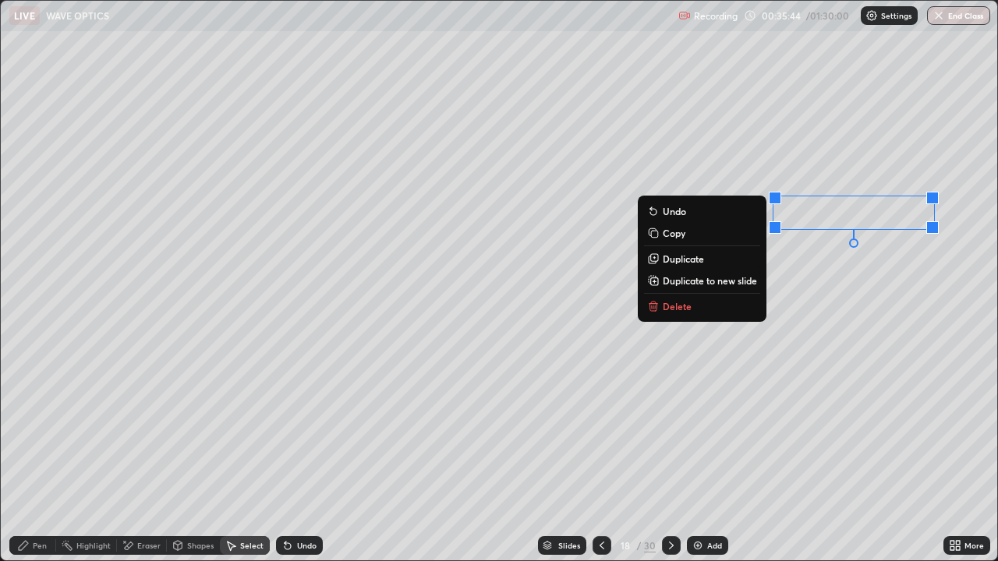
click at [691, 261] on p "Duplicate" at bounding box center [683, 259] width 41 height 12
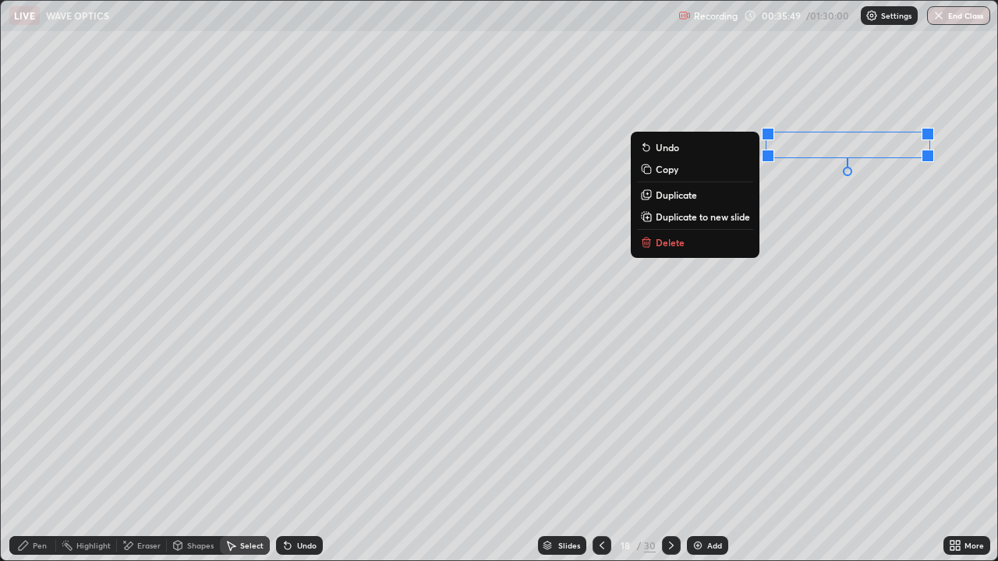
click at [673, 197] on p "Duplicate" at bounding box center [675, 195] width 41 height 12
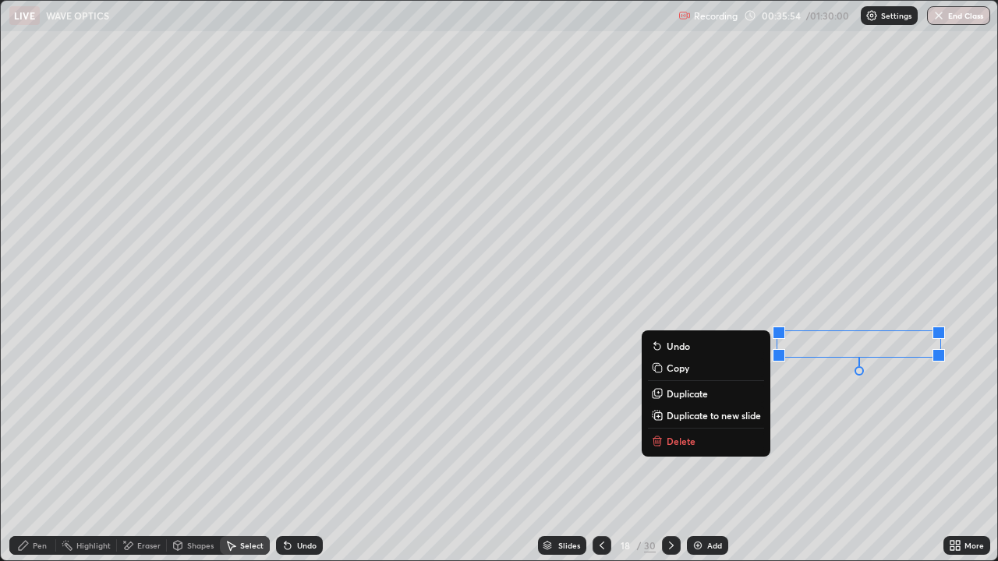
click at [46, 455] on div "Pen" at bounding box center [40, 546] width 14 height 8
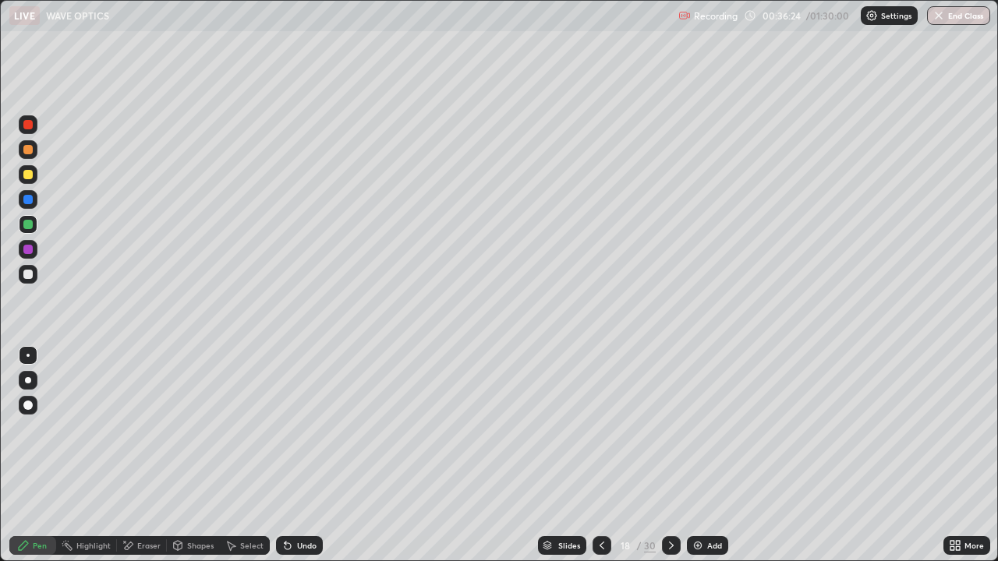
click at [31, 253] on div at bounding box center [27, 249] width 9 height 9
click at [963, 455] on div "More" at bounding box center [966, 545] width 47 height 19
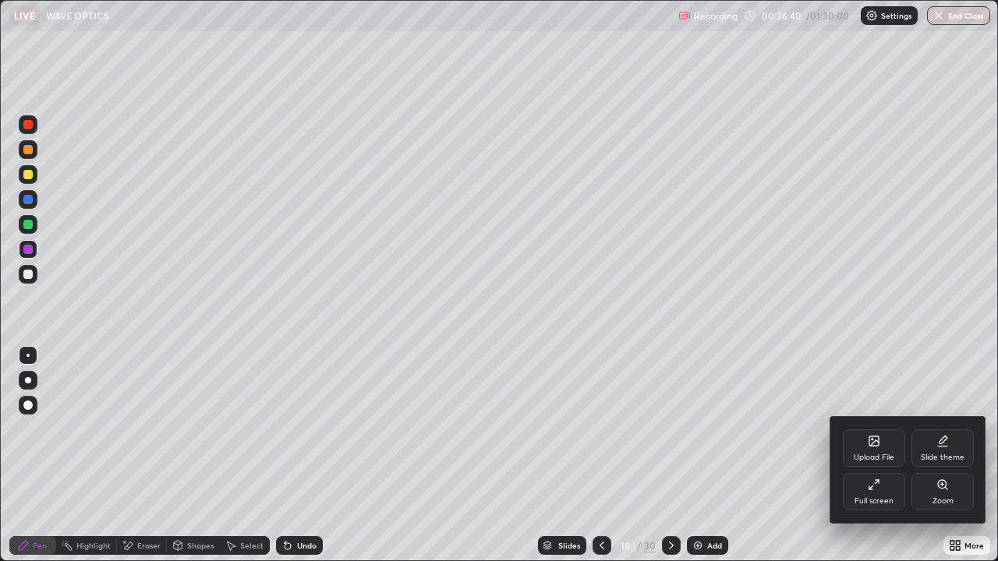
click at [864, 455] on div "Full screen" at bounding box center [874, 491] width 62 height 37
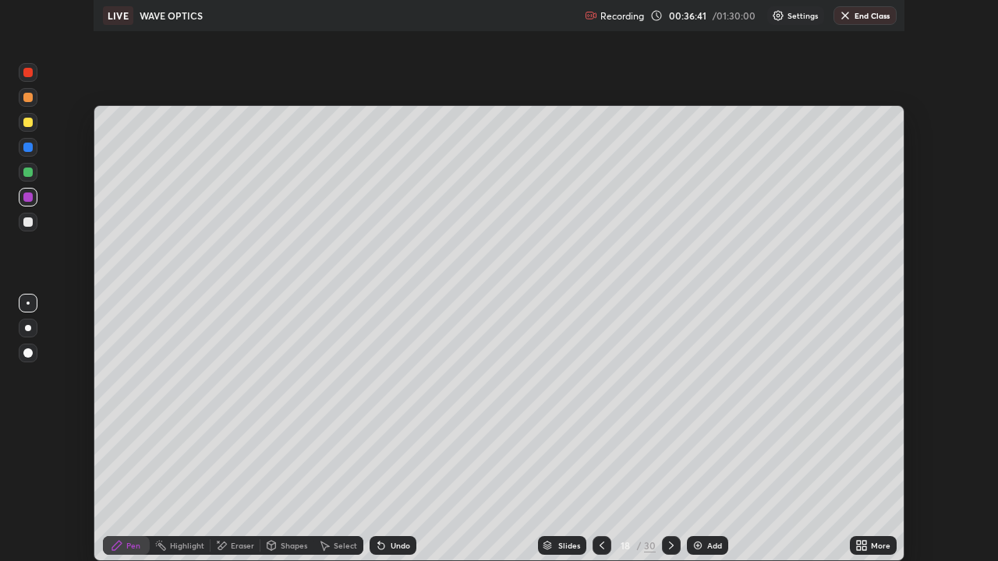
scroll to position [77485, 76944]
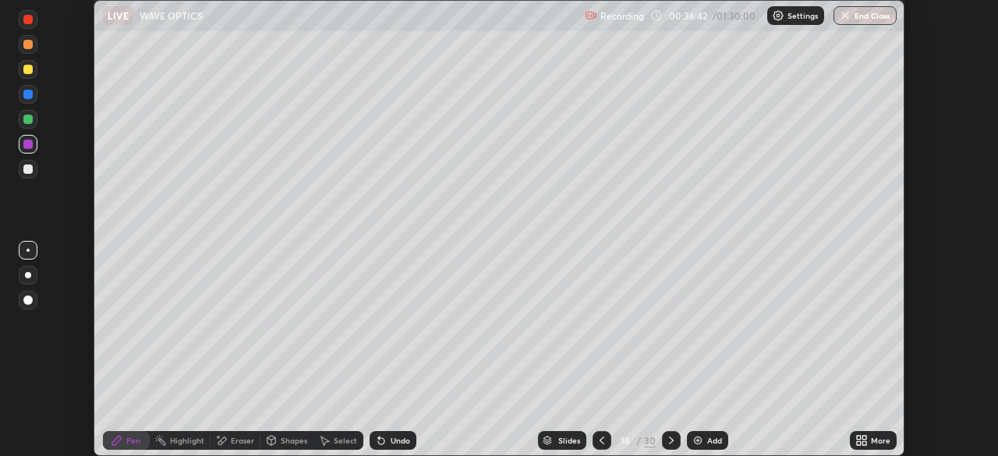
click at [864, 443] on icon at bounding box center [864, 443] width 4 height 4
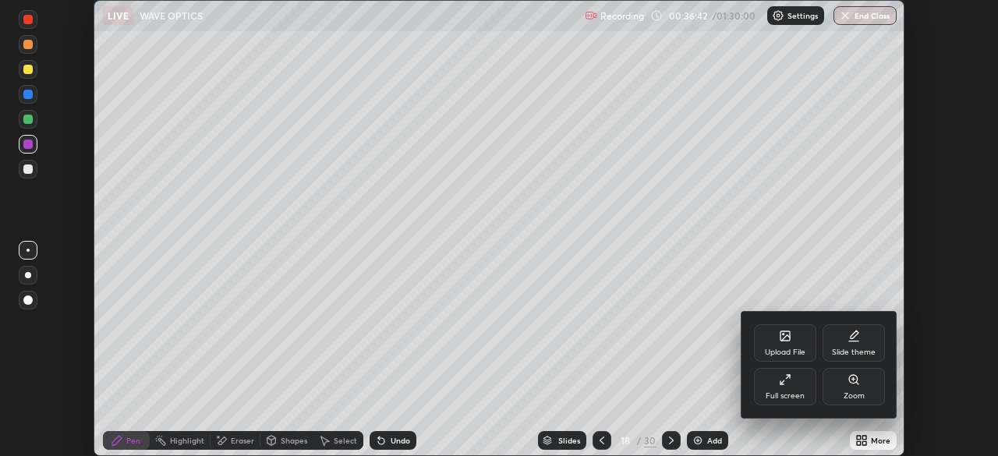
click at [779, 393] on div "Full screen" at bounding box center [784, 396] width 39 height 8
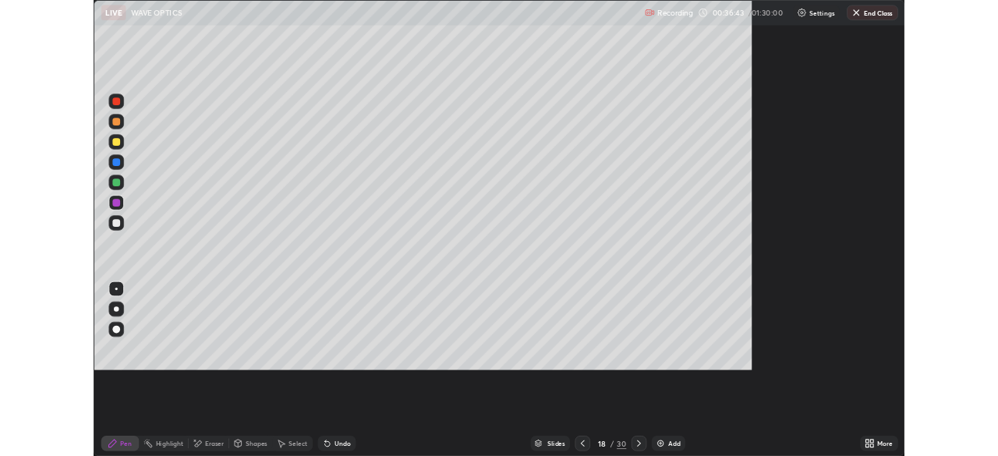
scroll to position [561, 998]
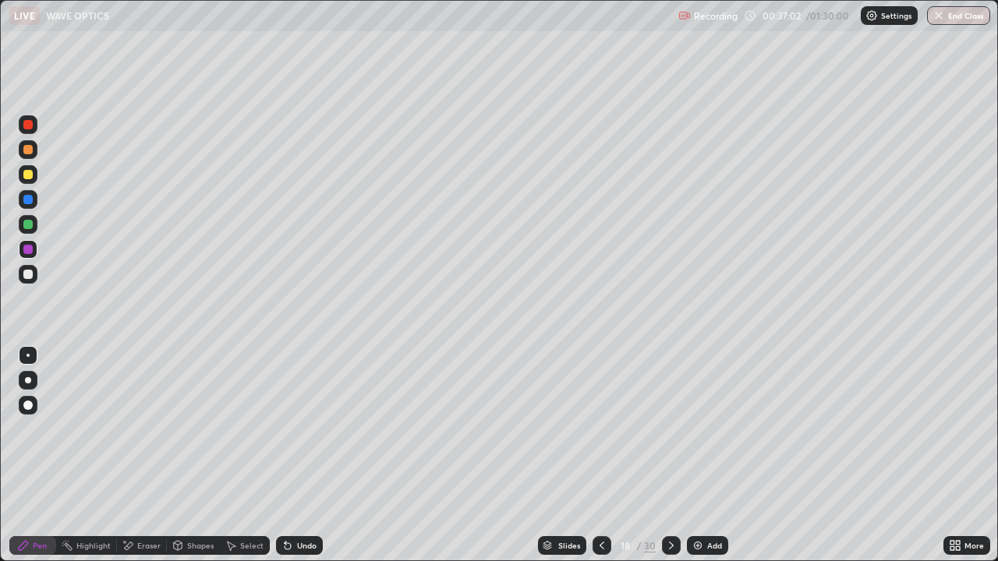
click at [248, 455] on div "Select" at bounding box center [251, 546] width 23 height 8
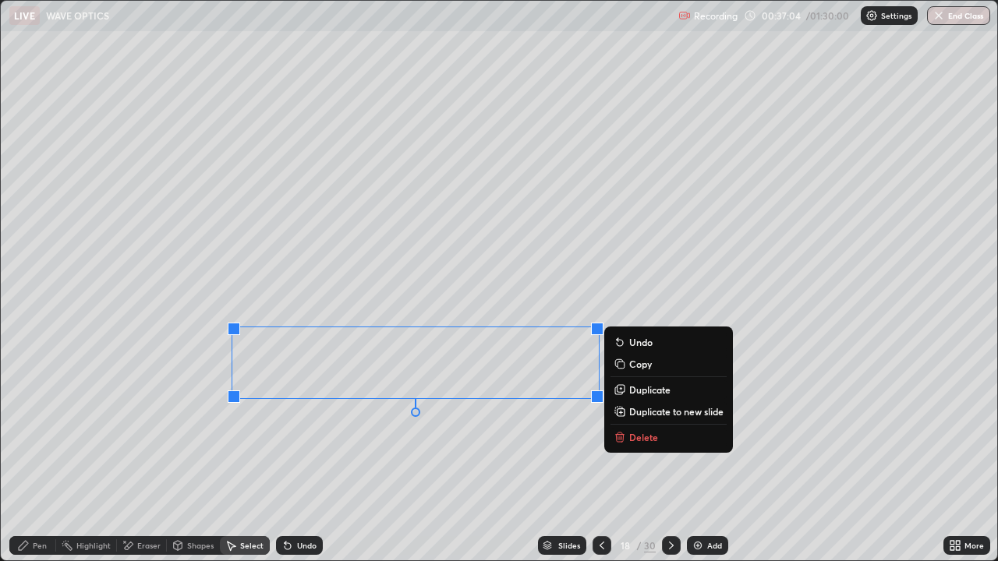
click at [44, 455] on div "Pen" at bounding box center [40, 546] width 14 height 8
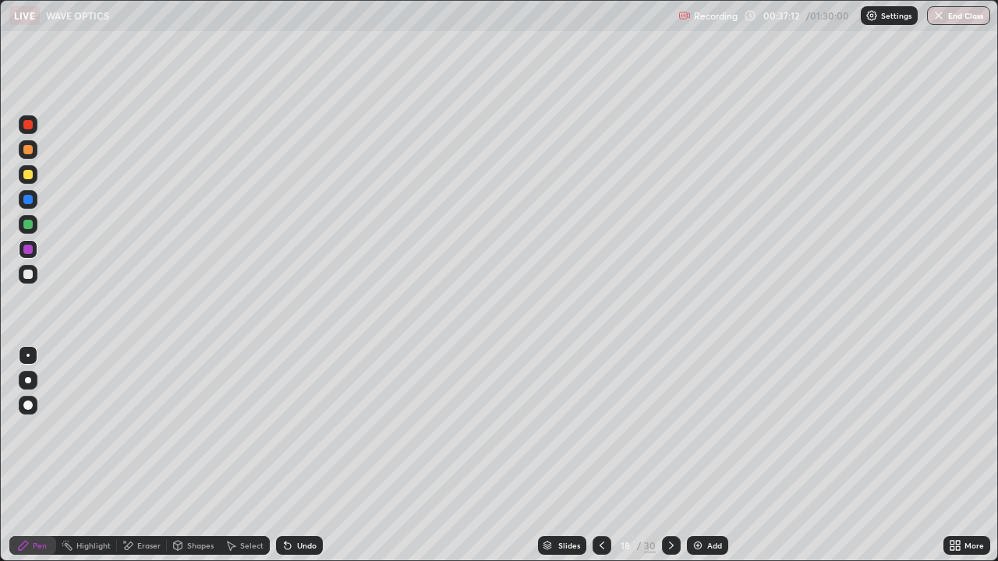
click at [30, 221] on div at bounding box center [27, 224] width 9 height 9
click at [599, 455] on icon at bounding box center [601, 545] width 12 height 12
click at [664, 455] on div at bounding box center [671, 545] width 19 height 19
click at [601, 455] on icon at bounding box center [601, 545] width 12 height 12
click at [668, 455] on icon at bounding box center [671, 545] width 12 height 12
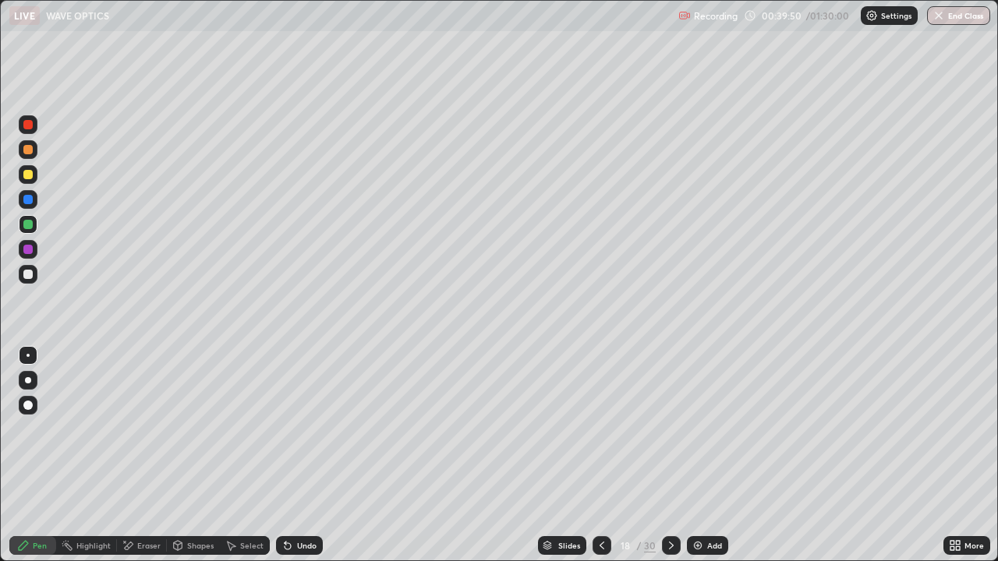
click at [30, 273] on div at bounding box center [27, 274] width 9 height 9
click at [27, 226] on div at bounding box center [27, 224] width 9 height 9
click at [30, 200] on div at bounding box center [27, 199] width 9 height 9
click at [302, 455] on div "Undo" at bounding box center [306, 546] width 19 height 8
click at [304, 455] on div "Undo" at bounding box center [306, 546] width 19 height 8
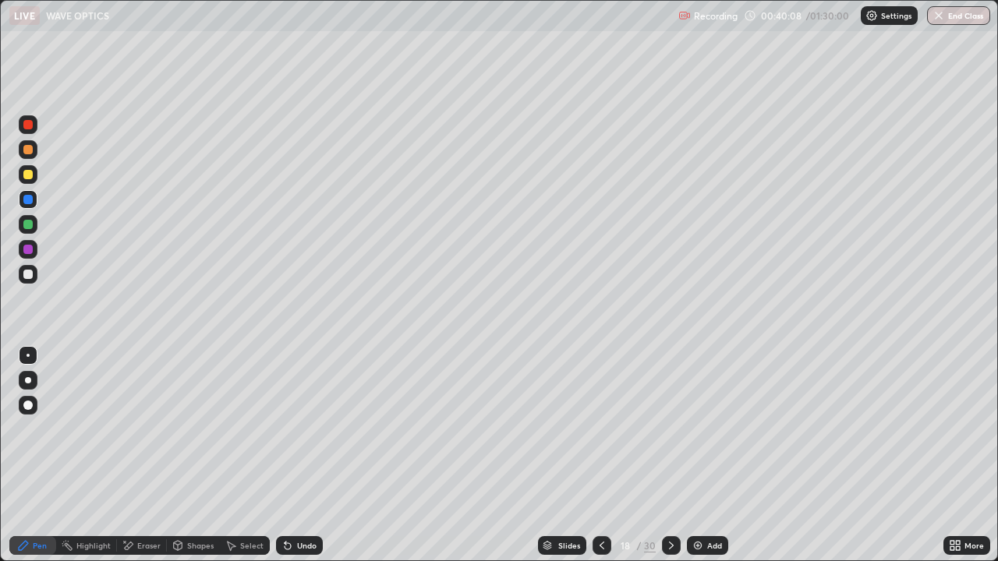
click at [265, 455] on div "Select" at bounding box center [245, 545] width 50 height 19
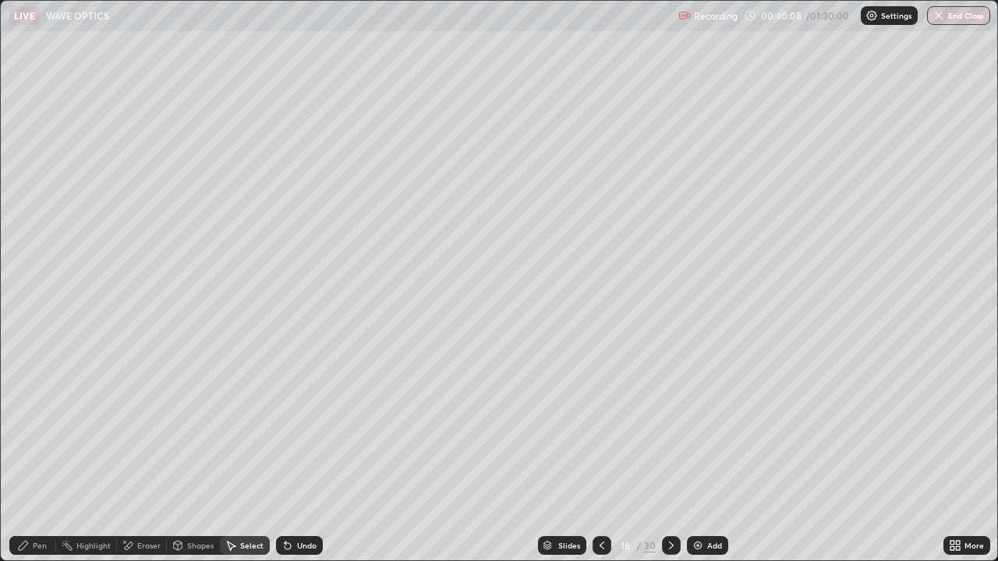
click at [303, 455] on div "Undo" at bounding box center [306, 546] width 19 height 8
click at [307, 455] on div "Undo" at bounding box center [306, 546] width 19 height 8
click at [306, 455] on div "Undo" at bounding box center [299, 545] width 47 height 19
click at [304, 455] on div "Undo" at bounding box center [299, 545] width 47 height 19
click at [302, 455] on div "Undo" at bounding box center [299, 545] width 47 height 19
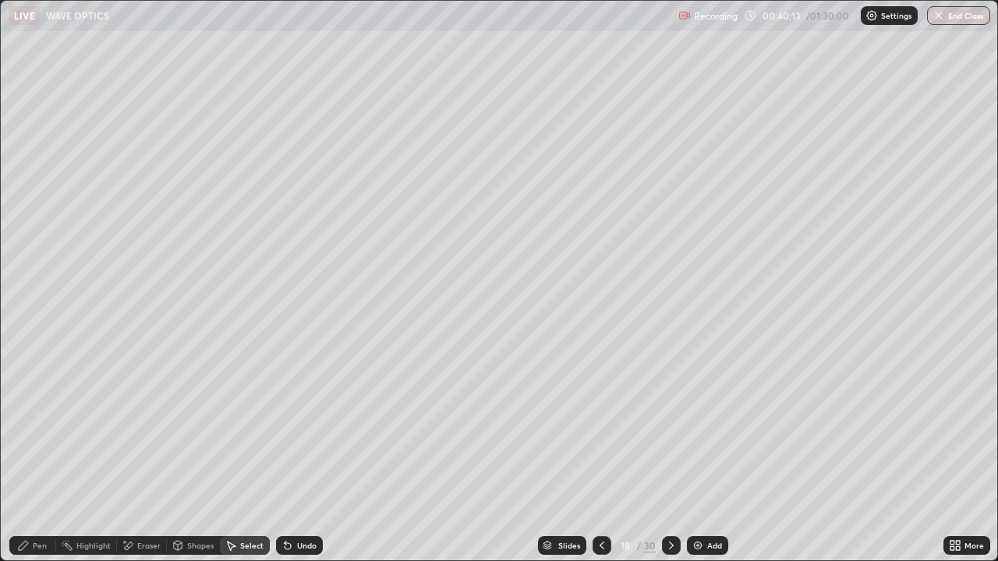
click at [701, 455] on img at bounding box center [697, 545] width 12 height 12
click at [189, 455] on div "Shapes" at bounding box center [200, 546] width 27 height 8
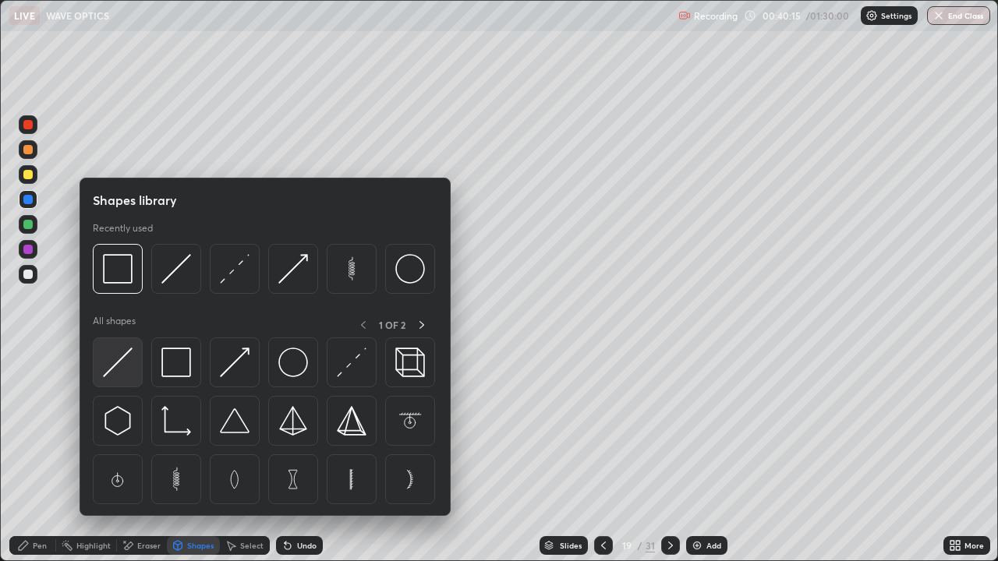
click at [125, 364] on img at bounding box center [118, 363] width 30 height 30
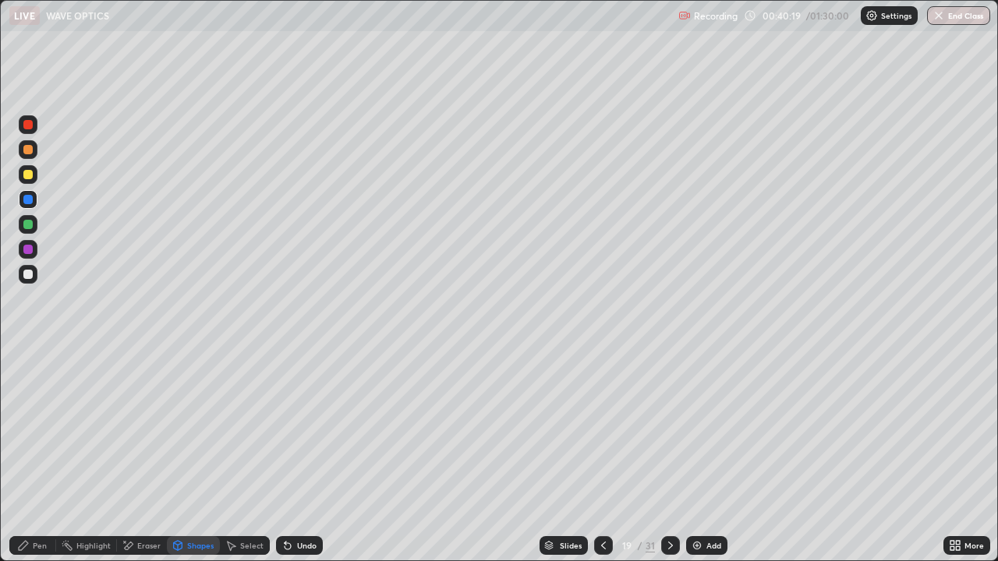
click at [25, 177] on div at bounding box center [27, 174] width 9 height 9
click at [28, 150] on div at bounding box center [27, 149] width 9 height 9
click at [254, 455] on div "Select" at bounding box center [245, 545] width 50 height 19
click at [256, 455] on div "Select" at bounding box center [245, 545] width 50 height 19
click at [46, 455] on div "Pen" at bounding box center [40, 546] width 14 height 8
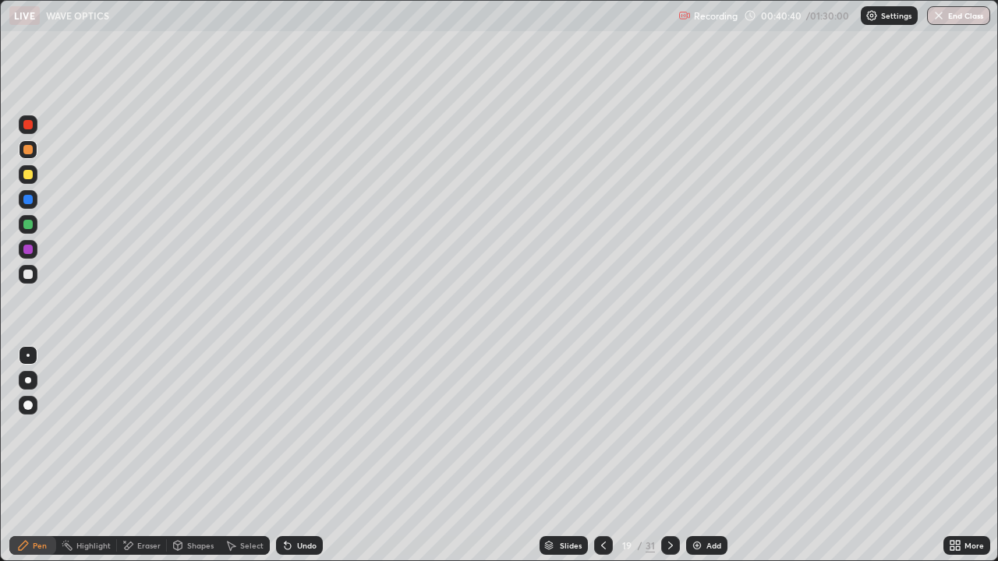
click at [26, 285] on div at bounding box center [28, 274] width 19 height 25
click at [950, 455] on icon at bounding box center [952, 548] width 4 height 4
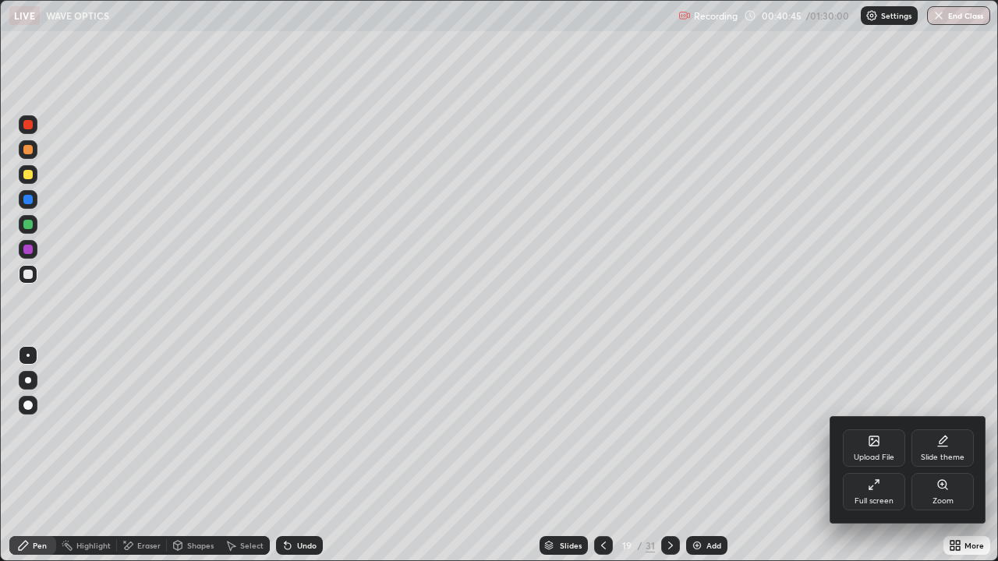
click at [870, 455] on div "Full screen" at bounding box center [874, 491] width 62 height 37
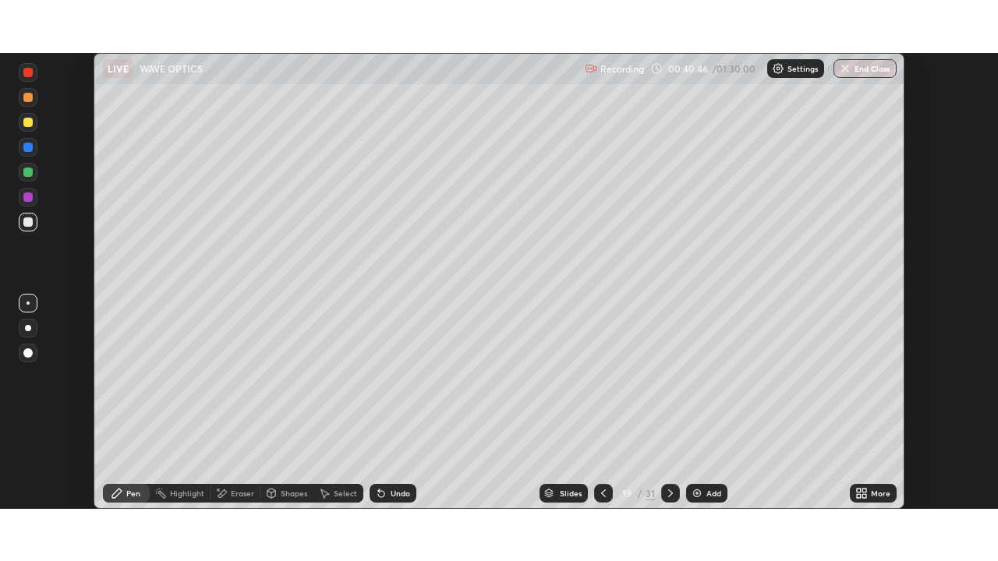
scroll to position [77485, 76944]
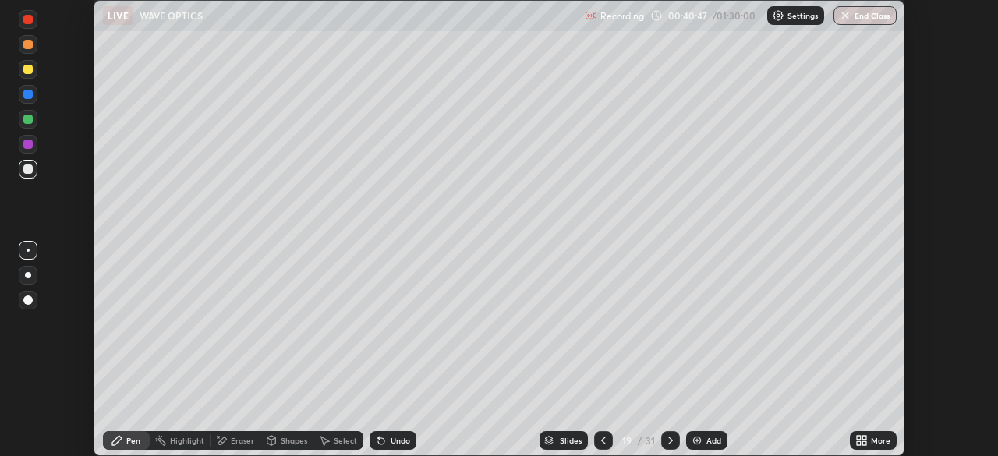
click at [880, 442] on div "More" at bounding box center [880, 440] width 19 height 8
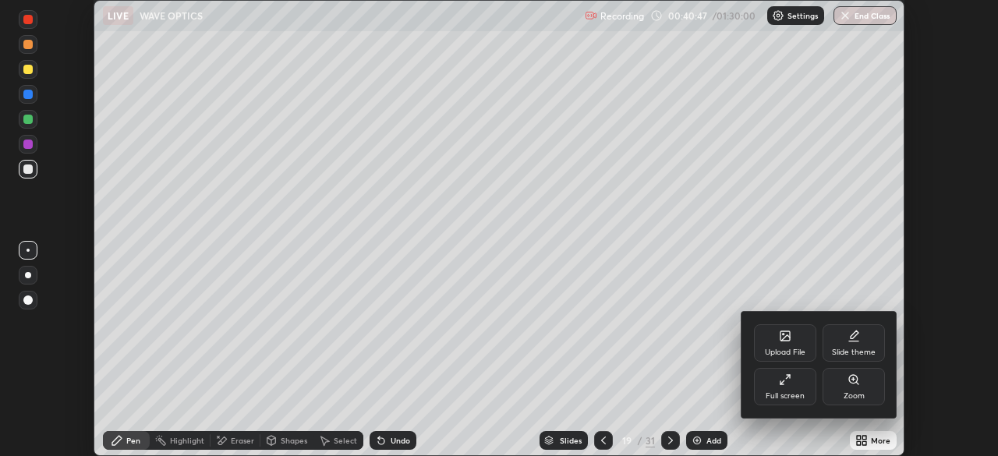
click at [794, 393] on div "Full screen" at bounding box center [784, 396] width 39 height 8
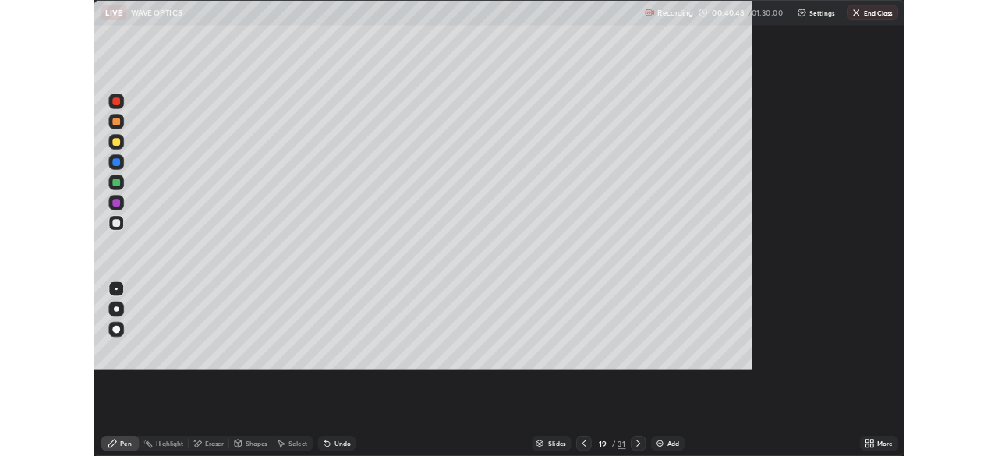
scroll to position [561, 998]
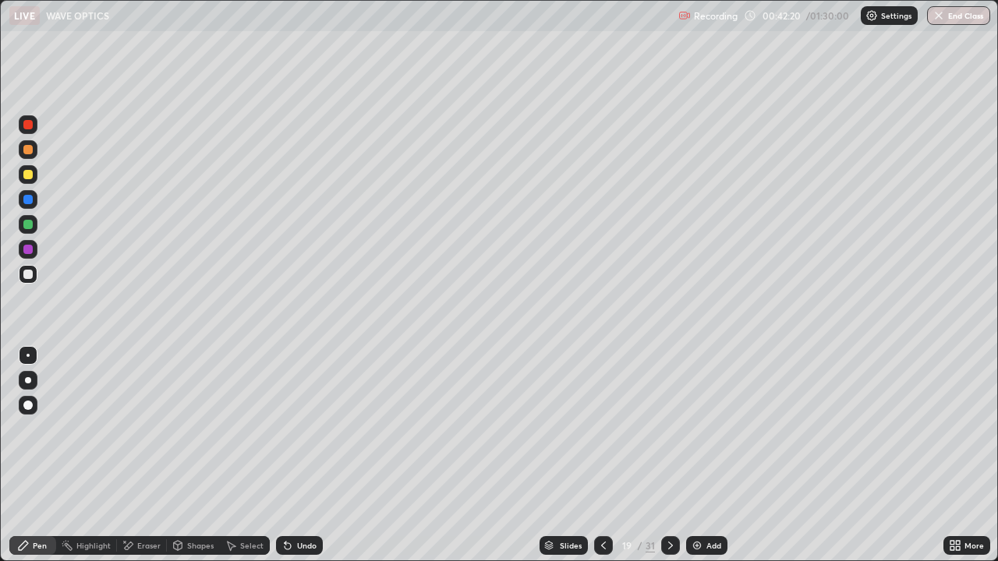
click at [608, 455] on div at bounding box center [603, 545] width 19 height 19
click at [669, 455] on icon at bounding box center [670, 545] width 12 height 12
click at [602, 455] on icon at bounding box center [603, 545] width 12 height 12
click at [957, 455] on icon at bounding box center [958, 548] width 4 height 4
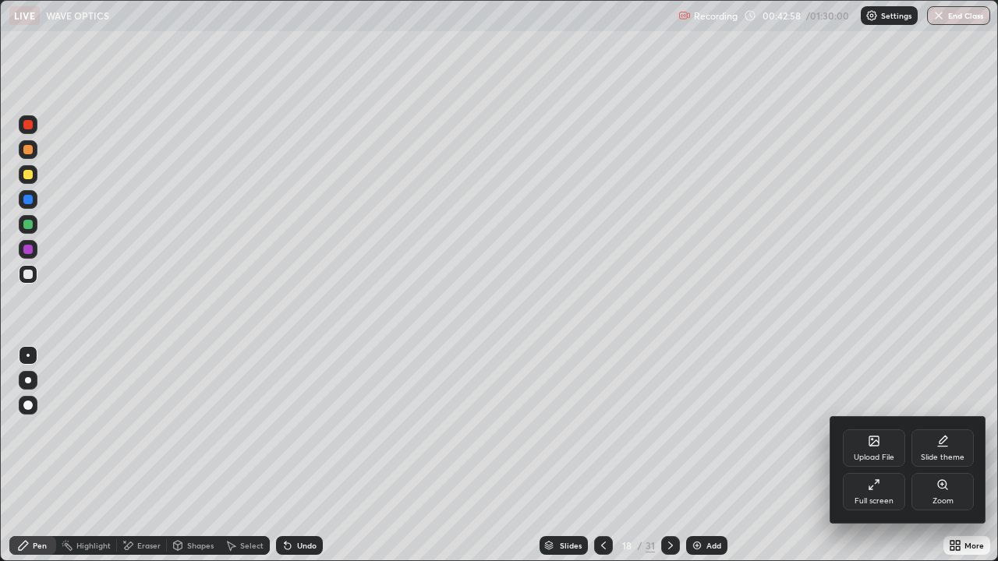
click at [883, 455] on div "Full screen" at bounding box center [874, 491] width 62 height 37
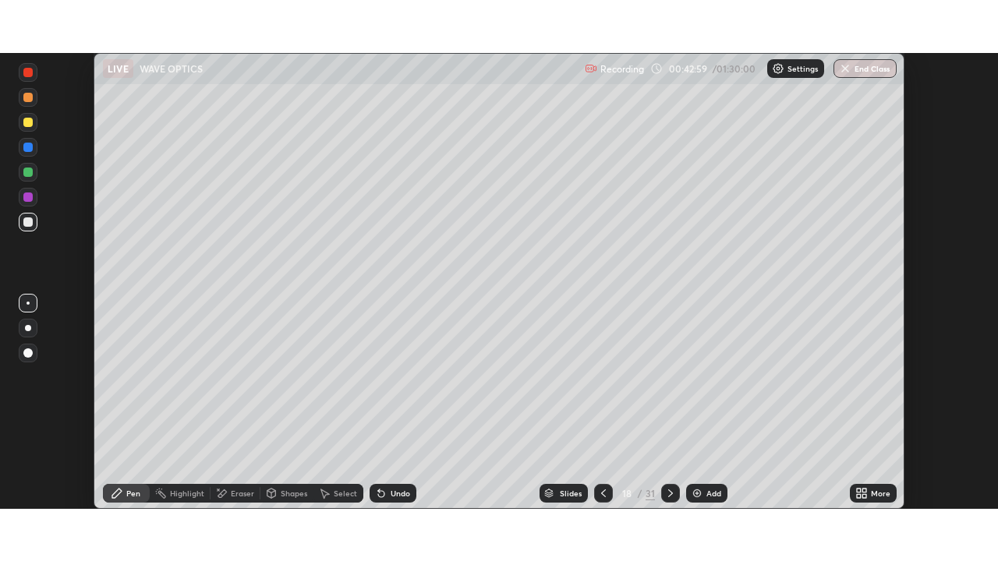
scroll to position [77485, 76944]
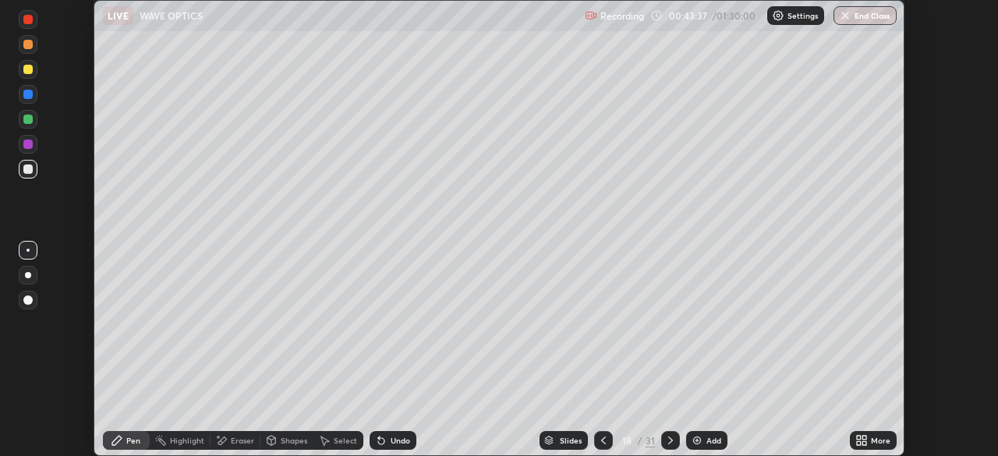
click at [864, 440] on icon at bounding box center [861, 440] width 12 height 12
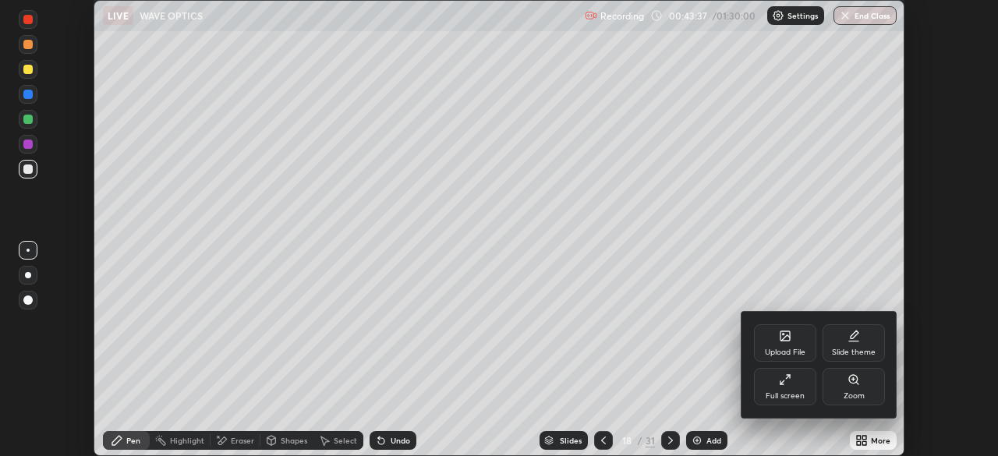
click at [790, 394] on div "Full screen" at bounding box center [784, 396] width 39 height 8
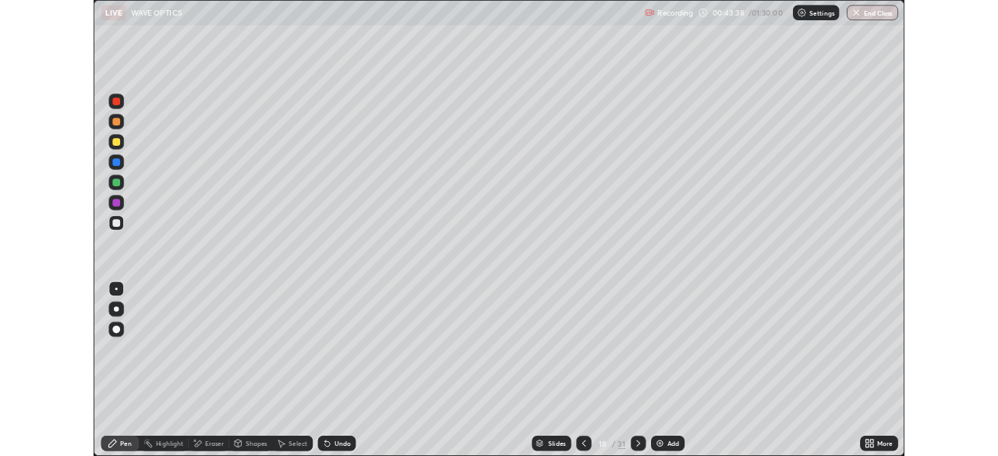
scroll to position [561, 998]
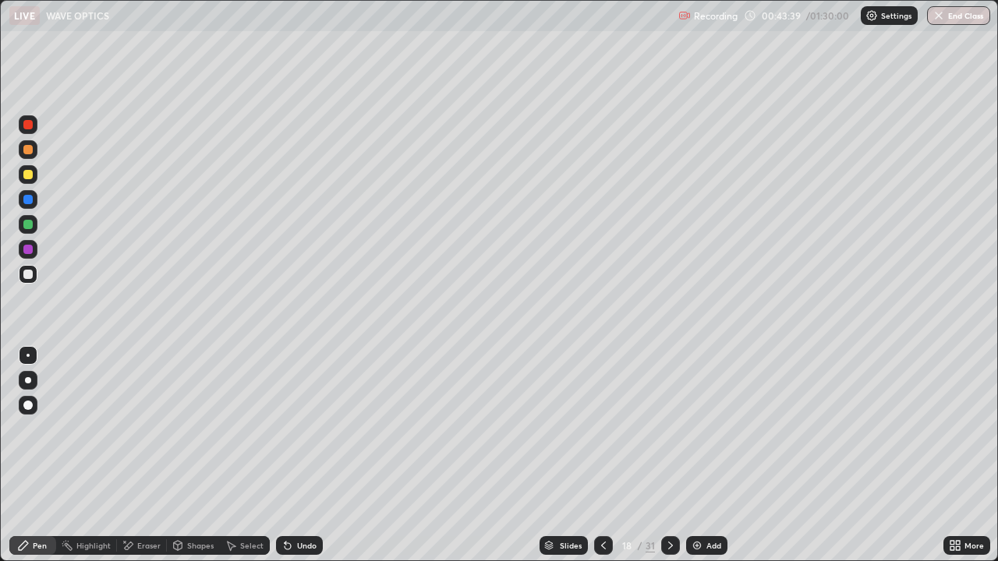
click at [601, 455] on icon at bounding box center [603, 546] width 5 height 8
click at [28, 178] on div at bounding box center [27, 174] width 9 height 9
click at [664, 455] on icon at bounding box center [670, 545] width 12 height 12
click at [673, 455] on icon at bounding box center [670, 545] width 12 height 12
click at [606, 455] on icon at bounding box center [603, 545] width 12 height 12
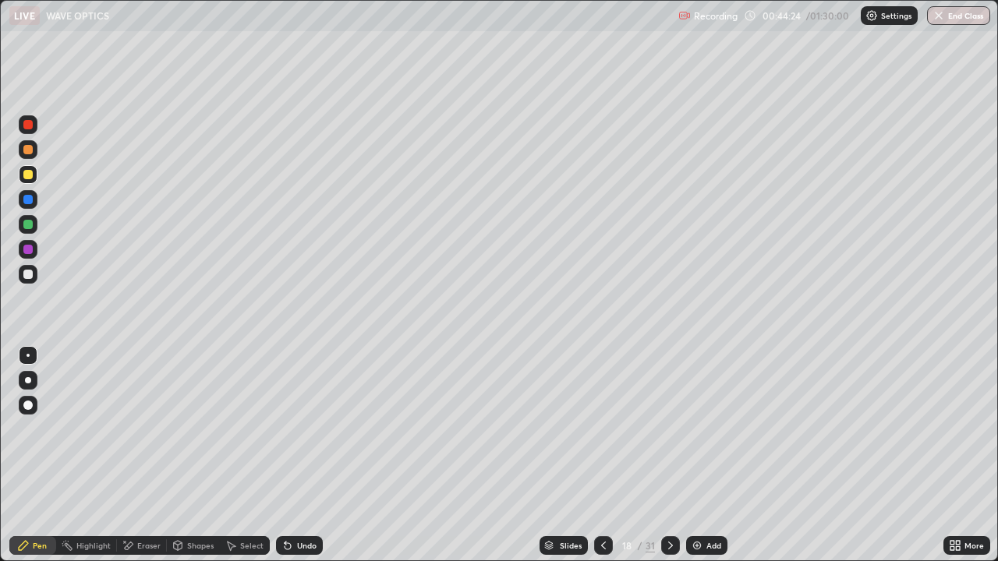
click at [605, 455] on icon at bounding box center [603, 545] width 12 height 12
click at [608, 455] on div at bounding box center [603, 545] width 19 height 19
click at [602, 455] on icon at bounding box center [603, 545] width 12 height 12
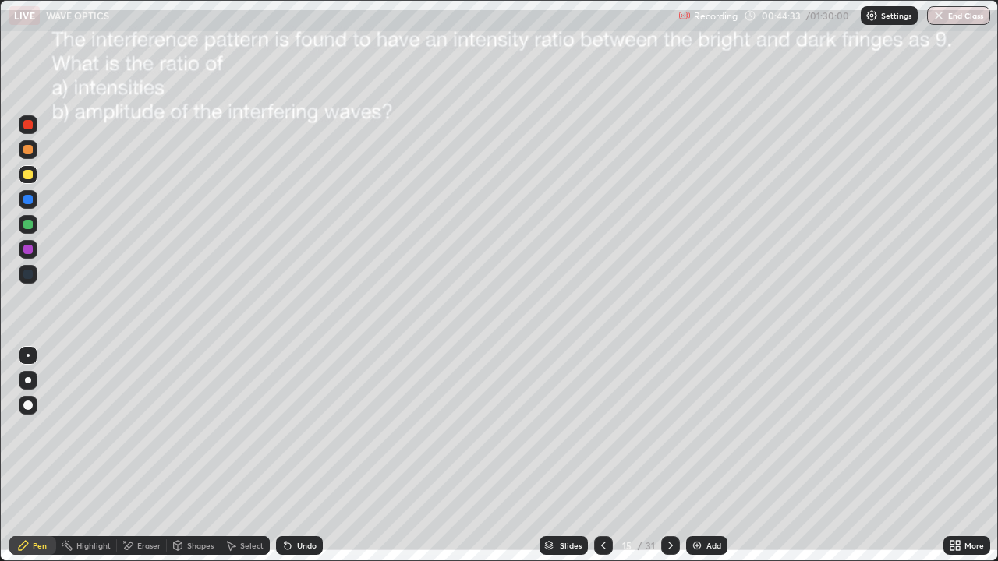
click at [669, 455] on icon at bounding box center [670, 545] width 12 height 12
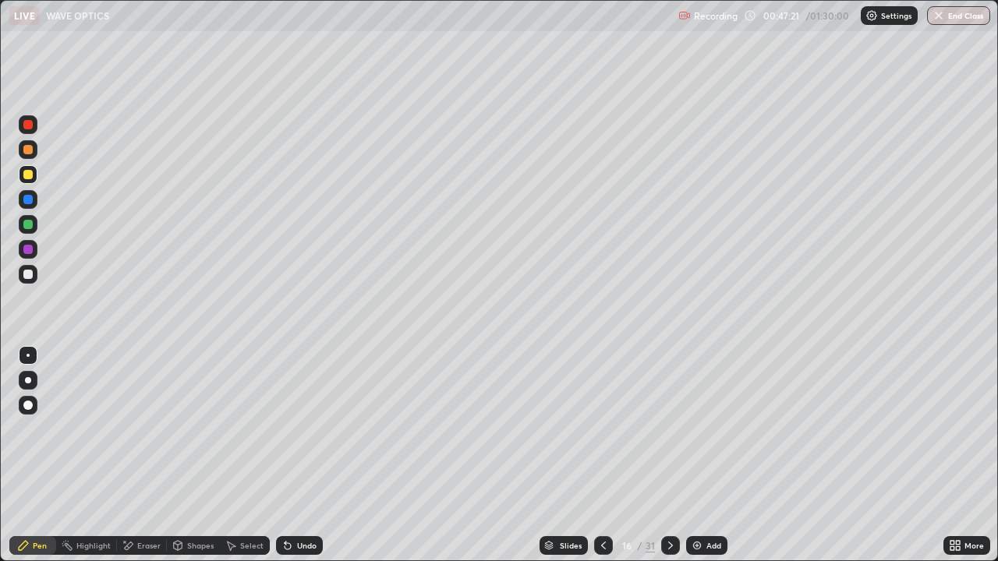
click at [668, 455] on icon at bounding box center [670, 545] width 12 height 12
click at [669, 455] on icon at bounding box center [670, 545] width 12 height 12
click at [676, 455] on div at bounding box center [670, 545] width 19 height 19
click at [238, 455] on div "Select" at bounding box center [245, 545] width 50 height 19
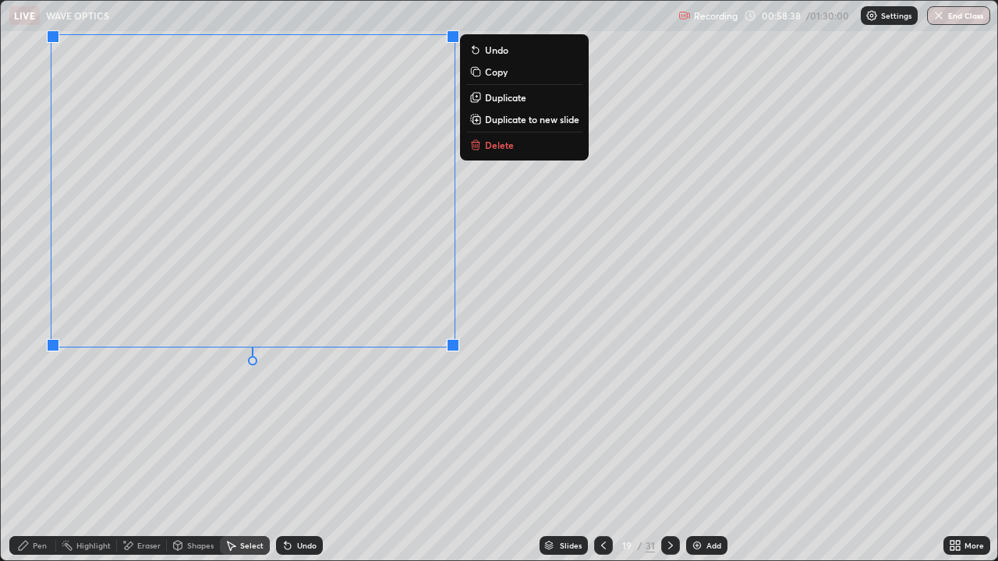
click at [375, 405] on div "0 ° Undo Copy Duplicate Duplicate to new slide Delete" at bounding box center [499, 281] width 996 height 560
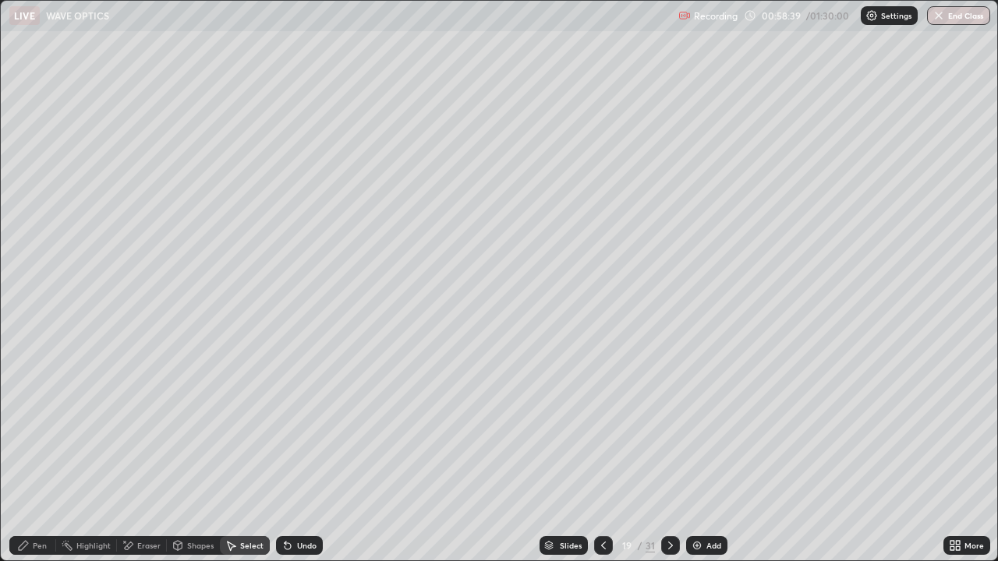
click at [35, 455] on div "Pen" at bounding box center [32, 545] width 47 height 19
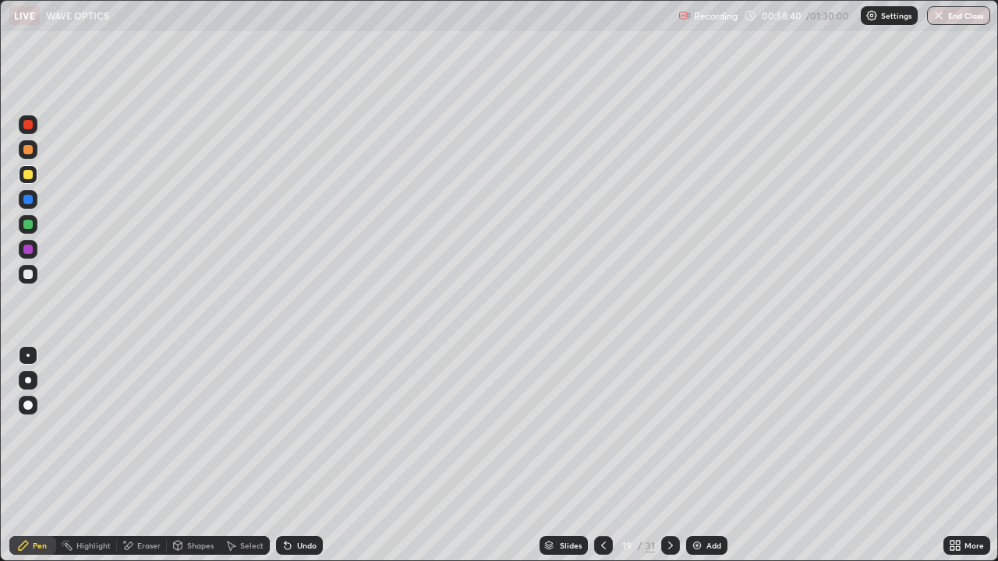
click at [31, 277] on div at bounding box center [27, 274] width 9 height 9
click at [952, 455] on icon at bounding box center [952, 548] width 4 height 4
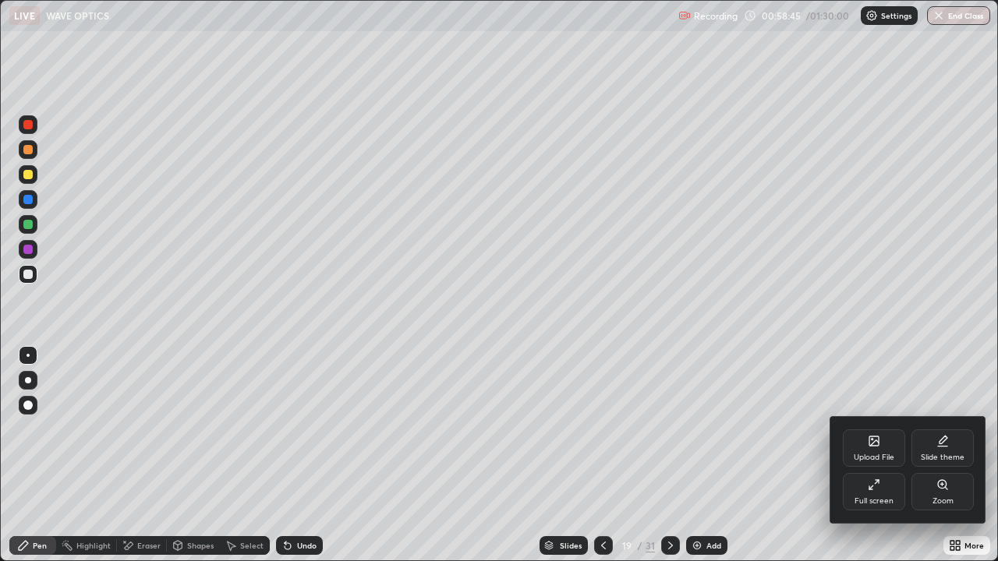
click at [763, 455] on div at bounding box center [499, 280] width 998 height 561
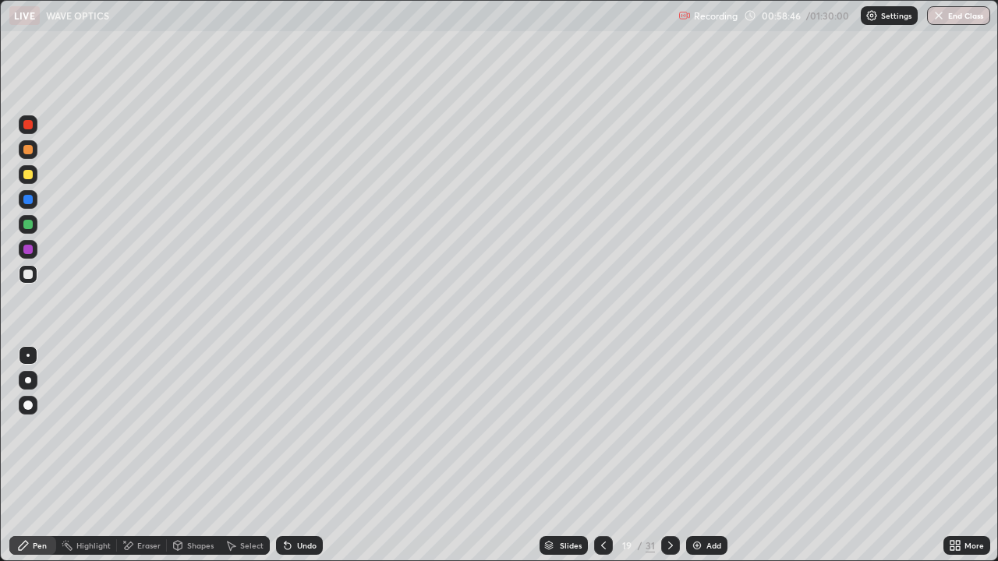
click at [952, 455] on icon at bounding box center [952, 543] width 4 height 4
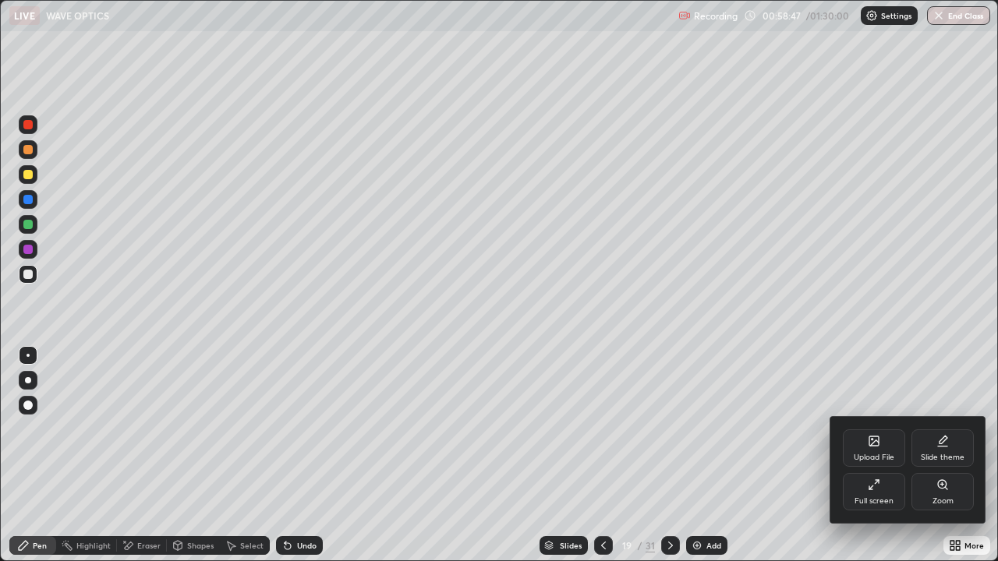
click at [871, 455] on div "Full screen" at bounding box center [874, 491] width 62 height 37
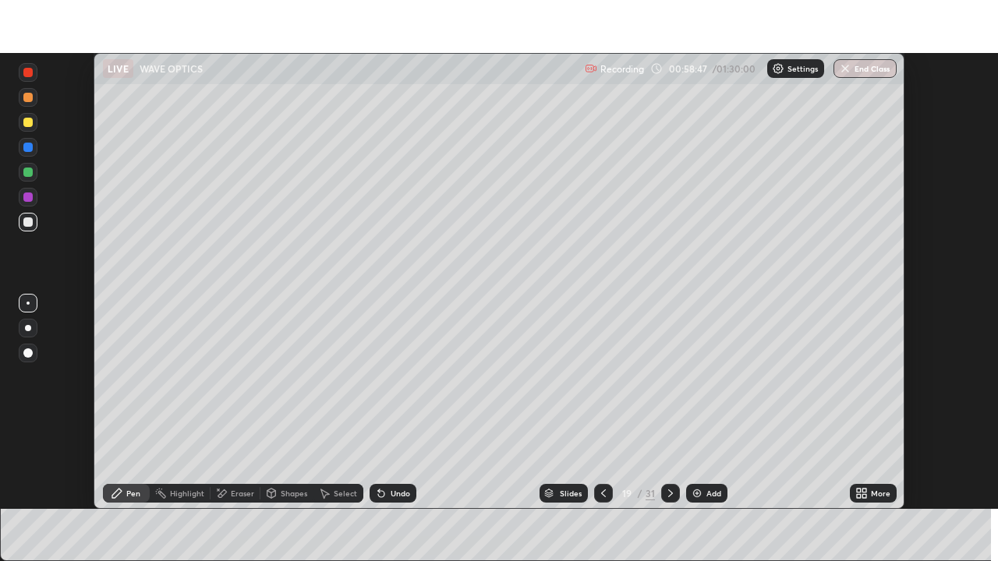
scroll to position [77485, 76944]
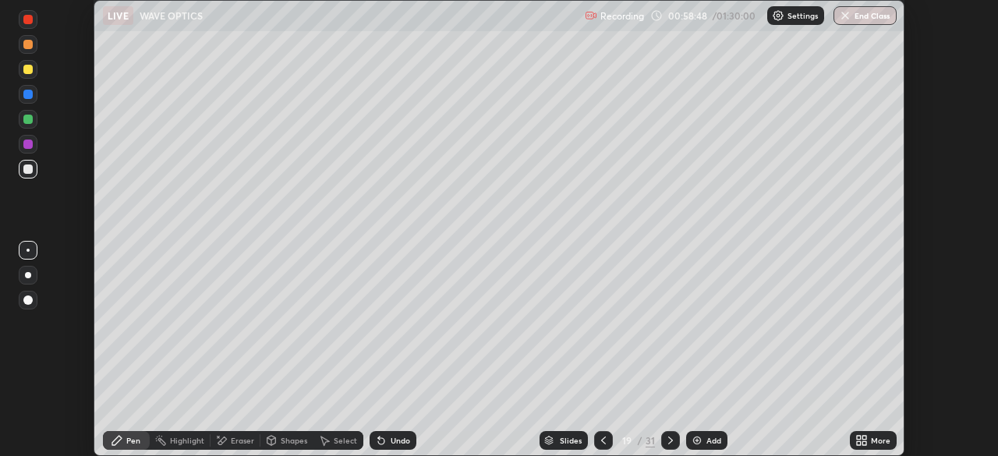
click at [876, 439] on div "More" at bounding box center [880, 440] width 19 height 8
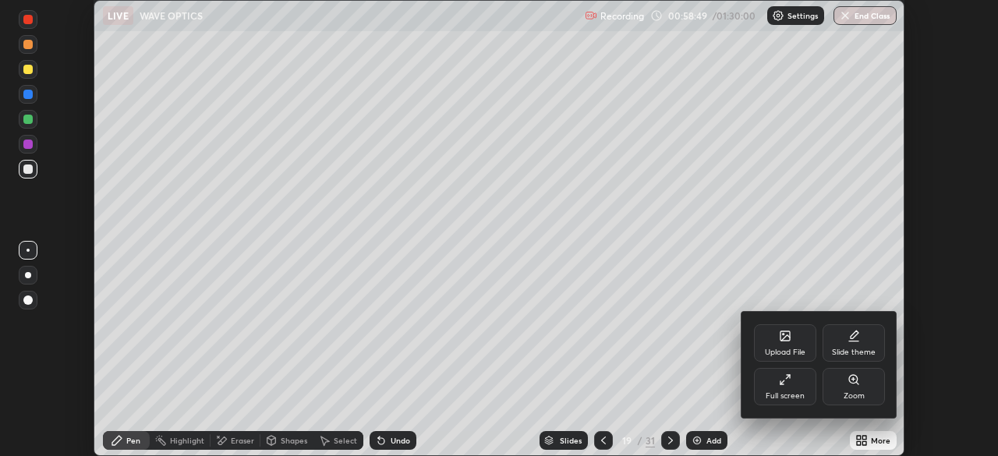
click at [786, 387] on div "Full screen" at bounding box center [785, 386] width 62 height 37
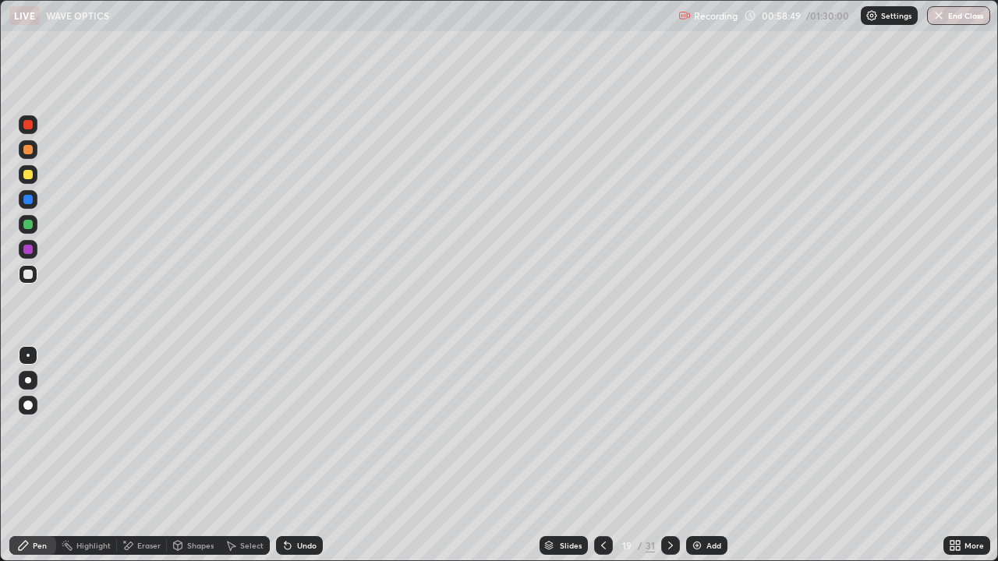
scroll to position [561, 998]
click at [30, 250] on div at bounding box center [27, 249] width 9 height 9
click at [309, 455] on div "Undo" at bounding box center [306, 546] width 19 height 8
click at [285, 455] on icon at bounding box center [287, 546] width 6 height 6
click at [299, 455] on div "Undo" at bounding box center [306, 546] width 19 height 8
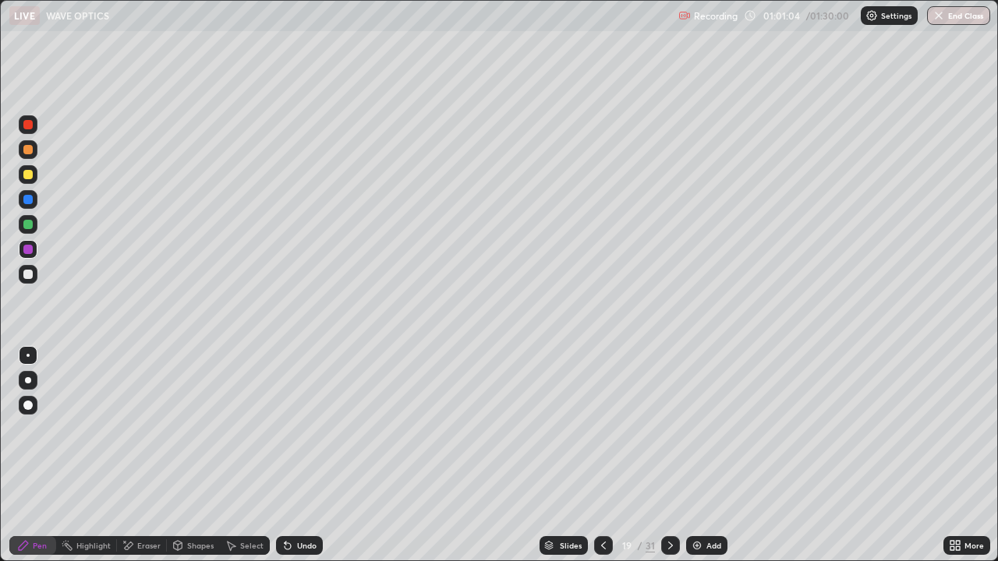
click at [298, 455] on div "Undo" at bounding box center [299, 545] width 47 height 19
click at [297, 455] on div "Undo" at bounding box center [306, 546] width 19 height 8
click at [298, 455] on div "Undo" at bounding box center [306, 546] width 19 height 8
click at [178, 455] on div "Shapes" at bounding box center [193, 545] width 53 height 31
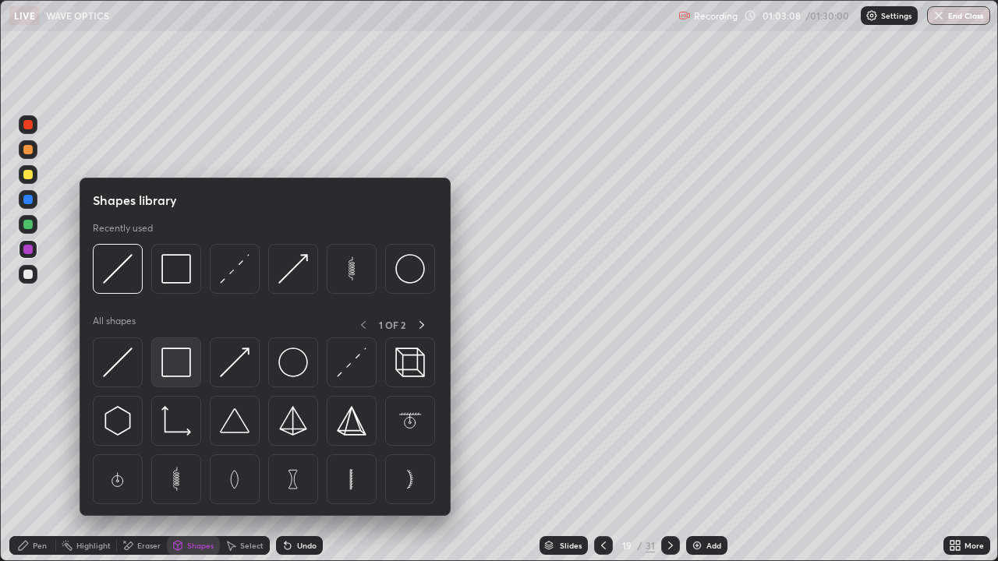
click at [192, 360] on div at bounding box center [176, 362] width 50 height 50
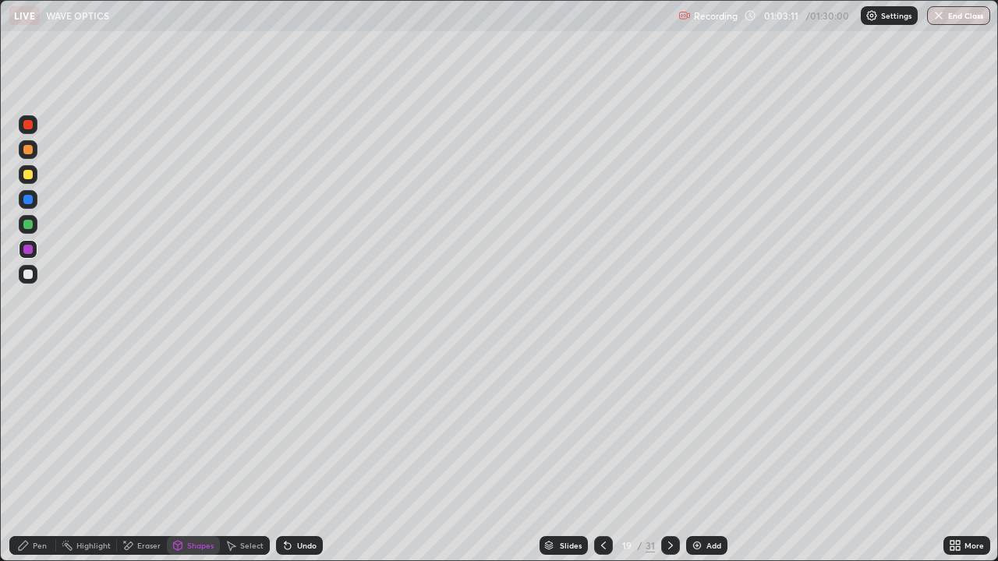
click at [39, 455] on div "Pen" at bounding box center [40, 546] width 14 height 8
click at [29, 280] on div at bounding box center [28, 274] width 19 height 19
click at [677, 455] on div at bounding box center [670, 545] width 19 height 19
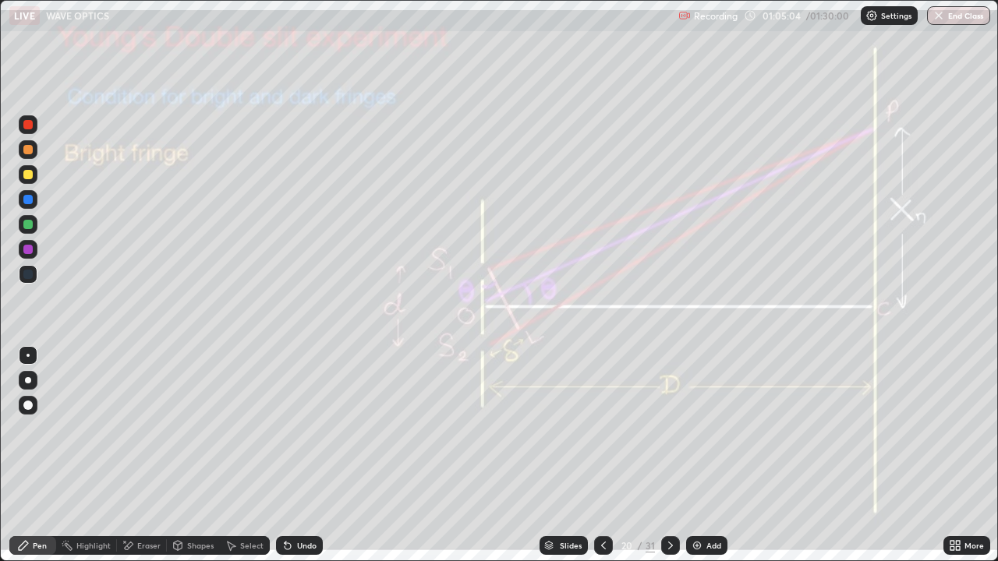
click at [670, 455] on icon at bounding box center [670, 545] width 12 height 12
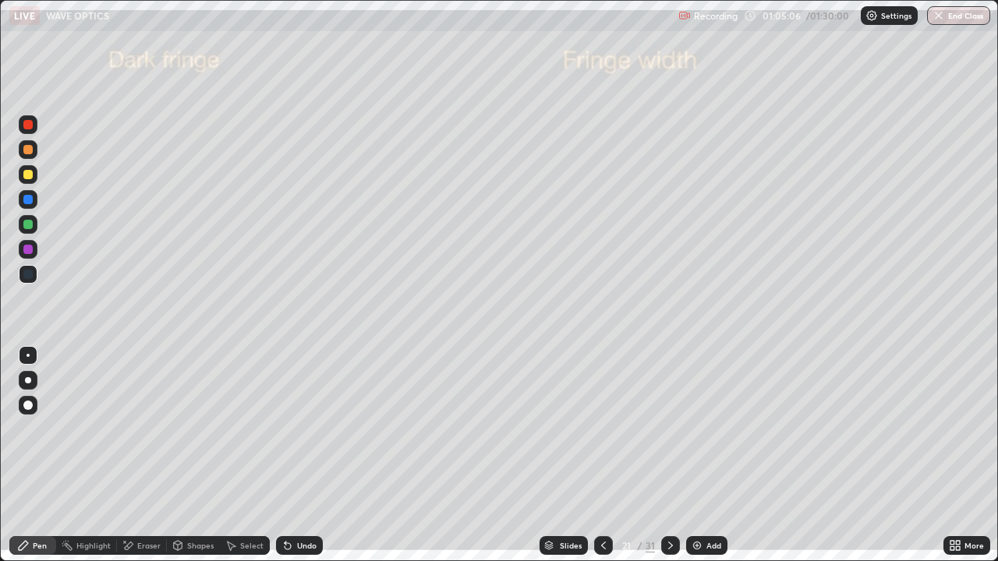
click at [669, 455] on icon at bounding box center [670, 545] width 12 height 12
click at [669, 455] on icon at bounding box center [670, 546] width 5 height 8
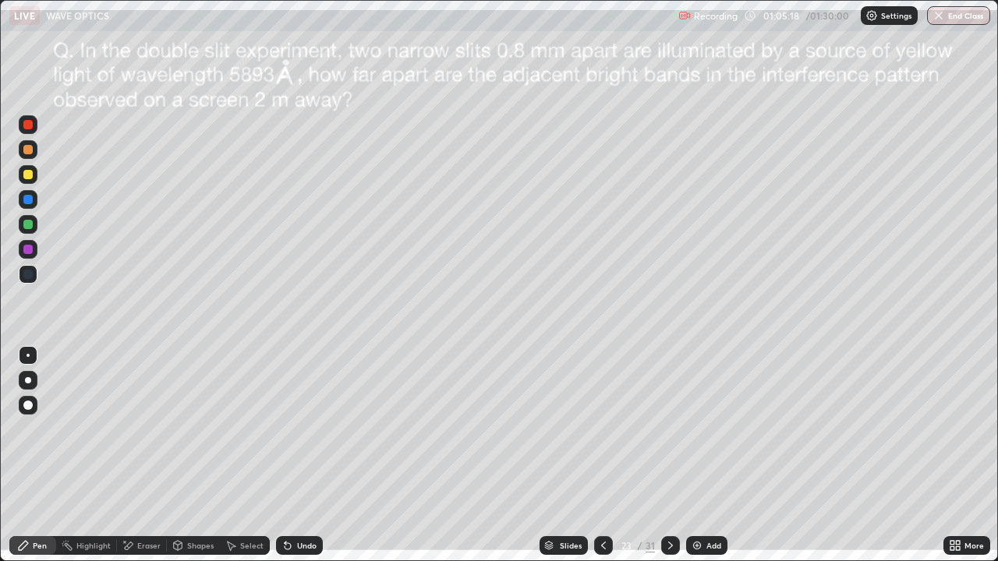
click at [29, 175] on div at bounding box center [27, 174] width 9 height 9
click at [300, 455] on div "Undo" at bounding box center [306, 546] width 19 height 8
click at [669, 455] on icon at bounding box center [670, 545] width 12 height 12
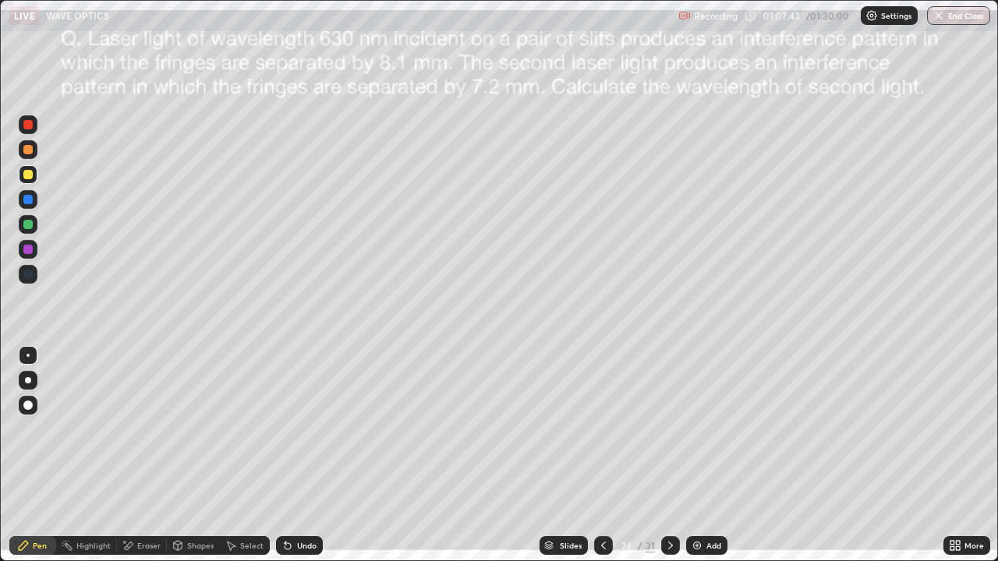
click at [293, 455] on div "Undo" at bounding box center [299, 545] width 47 height 19
click at [27, 248] on div at bounding box center [27, 249] width 9 height 9
click at [28, 225] on div at bounding box center [27, 224] width 9 height 9
click at [602, 455] on icon at bounding box center [603, 545] width 12 height 12
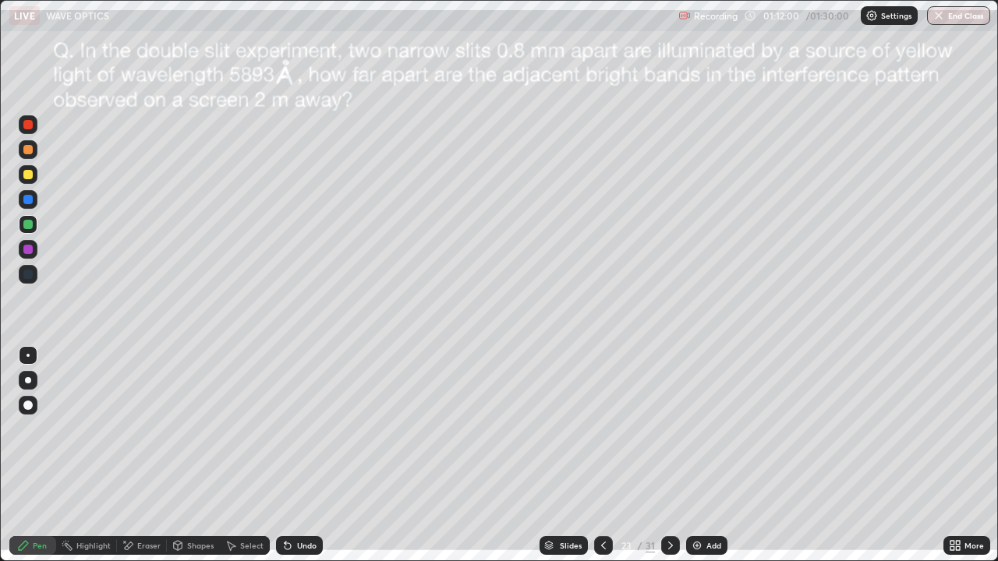
click at [669, 455] on icon at bounding box center [670, 545] width 12 height 12
click at [970, 8] on button "End Class" at bounding box center [958, 15] width 63 height 19
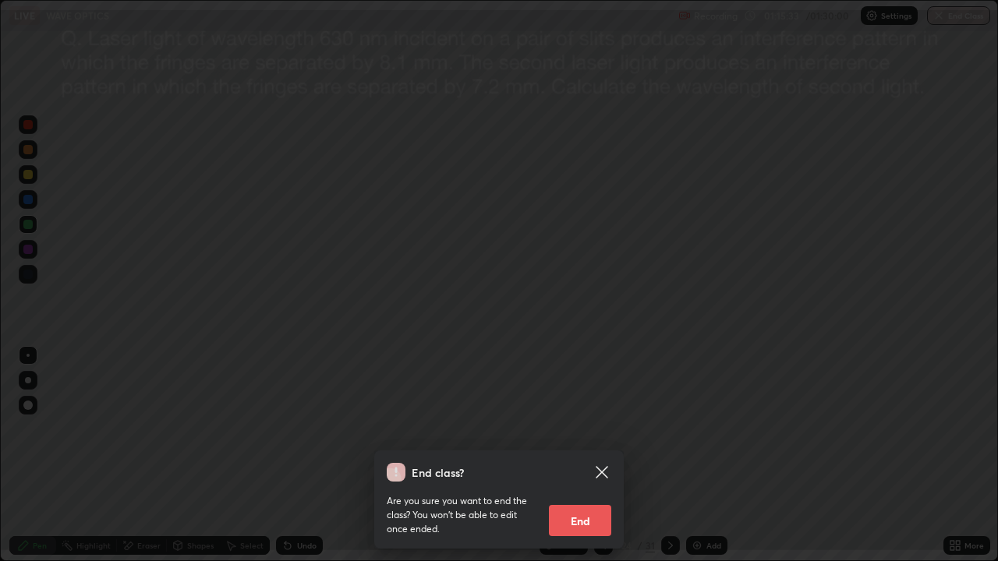
click at [582, 455] on button "End" at bounding box center [580, 520] width 62 height 31
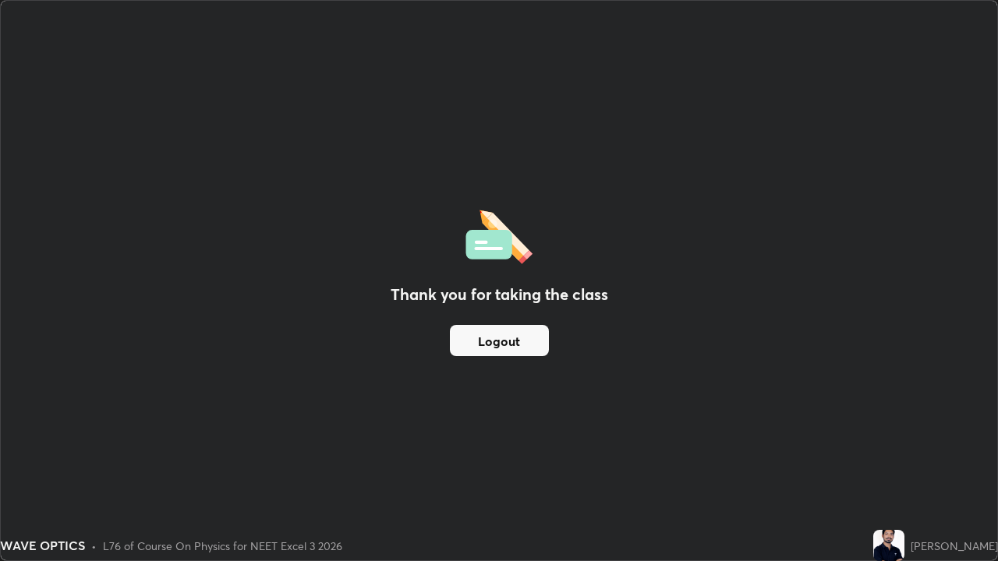
click at [521, 343] on button "Logout" at bounding box center [499, 340] width 99 height 31
click at [523, 345] on button "Logout" at bounding box center [499, 340] width 99 height 31
